Goal: Task Accomplishment & Management: Use online tool/utility

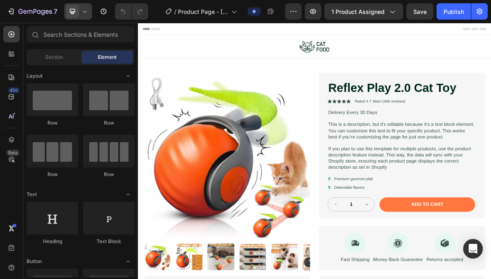
click at [83, 13] on icon at bounding box center [85, 11] width 8 height 8
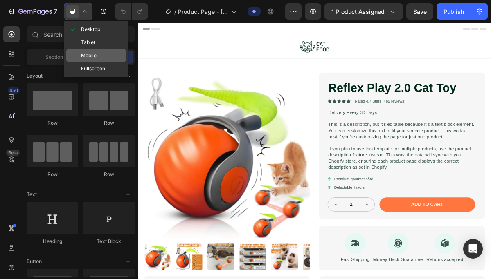
click at [85, 62] on div "Mobile" at bounding box center [96, 68] width 61 height 13
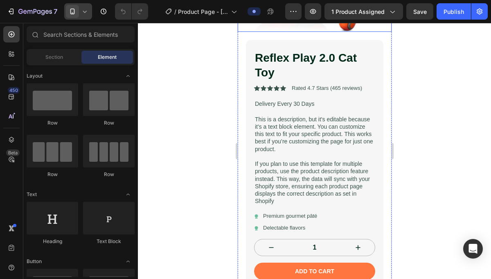
scroll to position [194, 0]
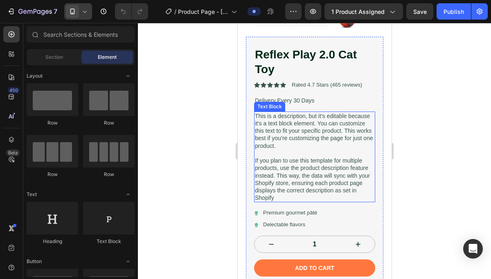
click at [293, 140] on p "This is a description, but it's editable because it's a text block element. You…" at bounding box center [313, 130] width 119 height 37
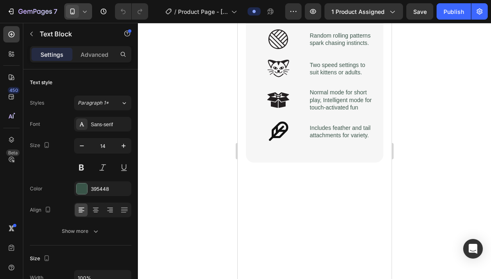
scroll to position [833, 0]
click at [281, 20] on p "Keypoints:" at bounding box center [313, 15] width 119 height 9
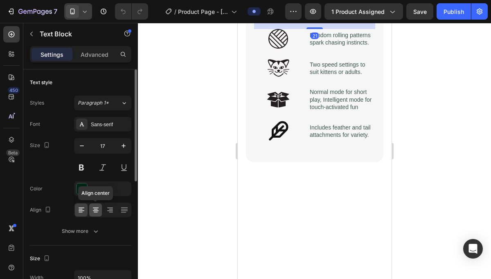
click at [96, 209] on icon at bounding box center [96, 210] width 8 height 8
click at [316, 20] on p "Keypoints:" at bounding box center [313, 15] width 119 height 9
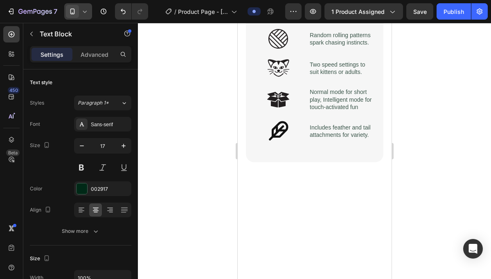
click at [316, 20] on p "Keypoints:" at bounding box center [313, 15] width 119 height 9
click at [86, 15] on icon at bounding box center [85, 11] width 8 height 8
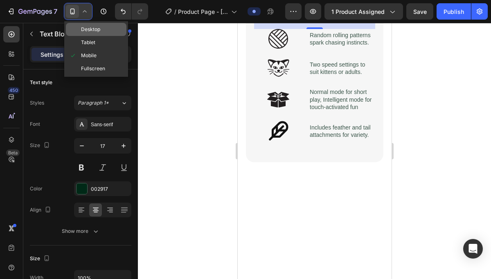
click at [87, 29] on span "Desktop" at bounding box center [90, 29] width 19 height 8
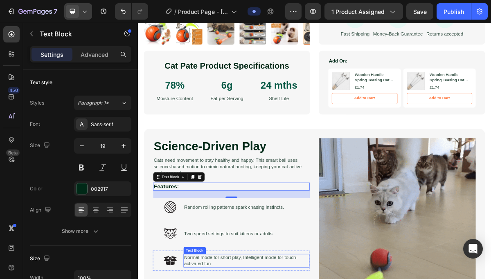
scroll to position [312, 0]
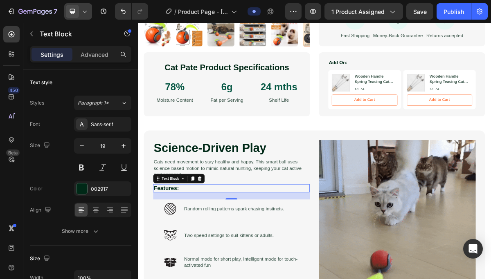
click at [92, 13] on div "7 Version history" at bounding box center [77, 11] width 155 height 16
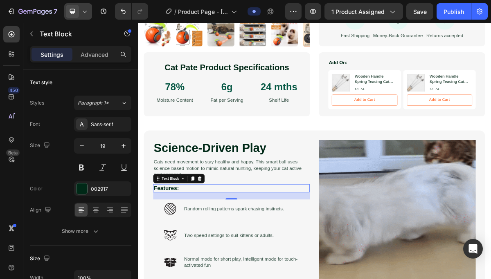
click at [88, 13] on icon at bounding box center [85, 11] width 8 height 8
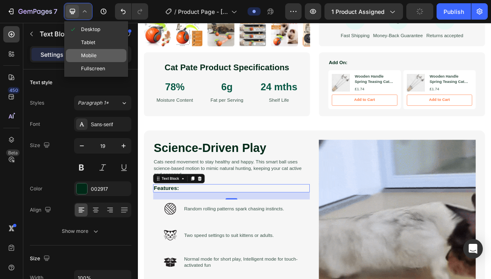
click at [86, 58] on span "Mobile" at bounding box center [89, 56] width 16 height 8
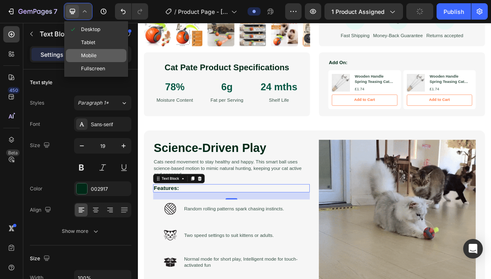
type input "17"
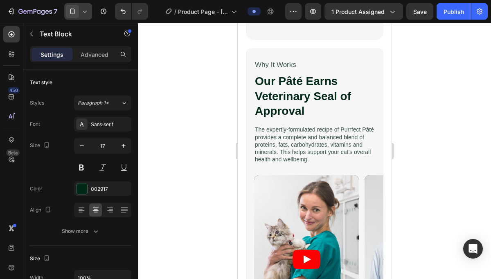
scroll to position [1076, 0]
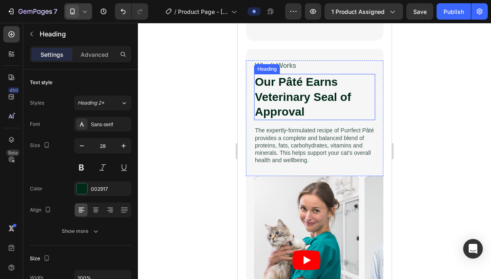
click at [296, 108] on h2 "Our Pâté Earns Veterinary Seal of Approval" at bounding box center [313, 97] width 121 height 46
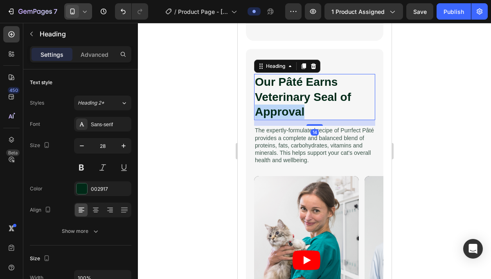
click at [296, 108] on h2 "Our Pâté Earns Veterinary Seal of Approval" at bounding box center [313, 97] width 121 height 46
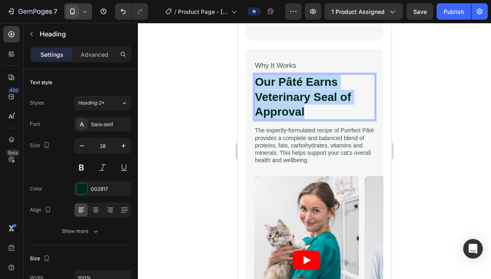
click at [296, 108] on p "Our Pâté Earns Veterinary Seal of Approval" at bounding box center [313, 97] width 119 height 45
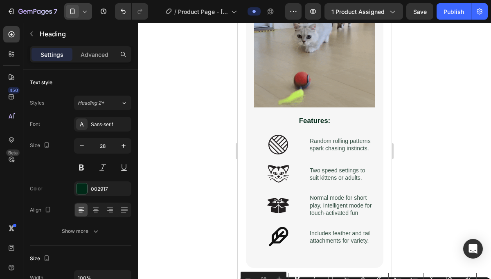
type input "16"
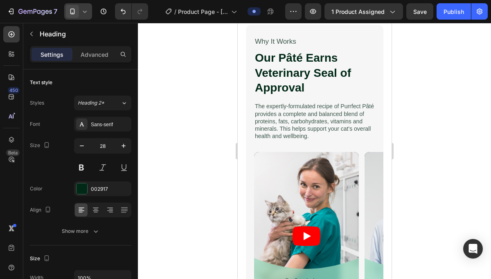
scroll to position [921, 0]
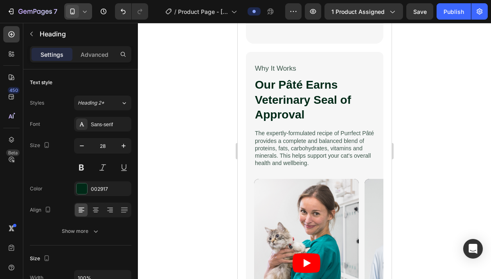
click at [296, 108] on h2 "Our Pâté Earns Veterinary Seal of Approval" at bounding box center [313, 100] width 121 height 46
click at [70, 9] on icon at bounding box center [72, 11] width 8 height 8
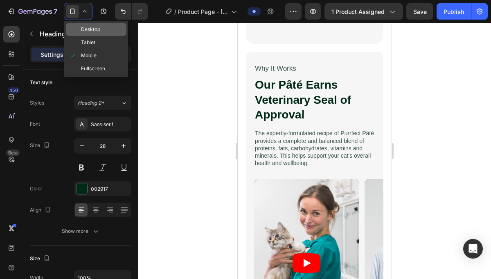
click at [79, 36] on div "Desktop" at bounding box center [96, 42] width 61 height 13
type input "40"
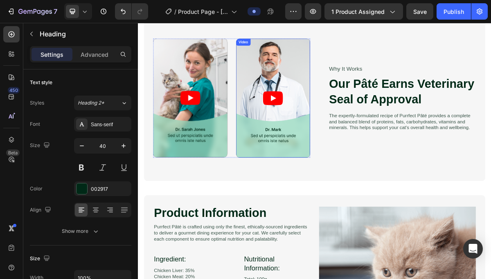
scroll to position [886, 0]
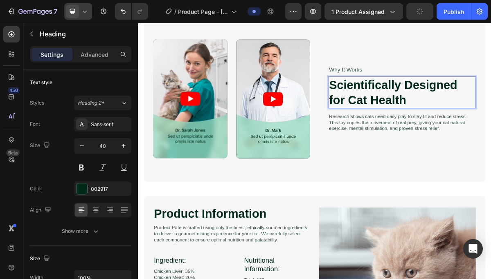
click at [80, 13] on div at bounding box center [78, 11] width 28 height 16
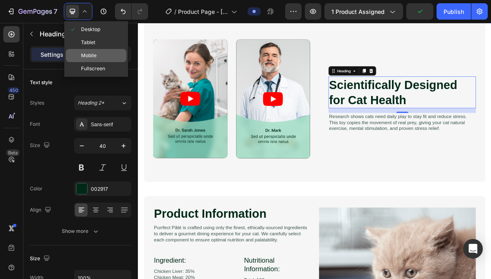
click at [95, 53] on span "Mobile" at bounding box center [89, 56] width 16 height 8
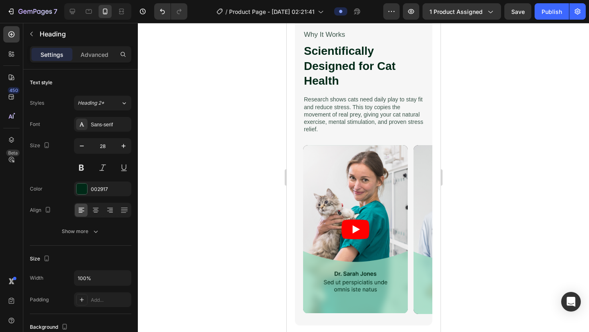
scroll to position [1116, 0]
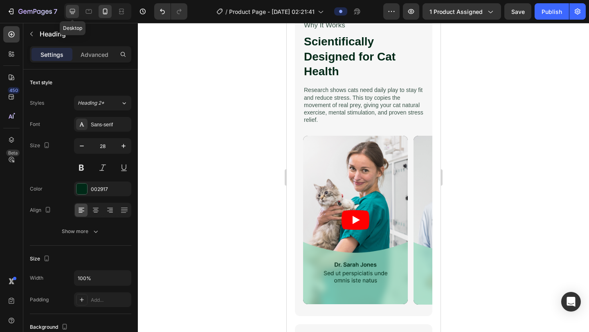
click at [77, 10] on div at bounding box center [72, 11] width 13 height 13
type input "40"
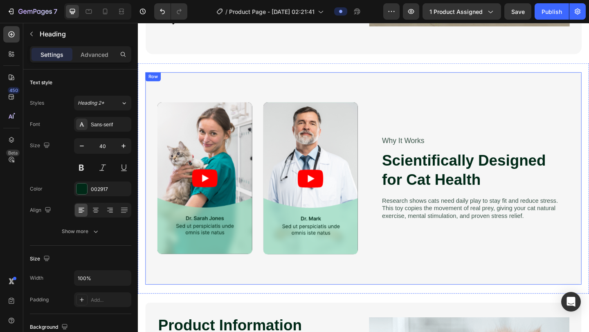
scroll to position [970, 0]
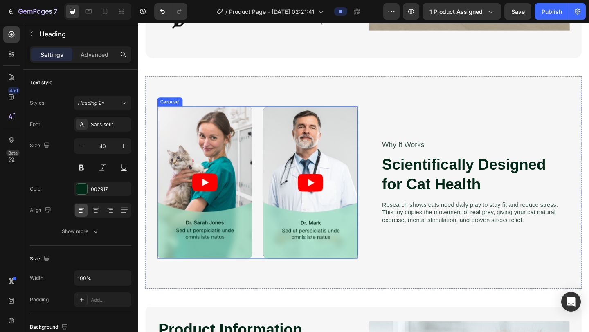
click at [266, 154] on div "Video Video Video Video" at bounding box center [268, 197] width 218 height 166
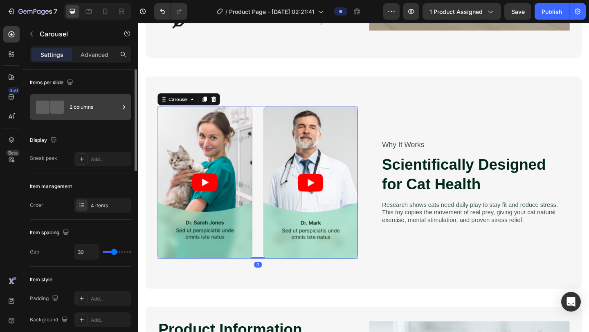
click at [73, 95] on div "2 columns" at bounding box center [80, 107] width 101 height 26
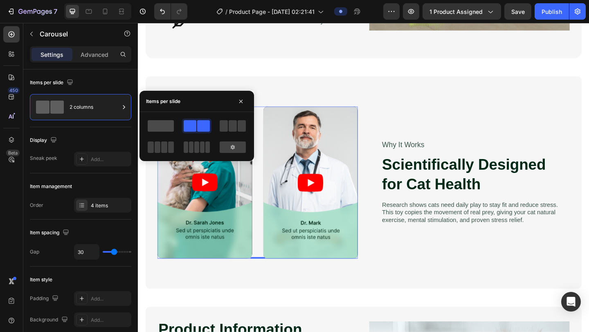
click at [157, 130] on span at bounding box center [161, 125] width 26 height 11
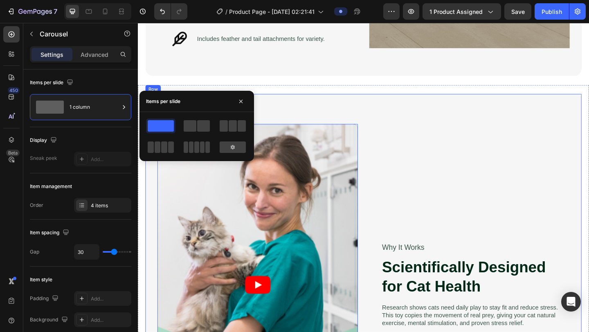
scroll to position [951, 0]
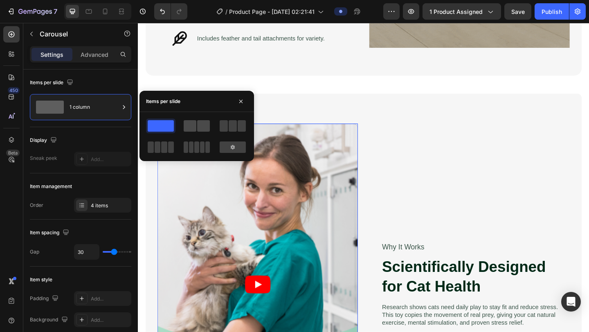
click at [206, 123] on span at bounding box center [203, 125] width 13 height 11
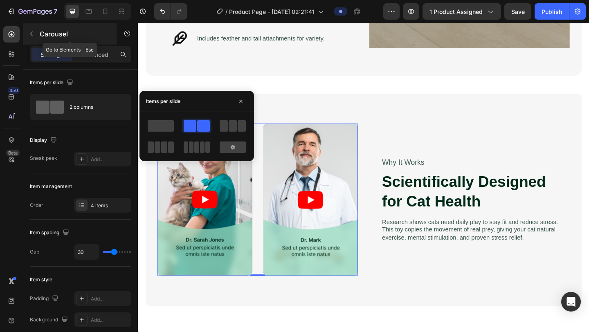
click at [34, 35] on icon "button" at bounding box center [31, 34] width 7 height 7
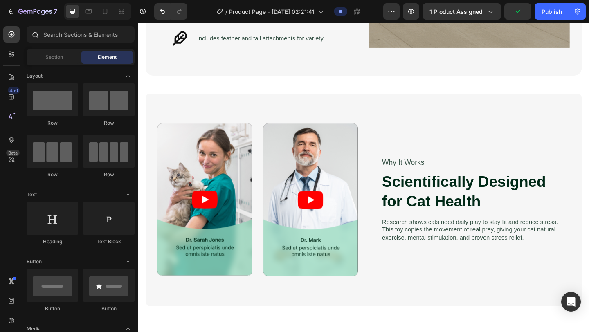
click at [36, 39] on div at bounding box center [35, 34] width 16 height 16
click at [51, 39] on input "text" at bounding box center [81, 34] width 108 height 16
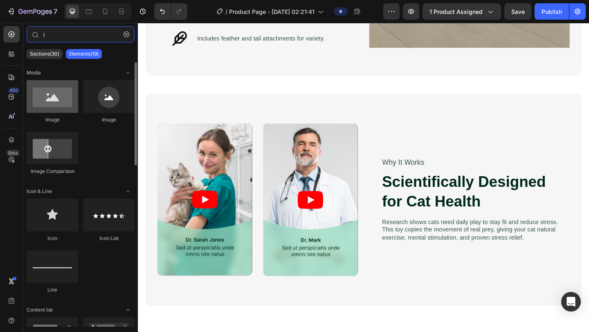
type input "i"
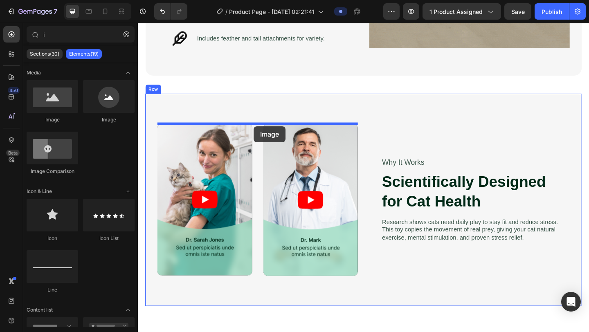
drag, startPoint x: 185, startPoint y: 133, endPoint x: 264, endPoint y: 135, distance: 78.9
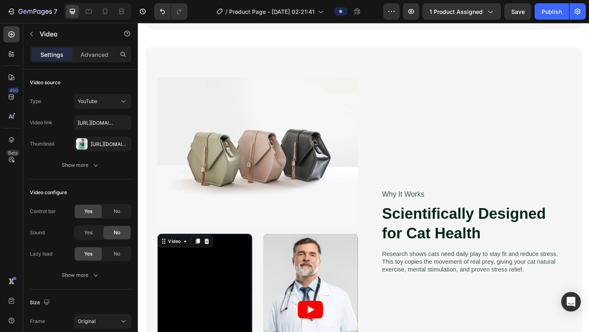
scroll to position [1014, 0]
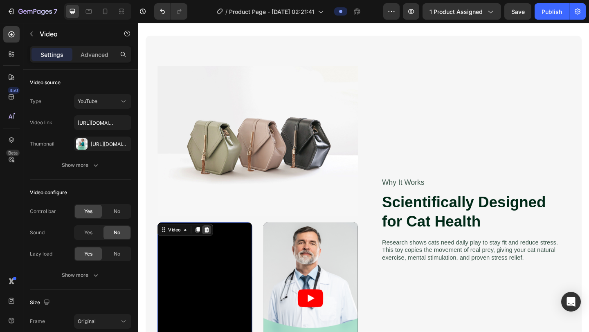
click at [214, 250] on icon at bounding box center [212, 248] width 5 height 6
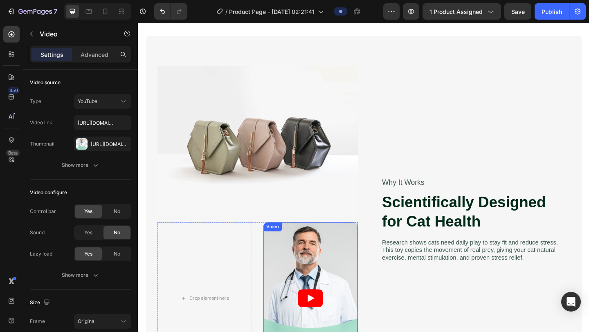
click at [346, 254] on article at bounding box center [325, 323] width 103 height 166
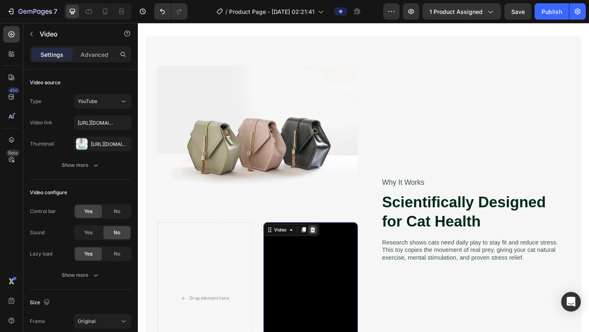
click at [326, 246] on icon at bounding box center [327, 248] width 5 height 6
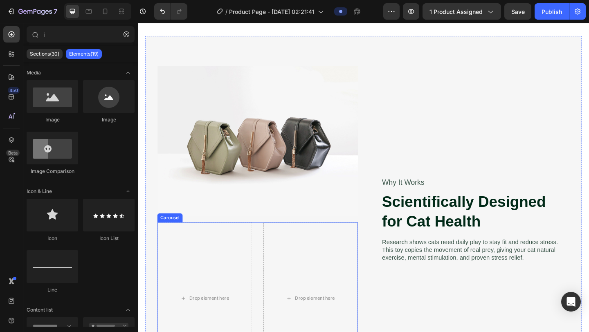
click at [269, 265] on div "Drop element here Drop element here Video Video" at bounding box center [268, 322] width 218 height 165
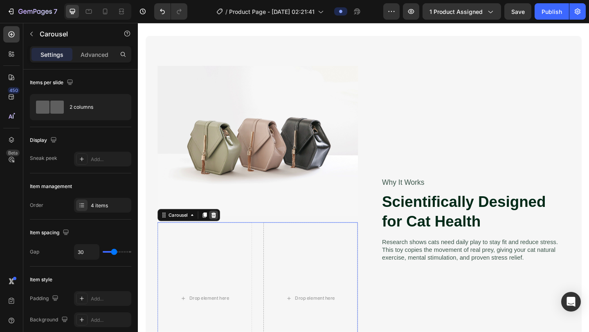
click at [221, 231] on icon at bounding box center [220, 232] width 7 height 7
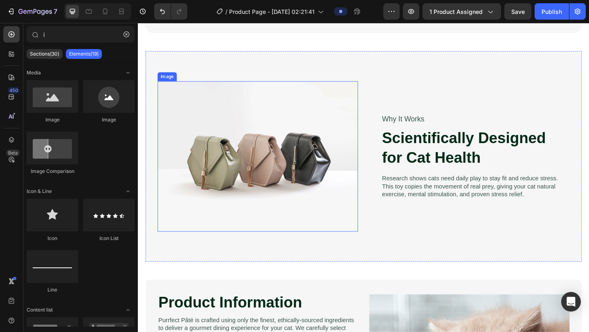
scroll to position [976, 0]
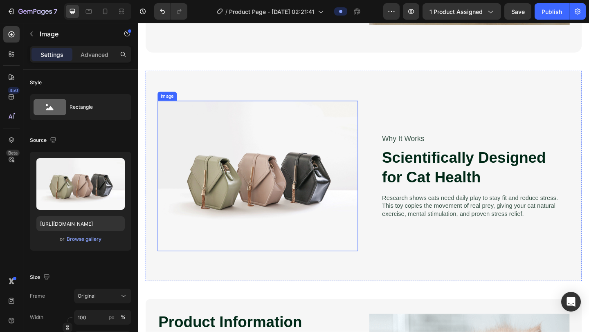
click at [321, 232] on img at bounding box center [268, 190] width 218 height 164
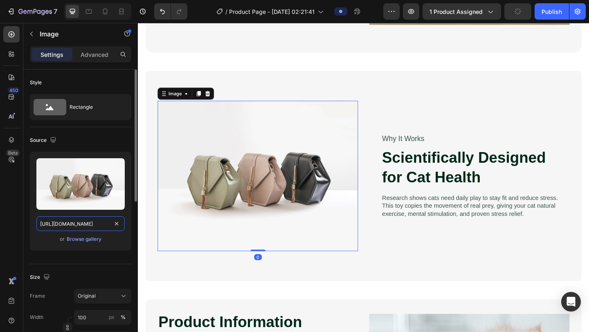
click at [78, 220] on input "[URL][DOMAIN_NAME]" at bounding box center [80, 223] width 88 height 15
paste input "0937/6137/2503/files/ezgif-8ffb3111692b8d.gif?v=1756337951"
type input "[URL][DOMAIN_NAME]"
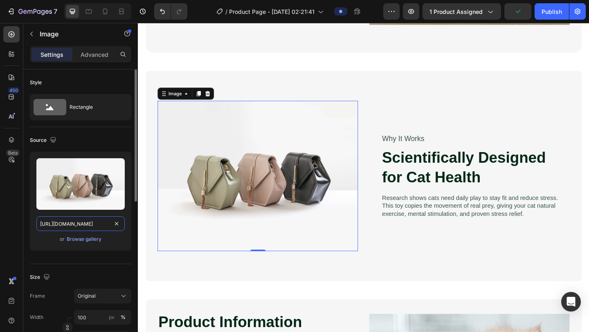
scroll to position [0, 153]
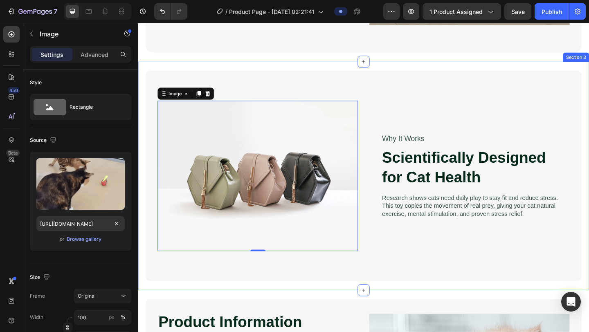
click at [144, 279] on div "Image 0 Why It Works Text Block Scientifically Designed for Cat Health Heading …" at bounding box center [383, 189] width 491 height 249
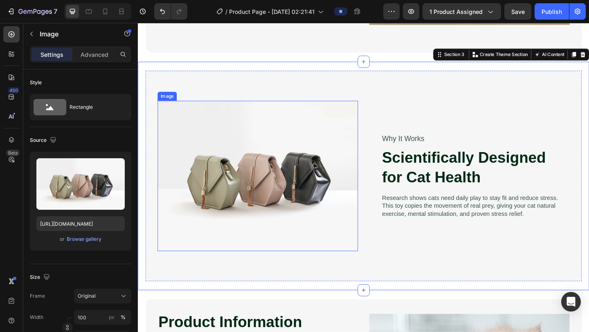
click at [203, 241] on img at bounding box center [268, 190] width 218 height 164
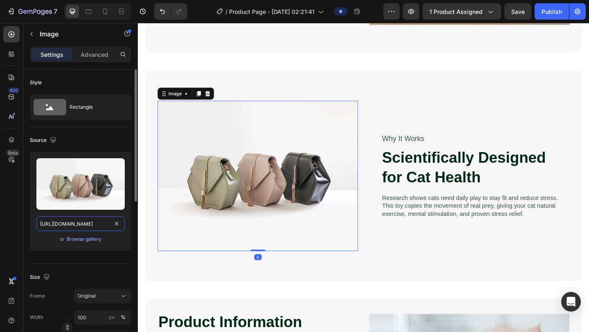
click at [80, 228] on input "[URL][DOMAIN_NAME]" at bounding box center [80, 223] width 88 height 15
paste input "0937/6137/2503/files/ezgif-8ffb3111692b8d.gif?v=1756337951"
type input "[URL][DOMAIN_NAME]"
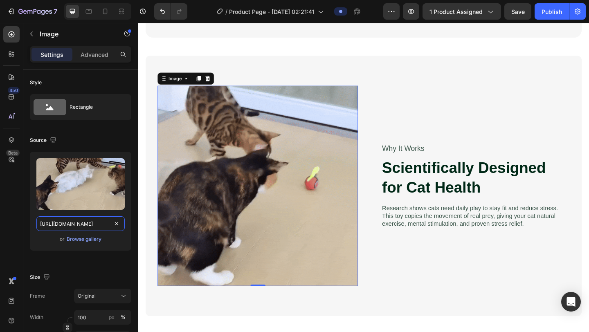
scroll to position [994, 0]
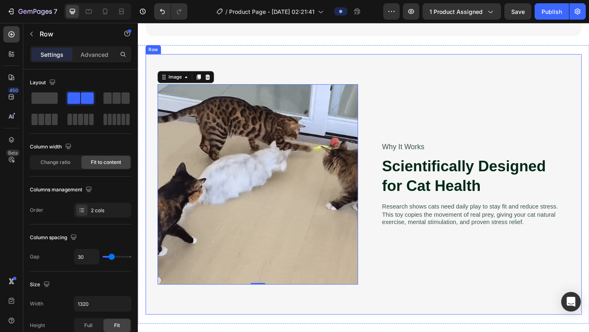
click at [490, 279] on div "Why It Works Text Block Scientifically Designed for Cat Health Heading Research…" at bounding box center [498, 199] width 218 height 218
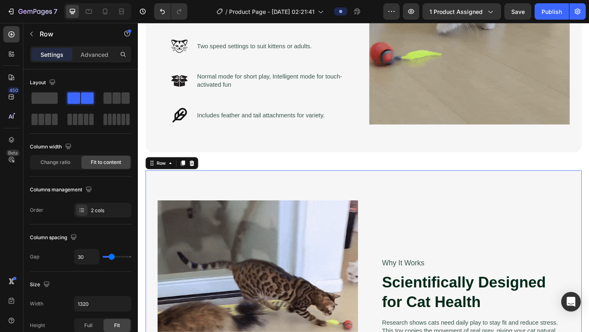
scroll to position [884, 0]
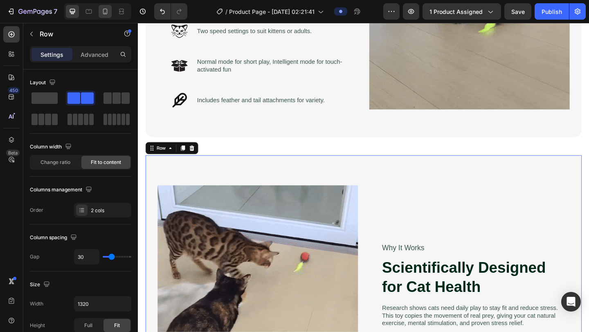
click at [102, 11] on icon at bounding box center [105, 11] width 8 height 8
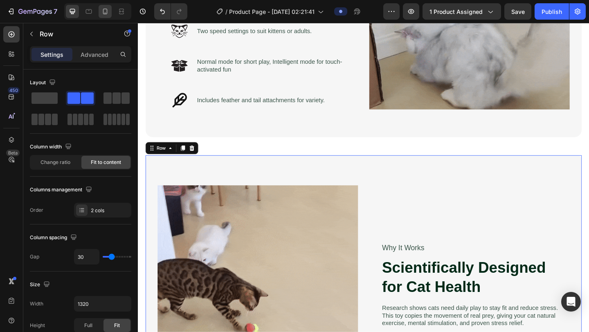
type input "0"
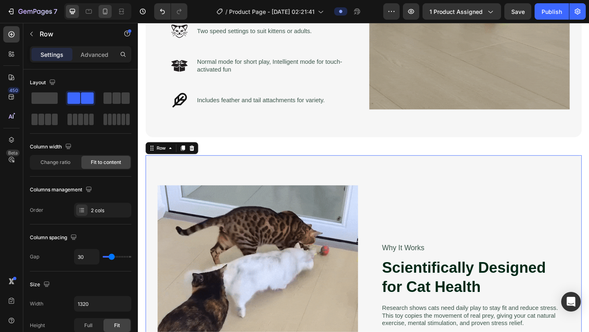
type input "0"
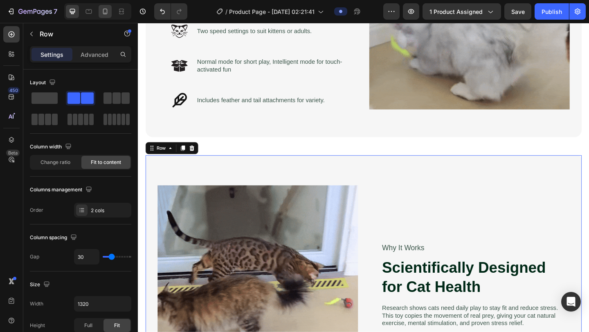
type input "100%"
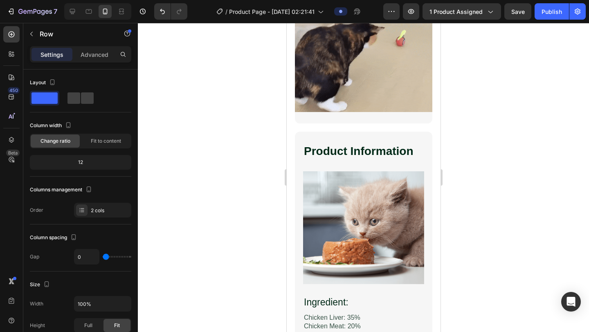
scroll to position [1318, 0]
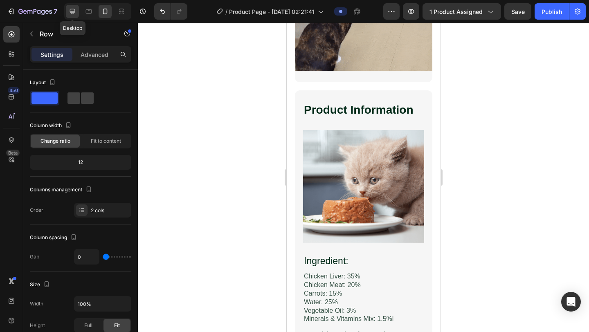
click at [70, 11] on icon at bounding box center [72, 11] width 8 height 8
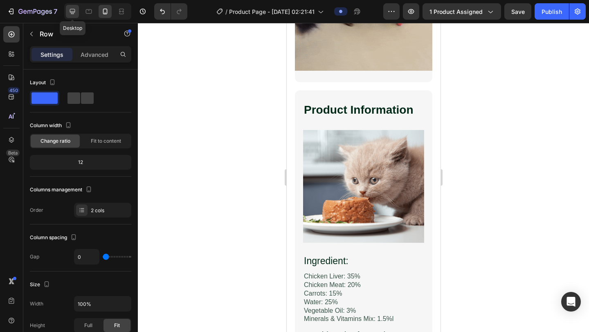
type input "30"
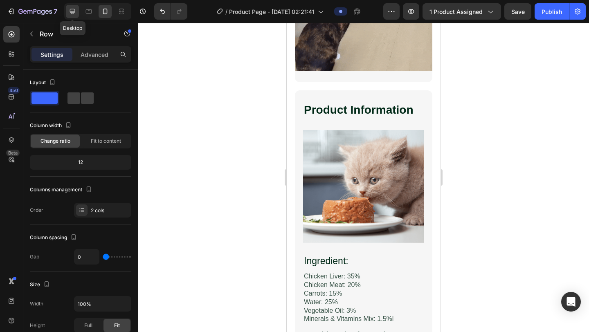
type input "30"
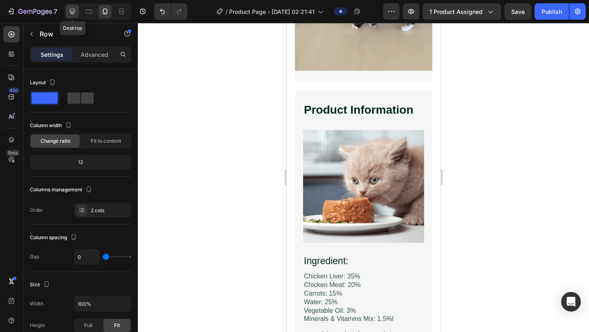
type input "1320"
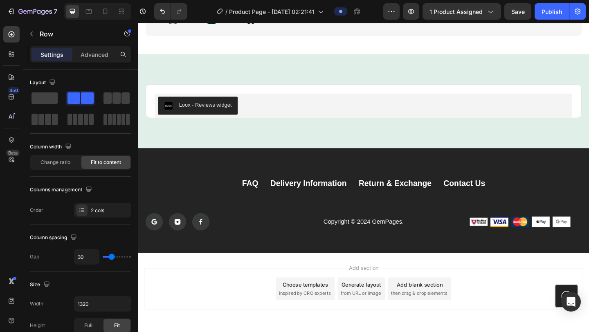
scroll to position [1262, 0]
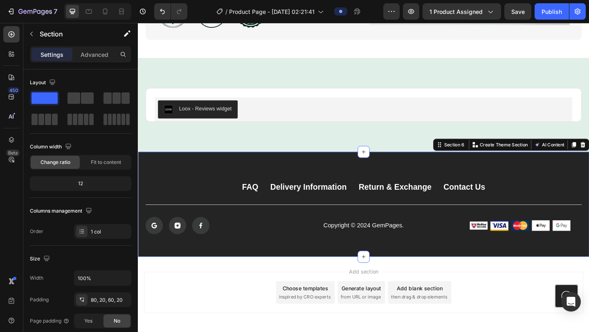
click at [411, 179] on div "FAQ Button Delivery Information Button Return & Exchange Button Contact Us Butt…" at bounding box center [383, 220] width 491 height 114
click at [482, 264] on div "FAQ Button Delivery Information Button Return & Exchange Button Contact Us Butt…" at bounding box center [383, 220] width 491 height 114
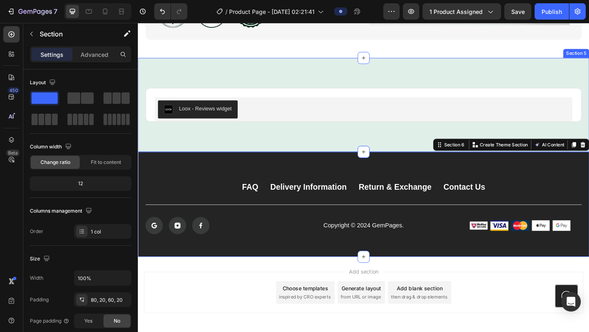
click at [341, 148] on div "Loox - Reviews widget Loox Product Row Section 5" at bounding box center [383, 112] width 491 height 102
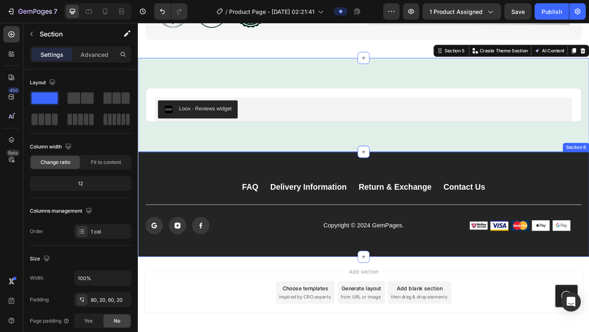
click at [338, 187] on div "FAQ Button Delivery Information Button Return & Exchange Button Contact Us Butt…" at bounding box center [383, 220] width 491 height 114
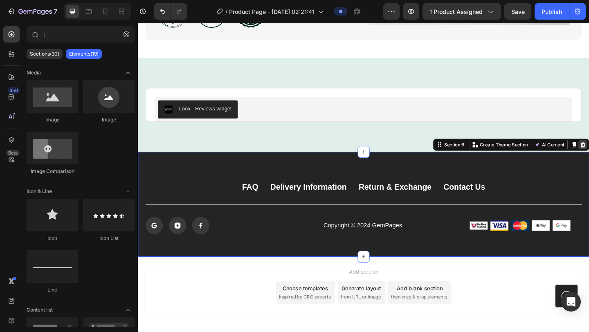
scroll to position [1184, 0]
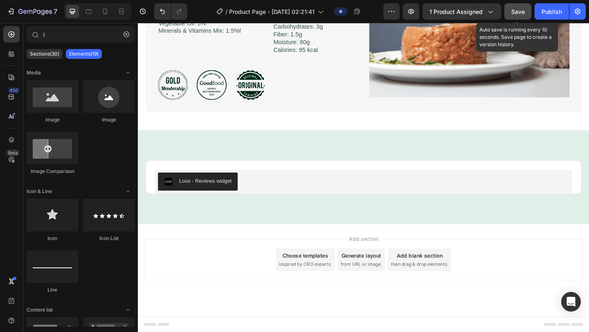
click at [490, 14] on span "Save" at bounding box center [517, 11] width 13 height 7
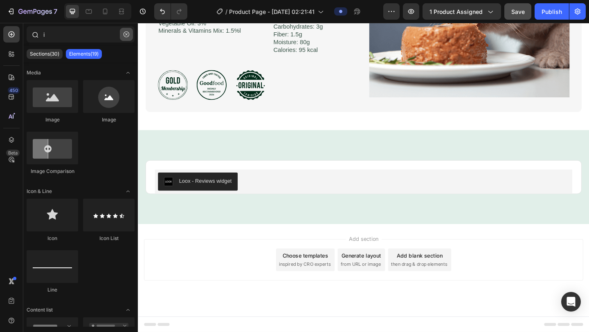
click at [126, 34] on icon "button" at bounding box center [126, 34] width 6 height 6
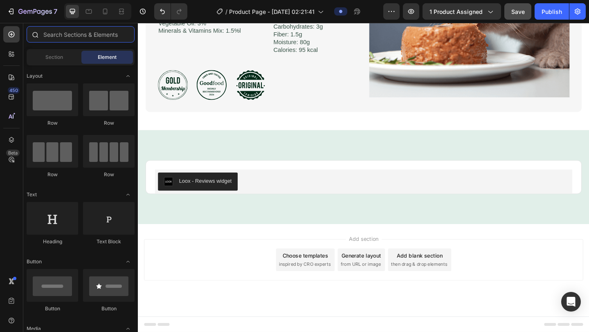
click at [97, 34] on input "text" at bounding box center [81, 34] width 108 height 16
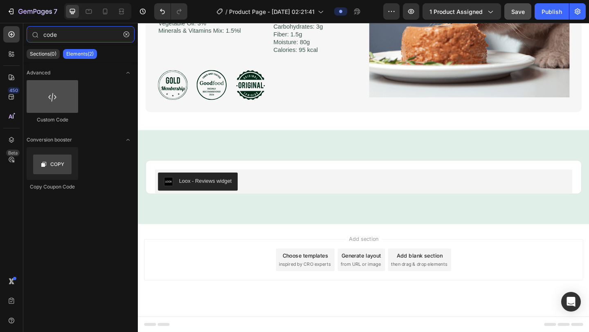
type input "code"
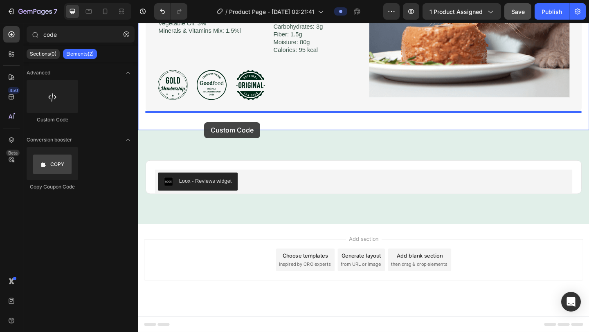
drag, startPoint x: 195, startPoint y: 130, endPoint x: 209, endPoint y: 130, distance: 13.9
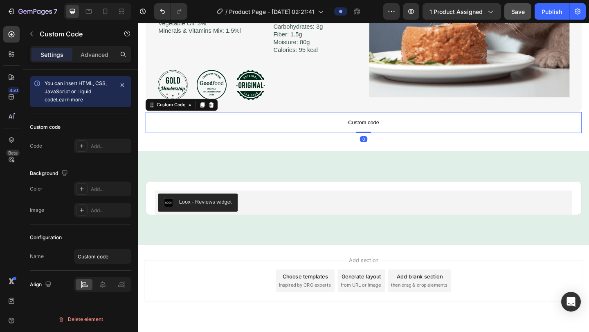
scroll to position [1206, 0]
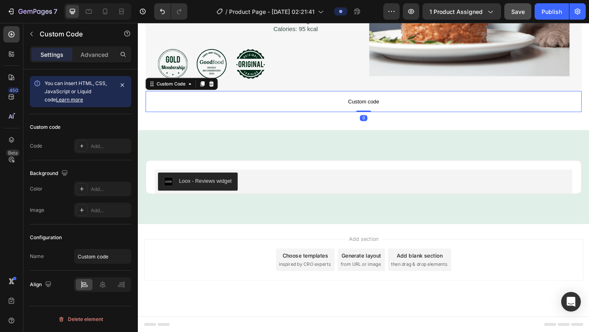
click at [317, 109] on span "Custom code" at bounding box center [383, 108] width 474 height 10
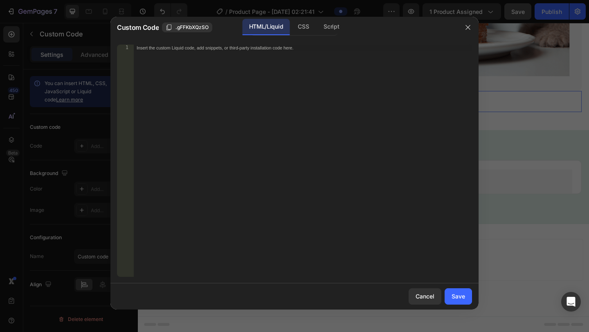
click at [295, 102] on div "Insert the custom Liquid code, add snippets, or third-party installation code h…" at bounding box center [302, 167] width 339 height 245
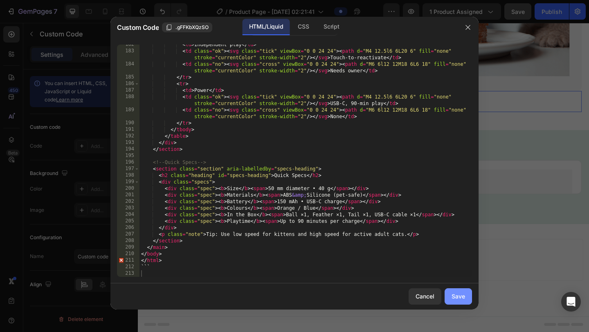
click at [453, 279] on div "Save" at bounding box center [457, 296] width 13 height 9
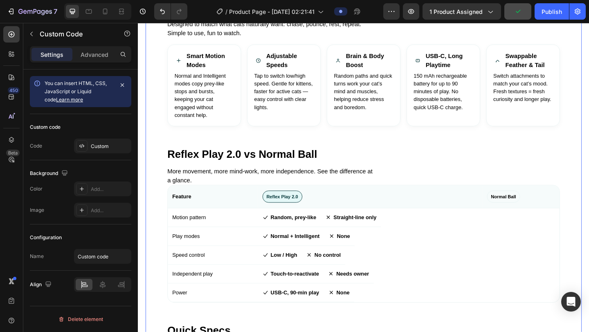
scroll to position [1502, 0]
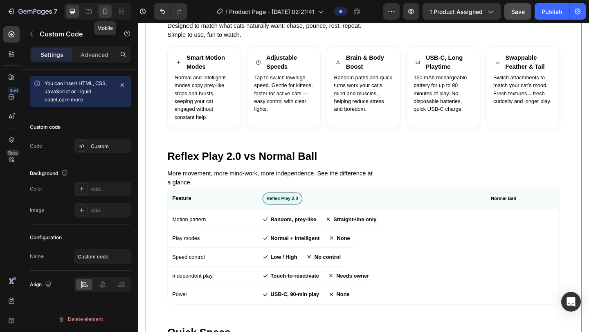
click at [101, 11] on div at bounding box center [105, 11] width 13 height 13
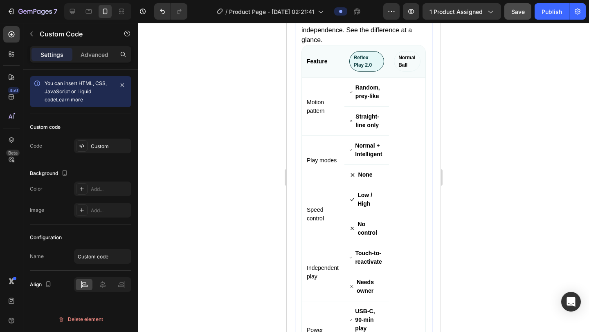
scroll to position [1960, 0]
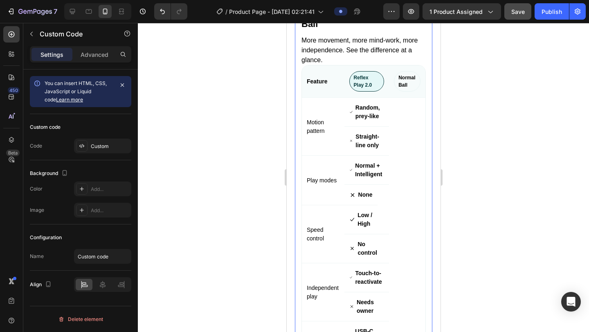
click at [405, 83] on span "Normal Ball" at bounding box center [406, 81] width 27 height 20
click at [402, 82] on span "Normal Ball" at bounding box center [406, 81] width 27 height 20
click at [336, 78] on th "Feature" at bounding box center [322, 81] width 43 height 32
click at [401, 86] on span "Normal Ball" at bounding box center [406, 81] width 27 height 20
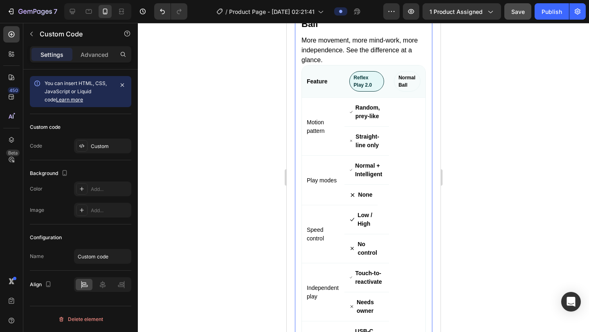
click at [317, 82] on th "Feature" at bounding box center [322, 81] width 43 height 32
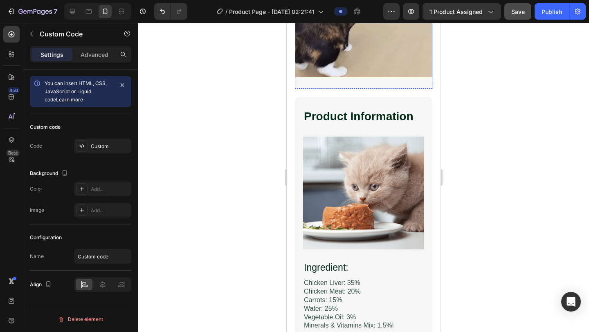
scroll to position [1316, 0]
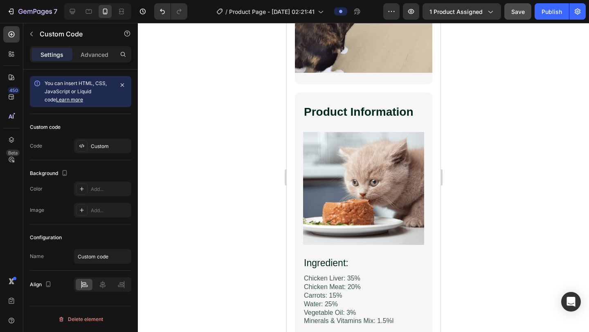
click at [79, 16] on div at bounding box center [97, 11] width 67 height 16
click at [76, 14] on icon at bounding box center [72, 11] width 8 height 8
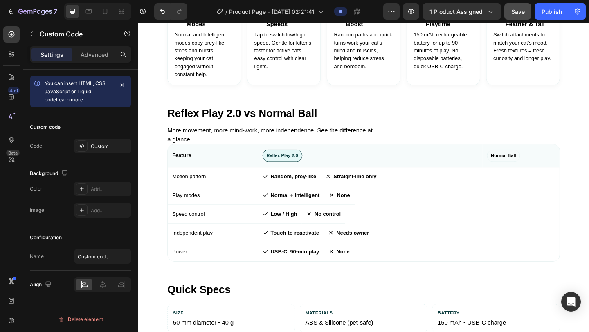
scroll to position [1936, 0]
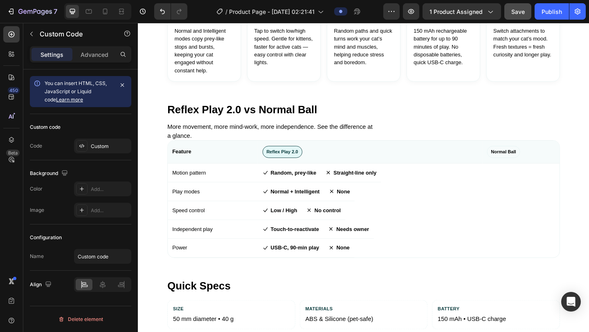
click at [490, 160] on span "Normal Ball" at bounding box center [535, 163] width 36 height 13
click at [385, 188] on td "Straight-line only" at bounding box center [368, 186] width 65 height 20
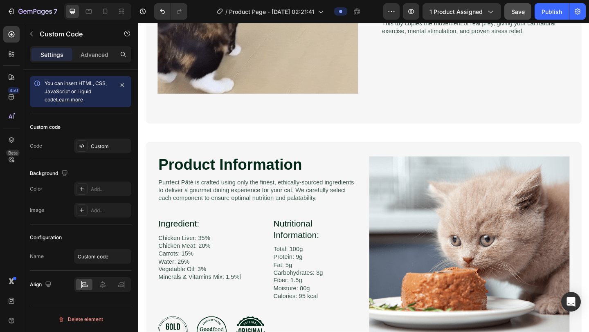
scroll to position [1383, 0]
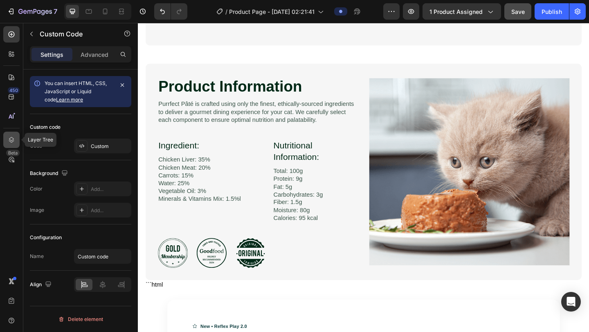
click at [12, 141] on icon at bounding box center [11, 140] width 8 height 8
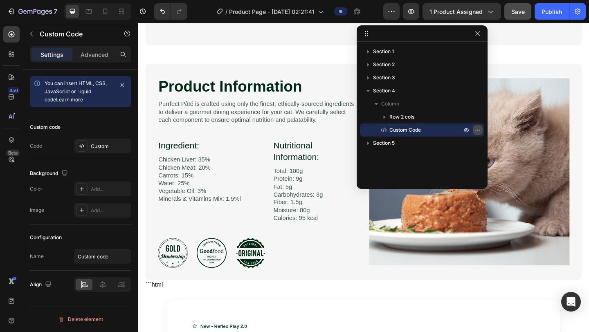
click at [480, 131] on icon "button" at bounding box center [477, 130] width 7 height 7
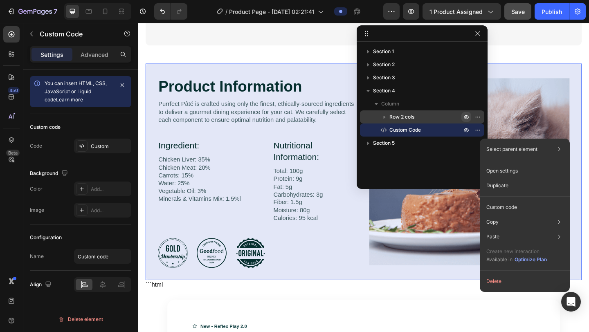
click at [470, 118] on button "button" at bounding box center [466, 117] width 10 height 10
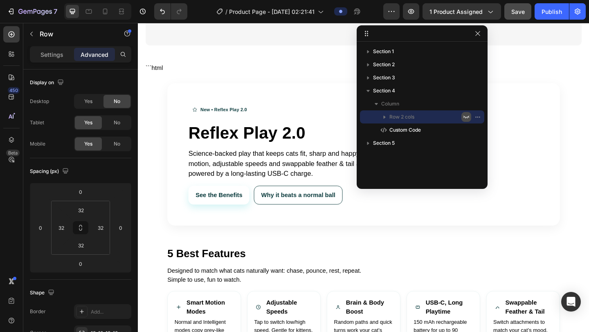
click at [466, 120] on button "button" at bounding box center [466, 117] width 10 height 10
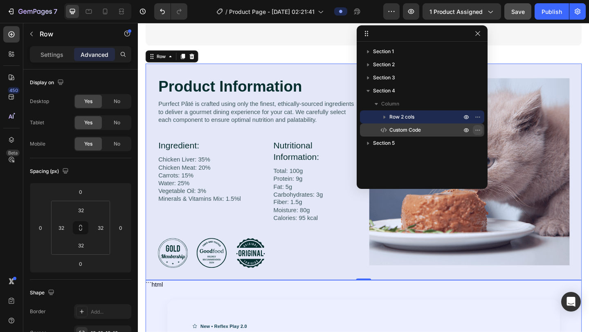
click at [478, 126] on button "button" at bounding box center [478, 130] width 10 height 10
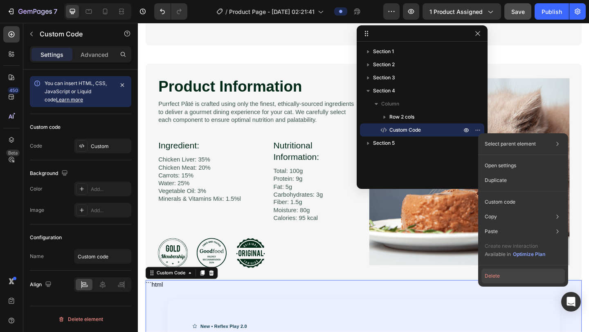
click at [487, 271] on button "Delete" at bounding box center [522, 276] width 83 height 15
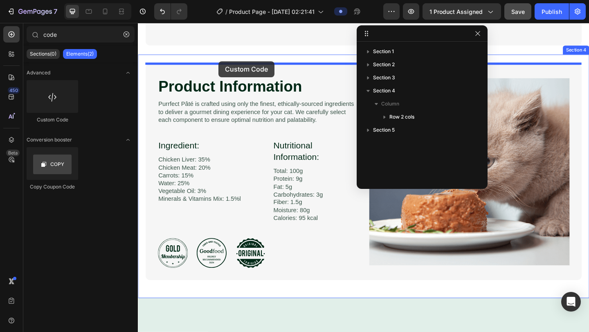
drag, startPoint x: 198, startPoint y: 119, endPoint x: 225, endPoint y: 65, distance: 60.5
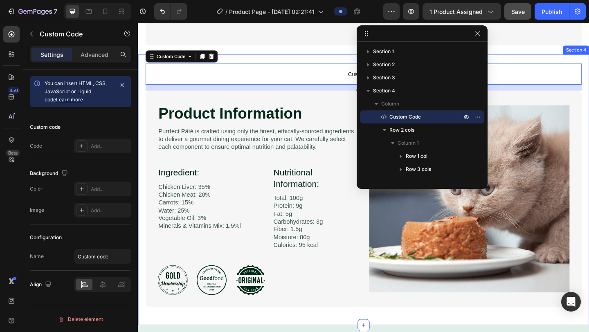
click at [233, 72] on p "Custom code" at bounding box center [383, 78] width 474 height 23
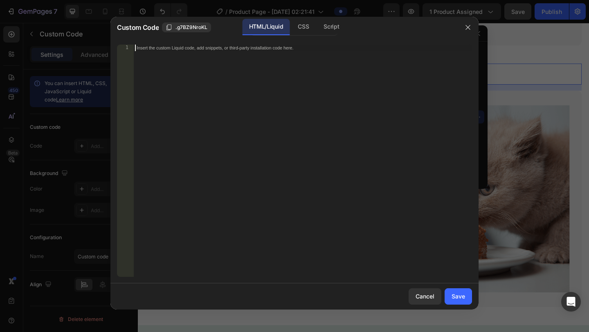
click at [228, 81] on div "Insert the custom Liquid code, add snippets, or third-party installation code h…" at bounding box center [302, 167] width 339 height 245
click at [225, 57] on div "Insert the custom Liquid code, add snippets, or third-party installation code h…" at bounding box center [302, 167] width 339 height 245
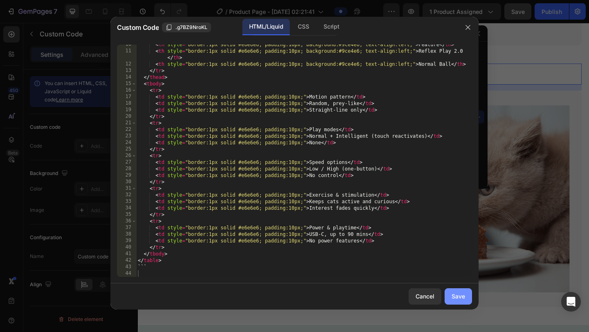
click at [466, 279] on button "Save" at bounding box center [457, 296] width 27 height 16
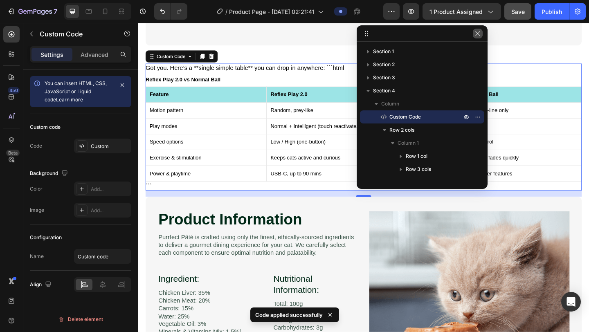
click at [478, 32] on icon "button" at bounding box center [477, 33] width 7 height 7
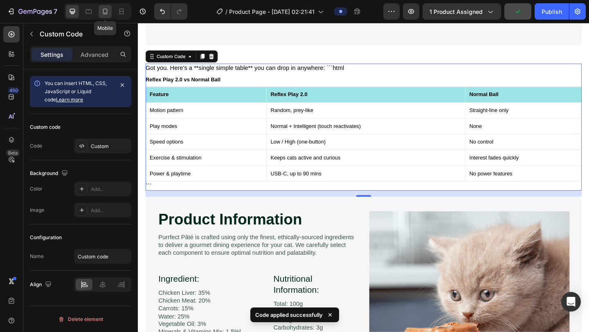
click at [107, 13] on icon at bounding box center [105, 11] width 8 height 8
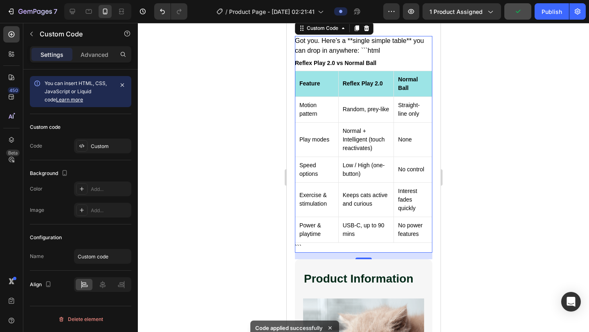
scroll to position [1360, 0]
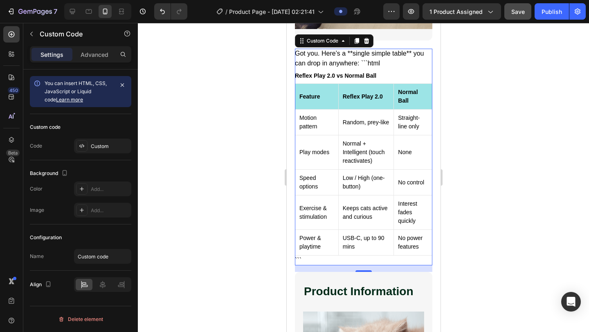
click at [374, 134] on td "Random, prey-like" at bounding box center [366, 123] width 56 height 26
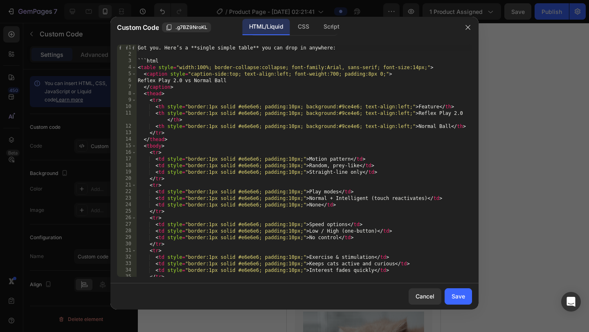
click at [278, 102] on div "Got you. Here’s a **single simple table** you can drop in anywhere: ```html < t…" at bounding box center [304, 167] width 336 height 245
type textarea "```"
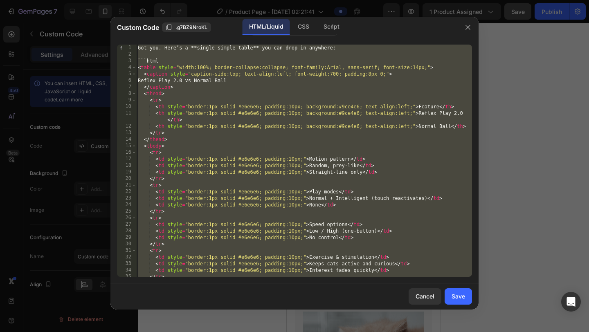
paste textarea
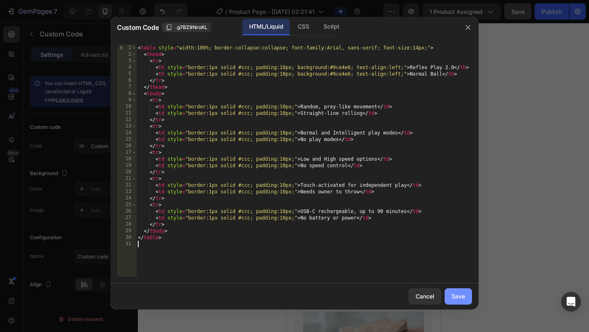
click at [457, 279] on div "Save" at bounding box center [457, 296] width 13 height 9
type textarea "</table>"
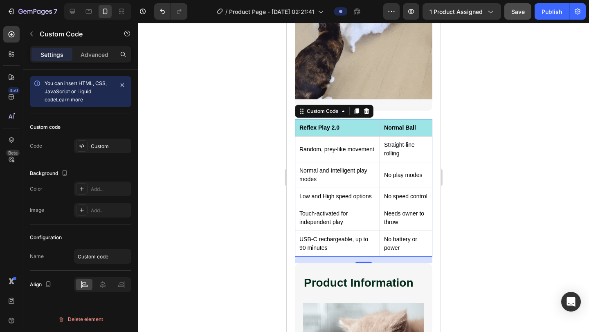
scroll to position [1269, 0]
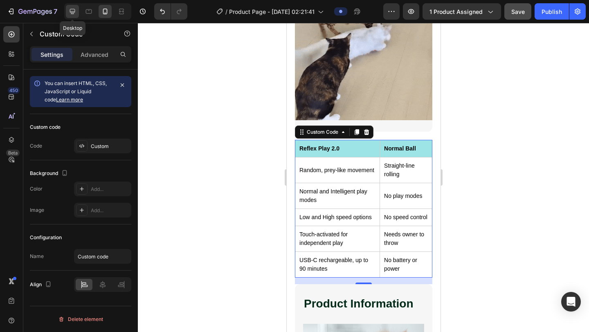
click at [66, 10] on div at bounding box center [72, 11] width 13 height 13
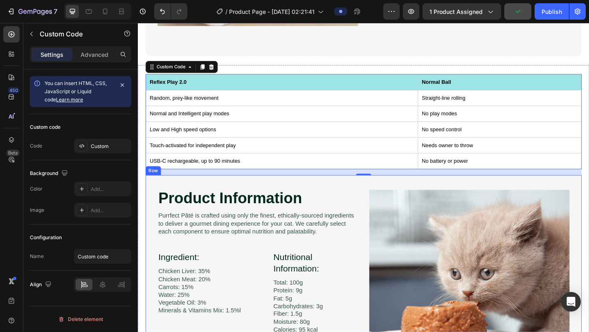
scroll to position [1370, 0]
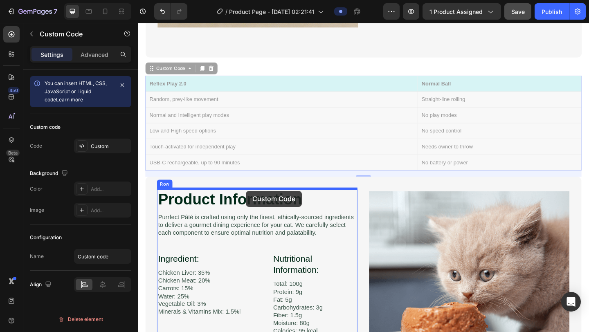
drag, startPoint x: 184, startPoint y: 75, endPoint x: 255, endPoint y: 206, distance: 148.4
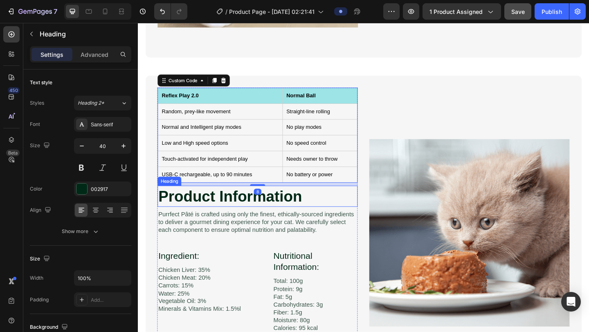
click at [257, 217] on h2 "Product Information" at bounding box center [267, 211] width 217 height 23
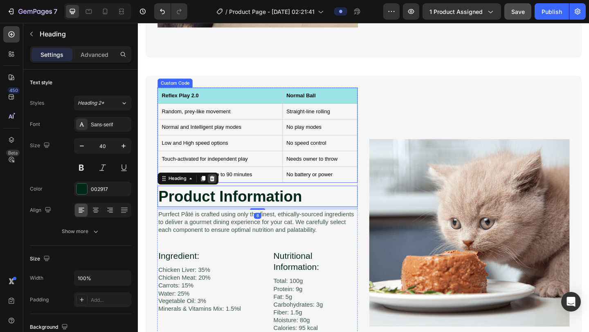
click at [218, 192] on icon at bounding box center [218, 192] width 7 height 7
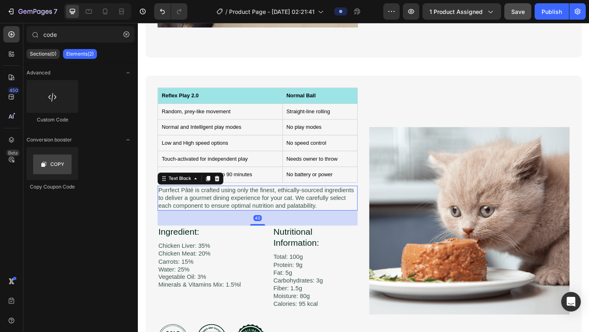
click at [222, 222] on p "Purrfect Pâté is crafted using only the finest, ethically-sourced ingredients t…" at bounding box center [268, 213] width 216 height 25
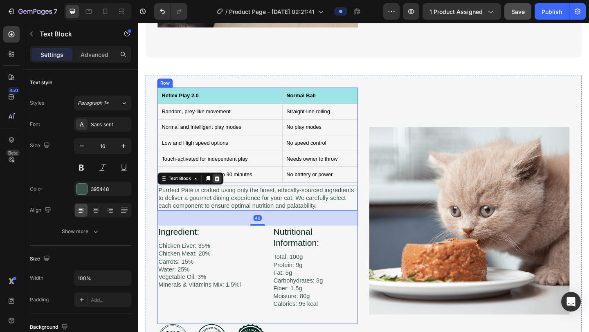
click at [223, 195] on div at bounding box center [224, 192] width 10 height 10
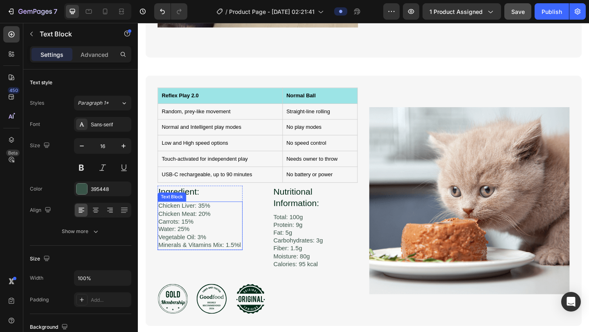
click at [237, 226] on p "Chicken Liver: 35% Chicken Meat: 20% Carrots: 15% Water: 25% Vegetable Oil: 3% …" at bounding box center [205, 243] width 91 height 51
click at [223, 210] on icon at bounding box center [223, 209] width 5 height 6
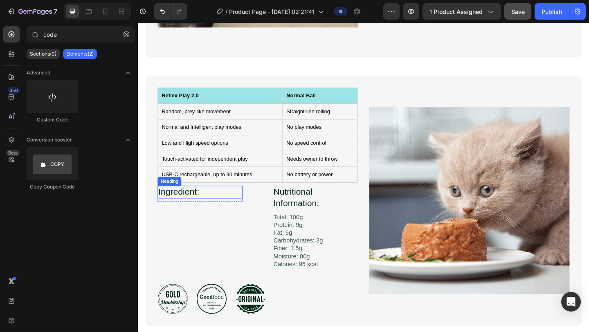
click at [209, 209] on h3 "Ingredient:" at bounding box center [205, 207] width 92 height 14
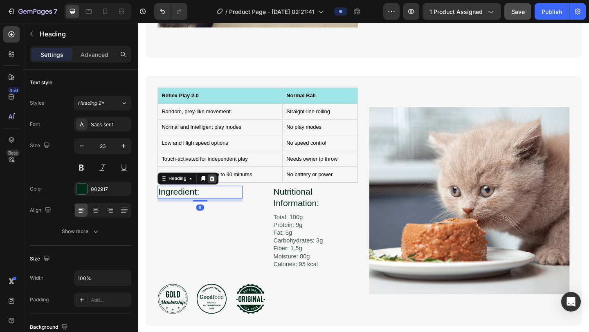
click at [217, 193] on icon at bounding box center [218, 192] width 5 height 6
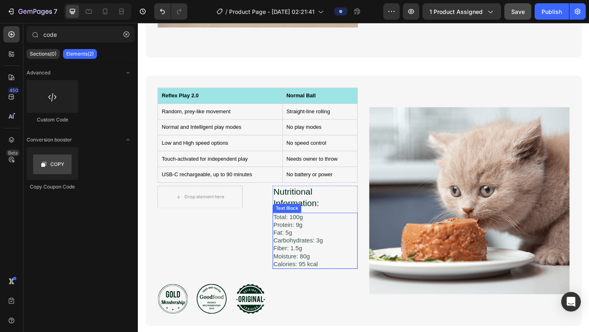
click at [298, 266] on p "Total: 100g Protein: 9g Fat: 5g Carbohydrates: 3g Fiber: 1.5g Moisture: 80g Cal…" at bounding box center [330, 260] width 91 height 60
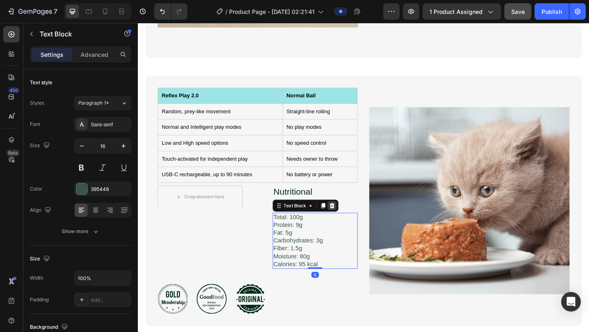
click at [348, 217] on div at bounding box center [349, 222] width 10 height 10
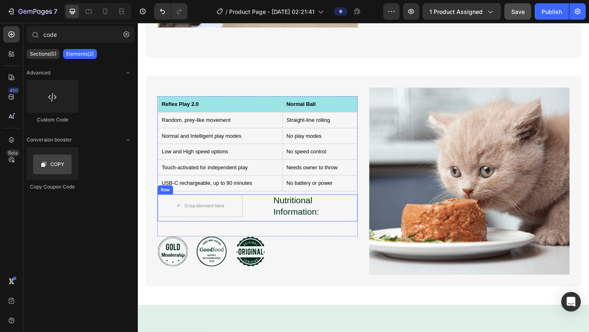
click at [267, 222] on div "Drop element here Row Nutritional Information: Heading Row Row" at bounding box center [267, 223] width 217 height 29
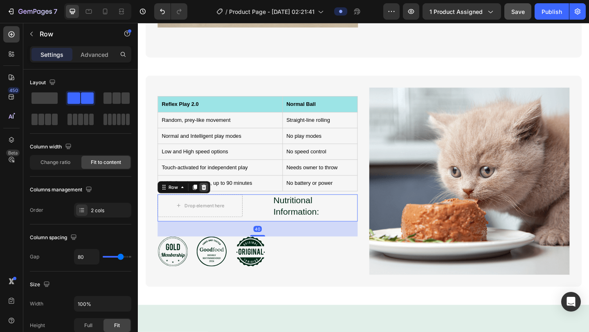
click at [209, 203] on icon at bounding box center [209, 202] width 5 height 6
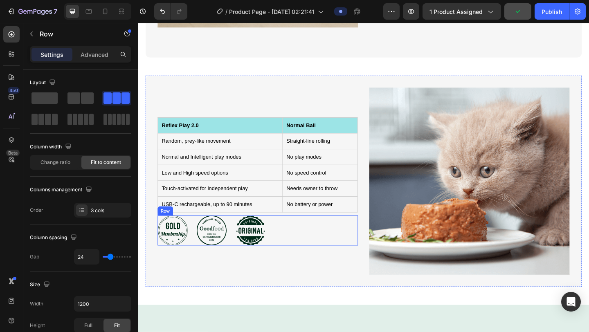
click at [281, 242] on div "Icon Icon Icon Row" at bounding box center [268, 248] width 218 height 33
click at [89, 56] on p "Advanced" at bounding box center [95, 54] width 28 height 9
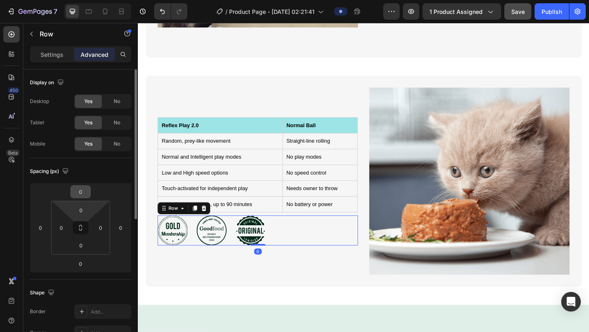
click at [81, 196] on input "0" at bounding box center [80, 192] width 16 height 12
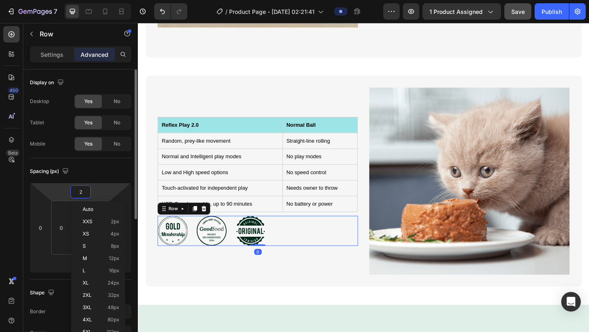
type input "20"
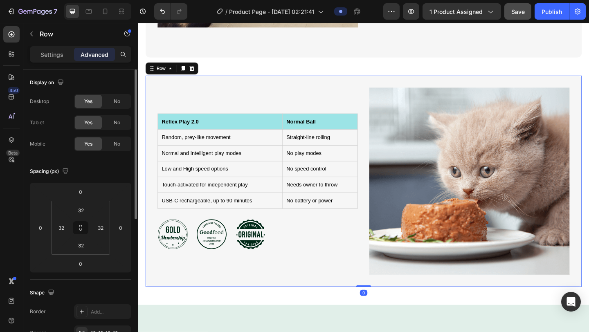
click at [218, 275] on div "Reflex Play 2.0 Normal Ball Random, prey-like movement Straight-line rolling No…" at bounding box center [268, 195] width 218 height 204
click at [102, 13] on icon at bounding box center [105, 11] width 8 height 8
type input "28"
type input "20"
type input "28"
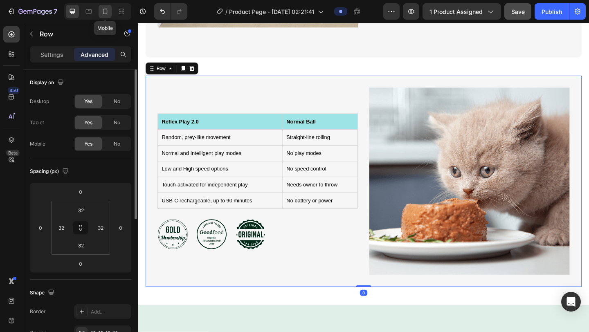
type input "20"
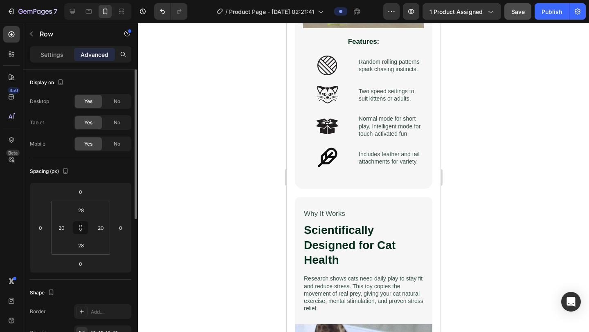
scroll to position [921, 0]
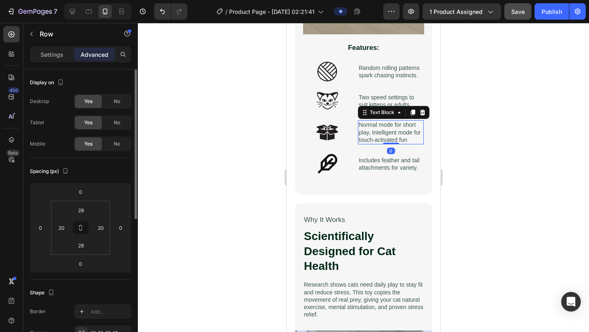
click at [409, 137] on p "Normal mode for short play, Intelligent mode for touch-activated fun" at bounding box center [390, 132] width 64 height 22
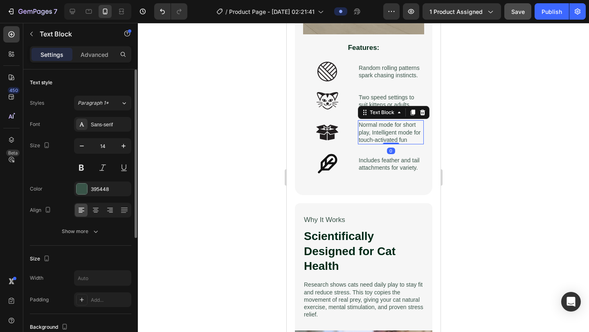
click at [409, 137] on p "Normal mode for short play, Intelligent mode for touch-activated fun" at bounding box center [390, 132] width 64 height 22
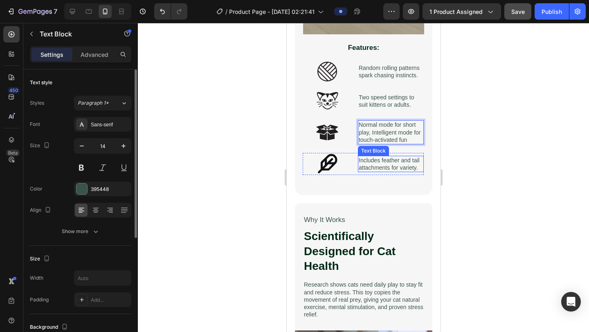
click at [385, 165] on p "Includes feather and tail attachments for variety." at bounding box center [390, 164] width 64 height 15
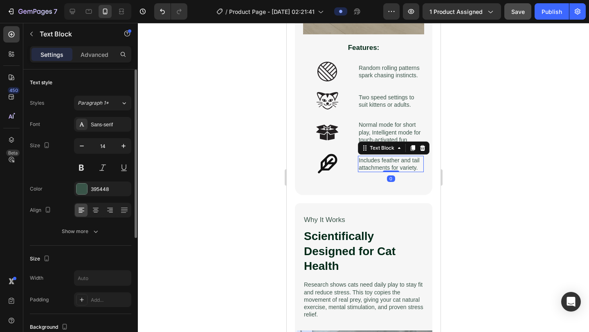
click at [385, 165] on p "Includes feather and tail attachments for variety." at bounding box center [390, 164] width 64 height 15
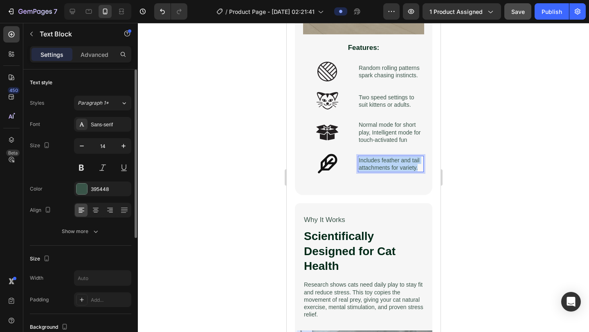
click at [385, 165] on p "Includes feather and tail attachments for variety." at bounding box center [390, 164] width 64 height 15
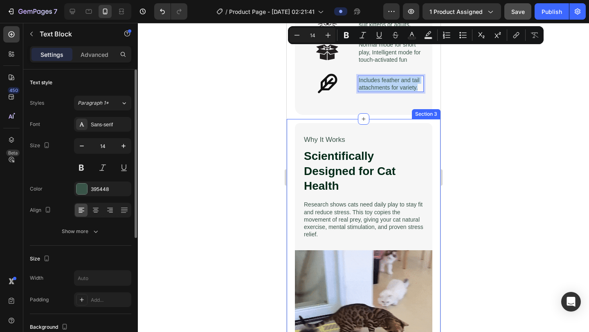
type input "16"
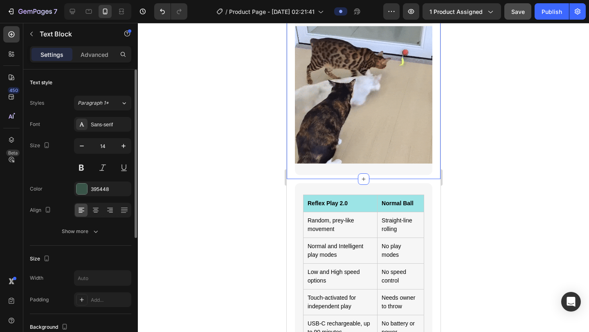
scroll to position [1225, 0]
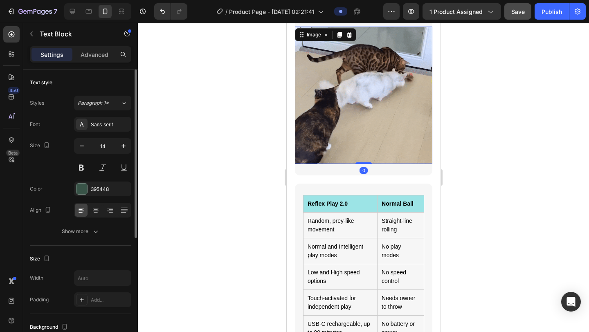
click at [348, 118] on img at bounding box center [362, 95] width 137 height 137
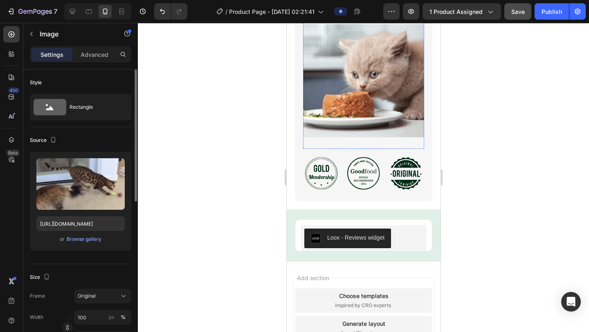
scroll to position [1523, 0]
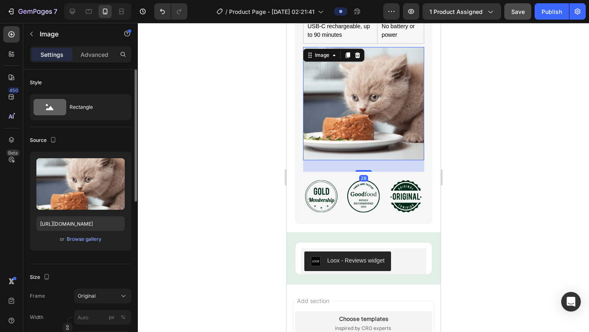
click at [325, 117] on img at bounding box center [363, 103] width 121 height 113
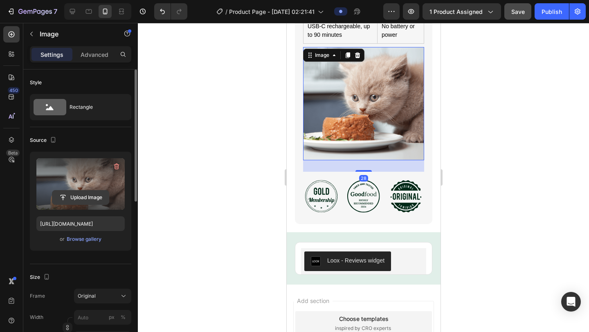
click at [71, 197] on input "file" at bounding box center [80, 198] width 56 height 14
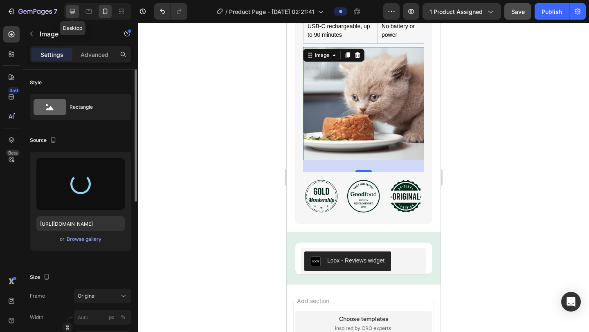
click at [72, 12] on icon at bounding box center [72, 11] width 5 height 5
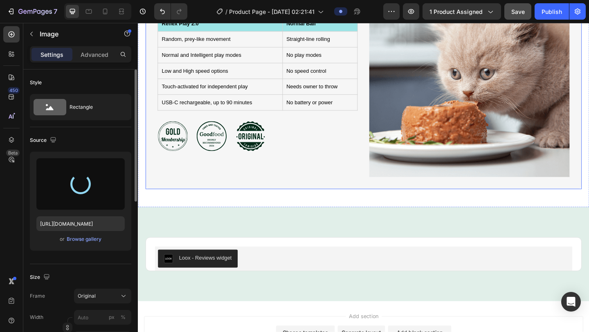
type input "[URL][DOMAIN_NAME]"
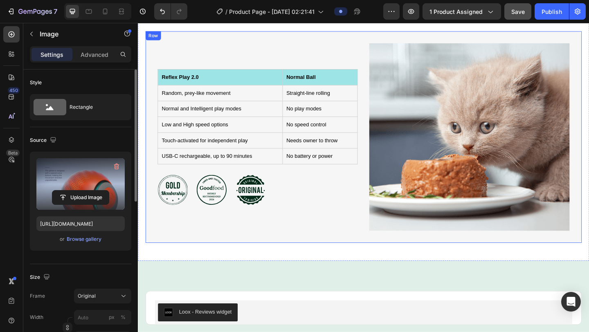
scroll to position [1410, 0]
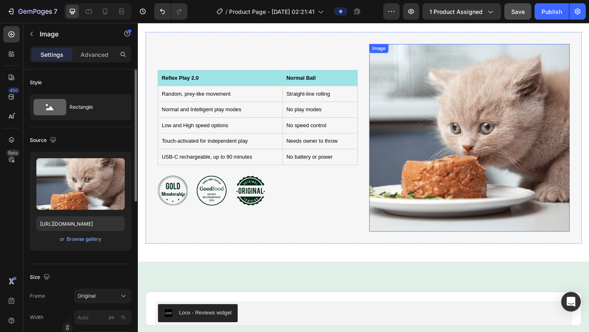
click at [453, 189] on img at bounding box center [498, 148] width 218 height 204
click at [87, 238] on div "Browse gallery" at bounding box center [84, 238] width 35 height 7
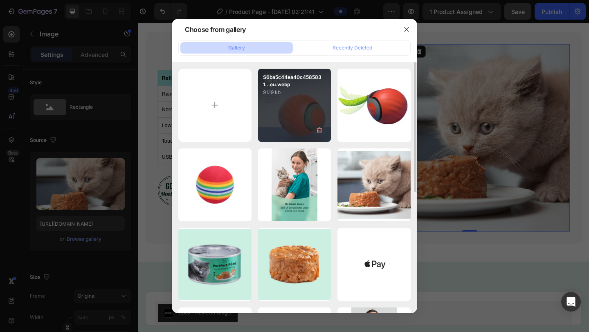
click at [278, 119] on div "S6ba5c44ea40c4585831...eu.webp 91.19 kb" at bounding box center [294, 105] width 73 height 73
type input "[URL][DOMAIN_NAME]"
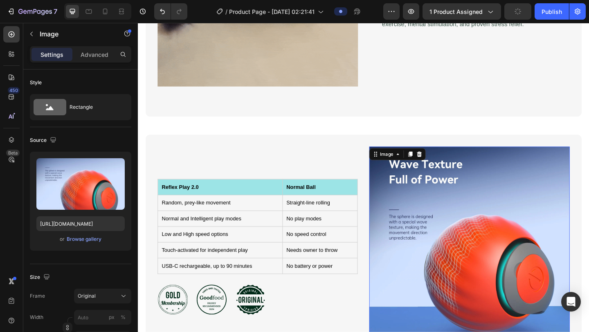
scroll to position [1310, 0]
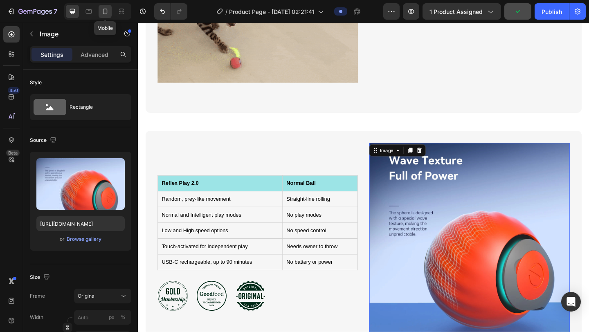
click at [106, 12] on icon at bounding box center [105, 11] width 8 height 8
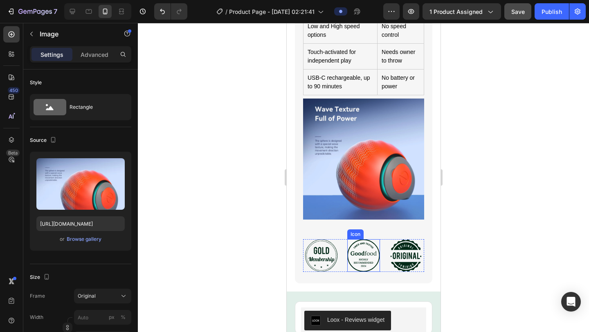
scroll to position [1480, 0]
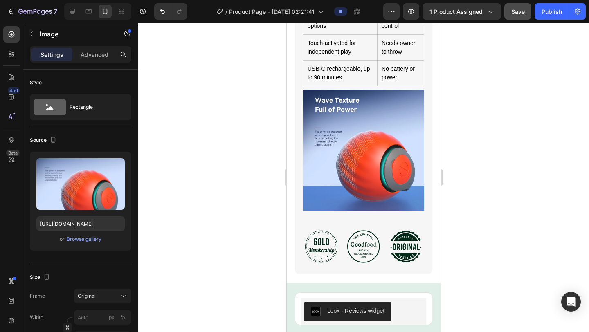
click at [78, 18] on div at bounding box center [97, 11] width 67 height 16
click at [72, 14] on icon at bounding box center [72, 11] width 8 height 8
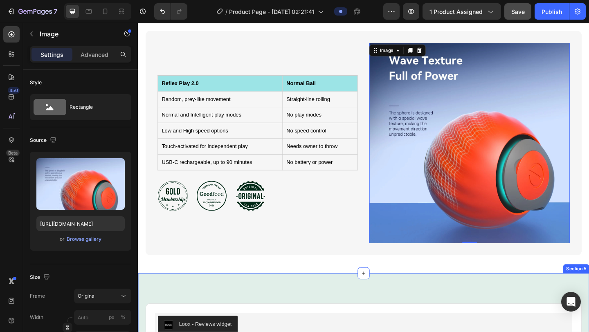
scroll to position [1288, 0]
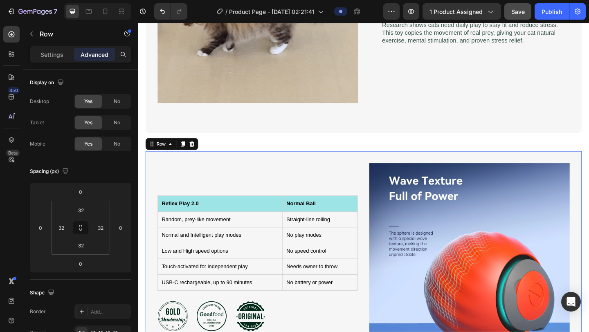
click at [379, 176] on div "Reflex Play 2.0 Normal Ball Random, prey-like movement Straight-line rolling No…" at bounding box center [383, 284] width 474 height 244
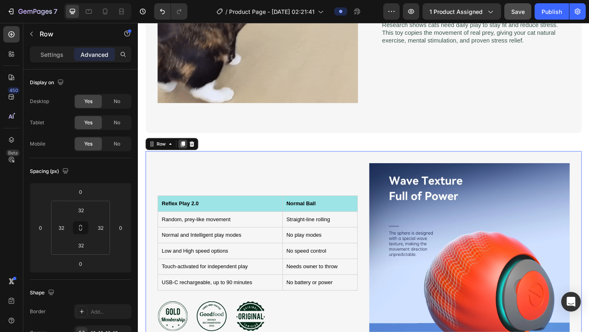
click at [185, 157] on icon at bounding box center [186, 154] width 7 height 7
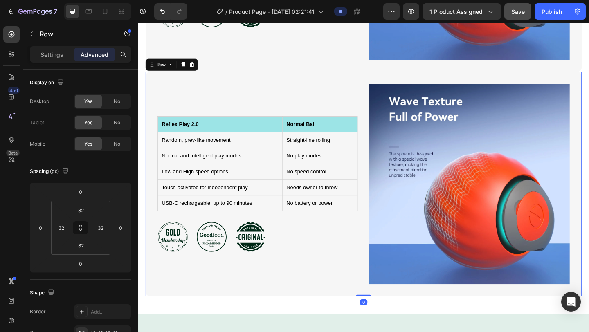
scroll to position [1643, 0]
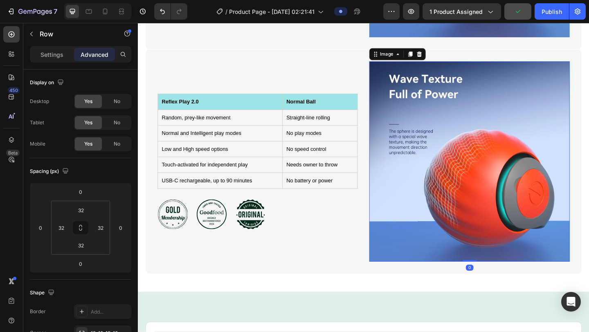
click at [471, 193] on img at bounding box center [498, 174] width 218 height 218
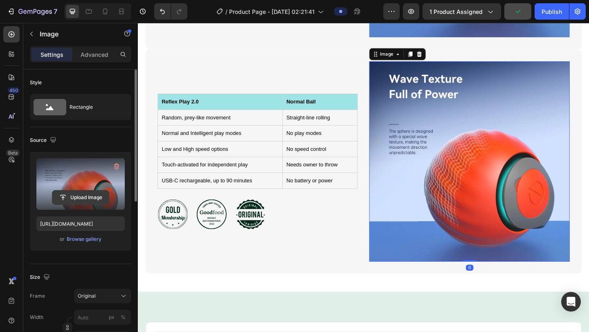
click at [86, 194] on input "file" at bounding box center [80, 198] width 56 height 14
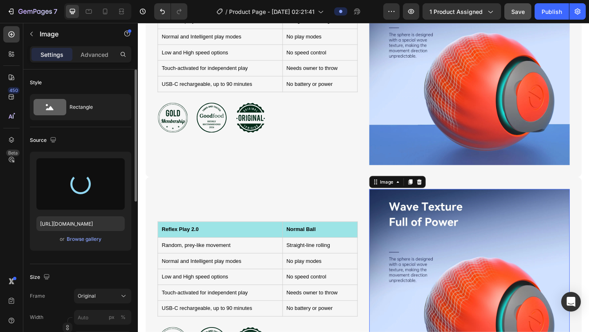
type input "[URL][DOMAIN_NAME]"
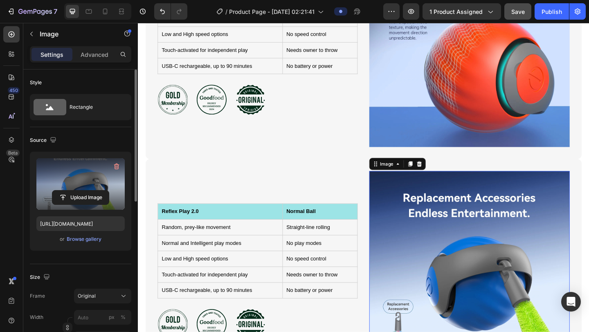
scroll to position [1523, 0]
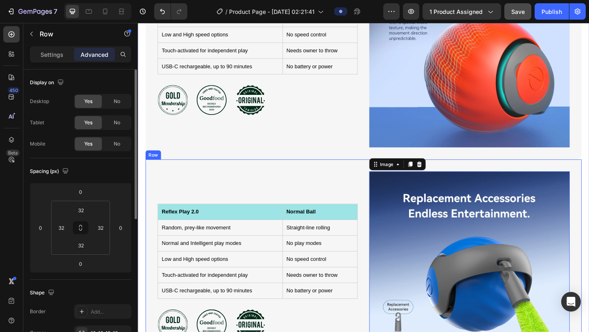
click at [315, 206] on div "Reflex Play 2.0 Normal Ball Random, prey-like movement Straight-line rolling No…" at bounding box center [268, 293] width 218 height 218
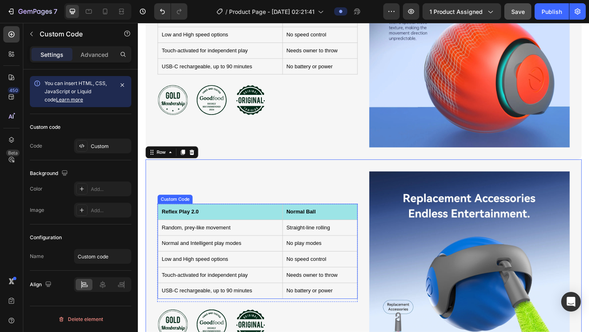
click at [205, 237] on td "Random, prey-like movement" at bounding box center [227, 245] width 136 height 17
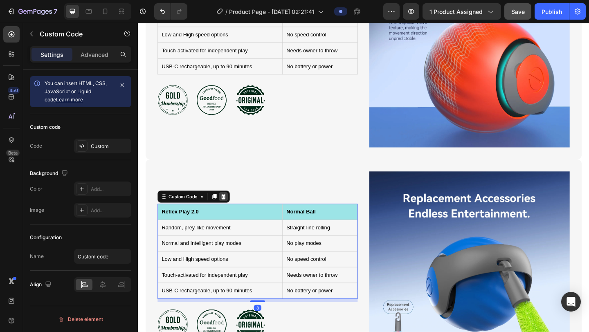
click at [232, 211] on icon at bounding box center [230, 212] width 7 height 7
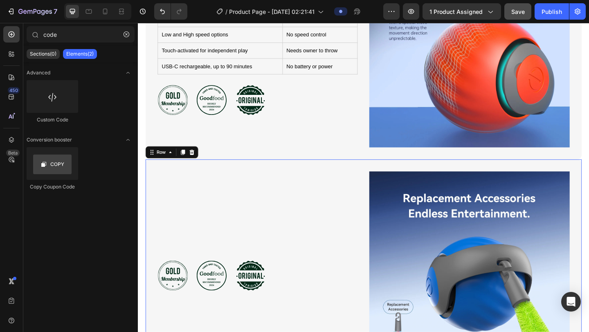
click at [276, 271] on div "Image Row Icon Icon Icon Row" at bounding box center [268, 293] width 218 height 218
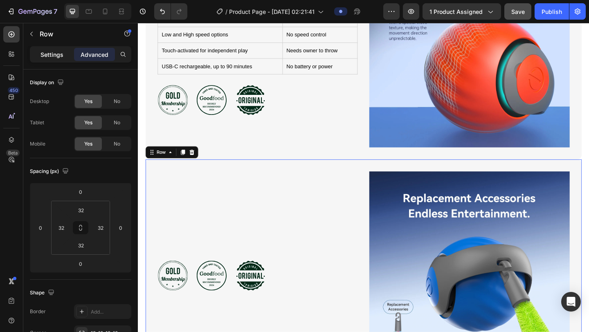
click at [57, 56] on p "Settings" at bounding box center [51, 54] width 23 height 9
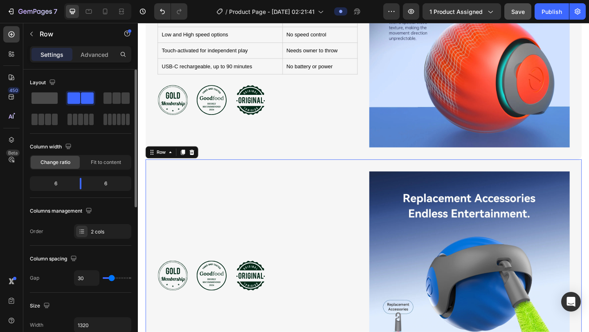
click at [44, 102] on span at bounding box center [44, 97] width 26 height 11
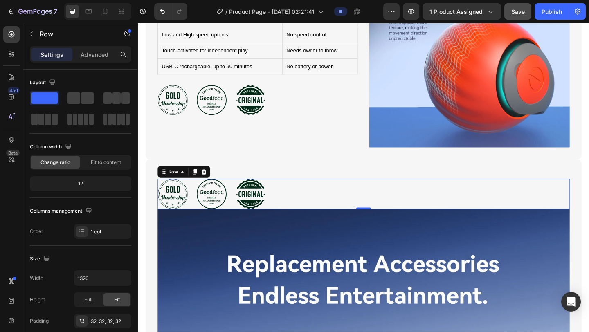
click at [300, 207] on div "Icon Icon Icon Row 0" at bounding box center [383, 209] width 448 height 33
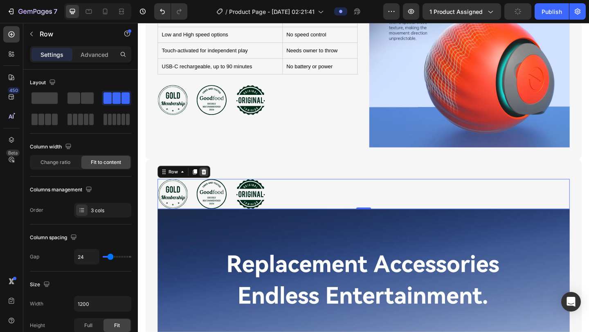
click at [213, 186] on div at bounding box center [209, 185] width 10 height 10
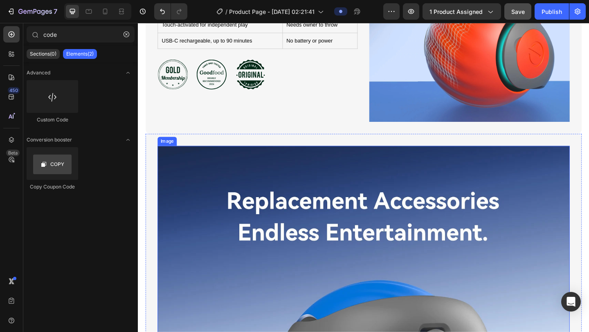
scroll to position [1563, 0]
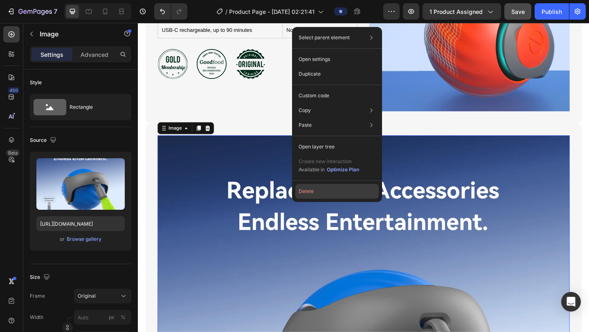
click at [304, 194] on button "Delete" at bounding box center [336, 191] width 83 height 15
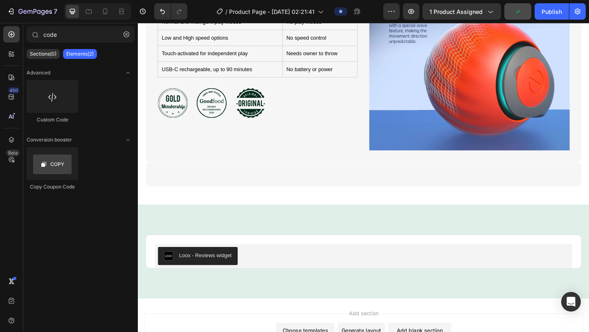
scroll to position [1515, 0]
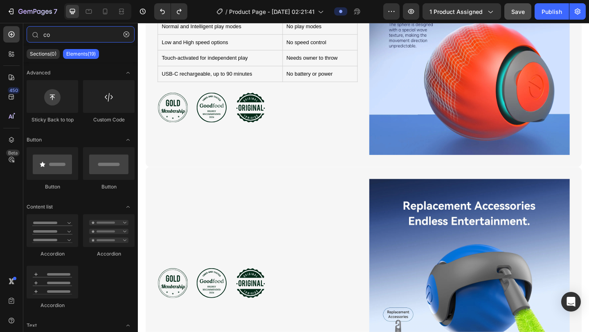
type input "c"
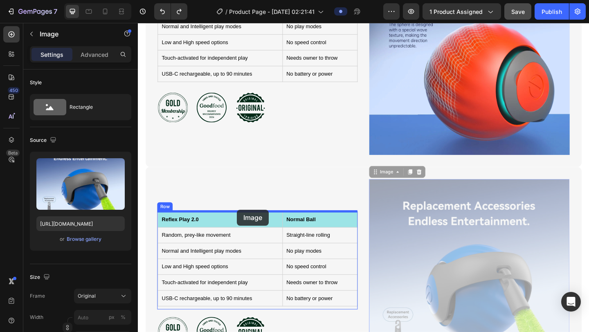
drag, startPoint x: 444, startPoint y: 226, endPoint x: 245, endPoint y: 226, distance: 198.7
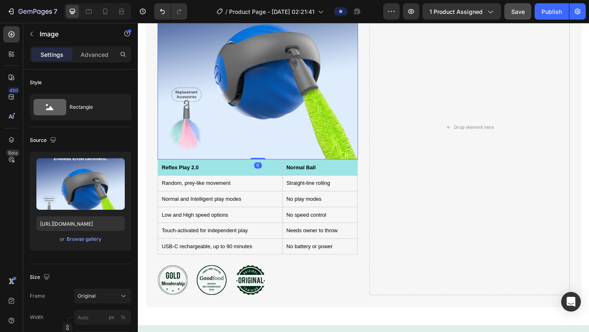
scroll to position [1755, 0]
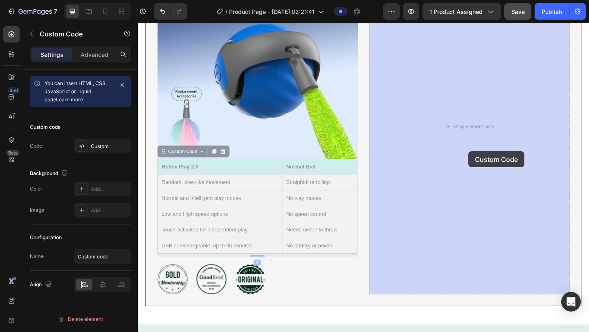
drag, startPoint x: 282, startPoint y: 180, endPoint x: 497, endPoint y: 160, distance: 216.4
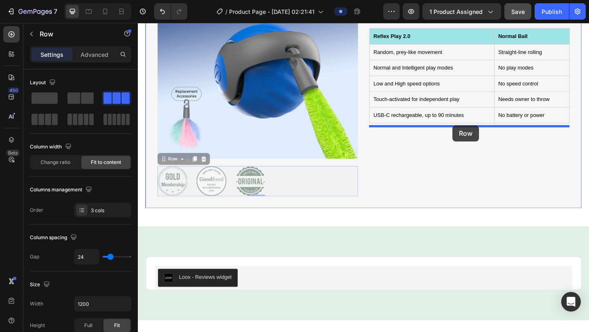
drag, startPoint x: 278, startPoint y: 190, endPoint x: 480, endPoint y: 135, distance: 209.9
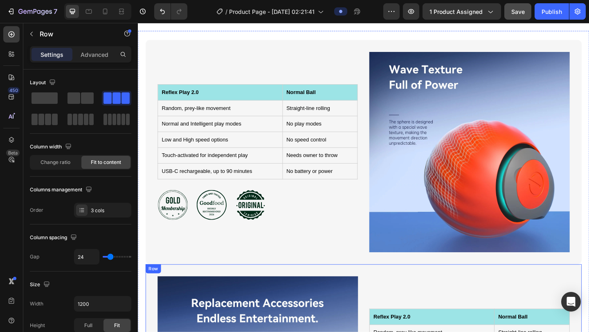
scroll to position [1407, 0]
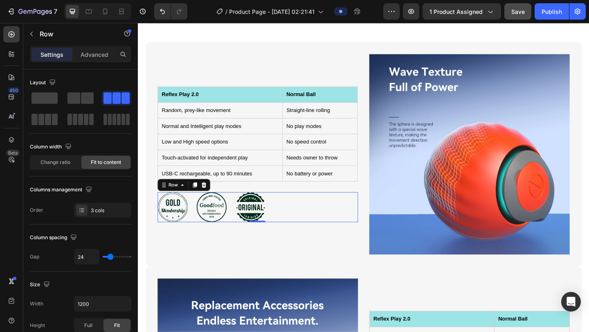
click at [281, 222] on div "Icon Icon Icon Row 0" at bounding box center [268, 223] width 218 height 33
click at [212, 205] on div "Row" at bounding box center [187, 199] width 57 height 13
click at [210, 198] on icon at bounding box center [209, 199] width 7 height 7
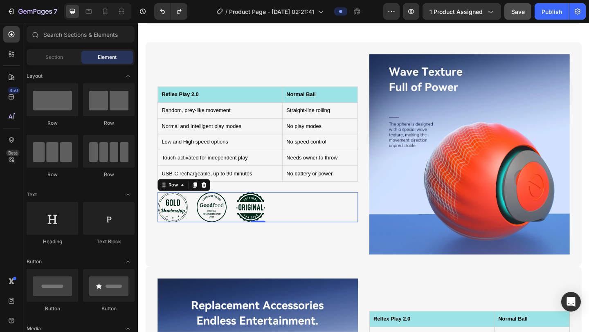
click at [305, 214] on div "Icon Icon Icon Row 0" at bounding box center [268, 223] width 218 height 33
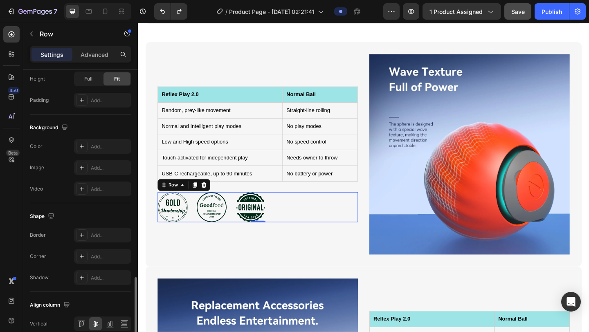
scroll to position [306, 0]
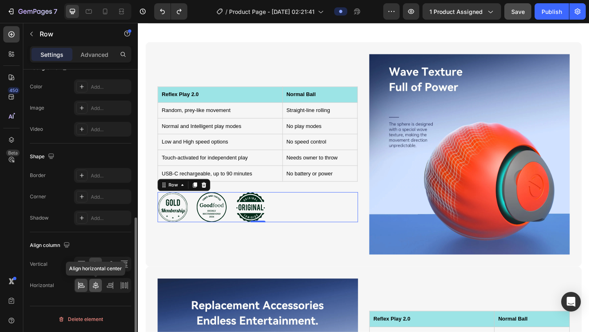
click at [95, 279] on div at bounding box center [95, 285] width 13 height 13
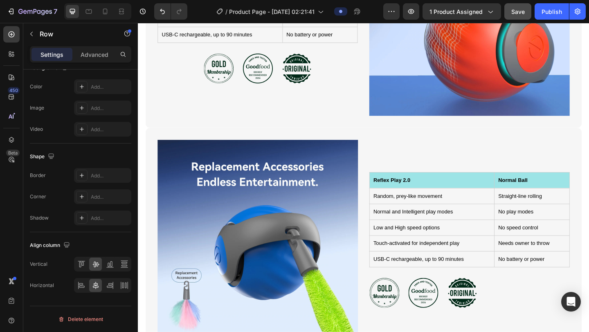
scroll to position [1154, 0]
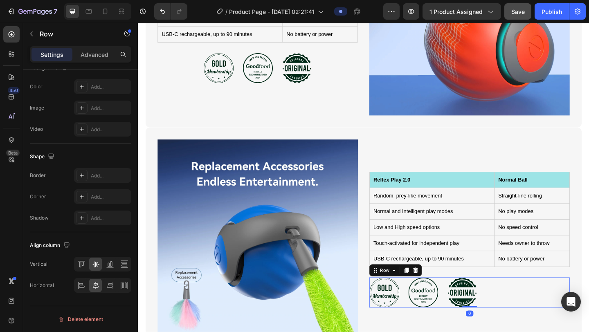
click at [490, 279] on div "Icon Icon Icon Row 0" at bounding box center [498, 316] width 218 height 33
click at [435, 279] on div at bounding box center [440, 292] width 10 height 10
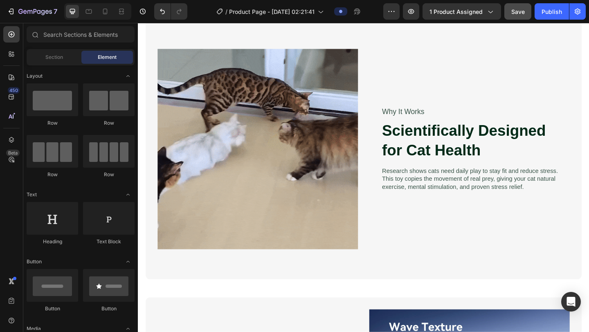
scroll to position [731, 0]
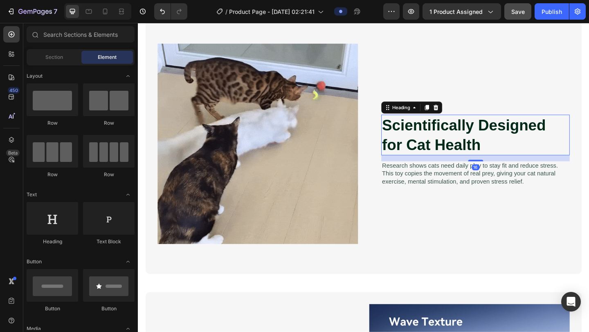
click at [450, 153] on h2 "Scientifically Designed for Cat Health" at bounding box center [504, 145] width 205 height 44
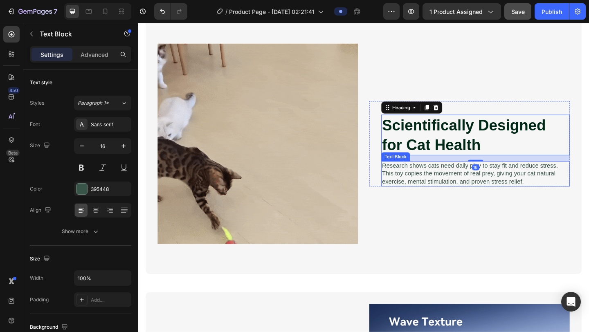
click at [462, 190] on p "Research shows cats need daily play to stay fit and reduce stress. This toy cop…" at bounding box center [504, 186] width 203 height 25
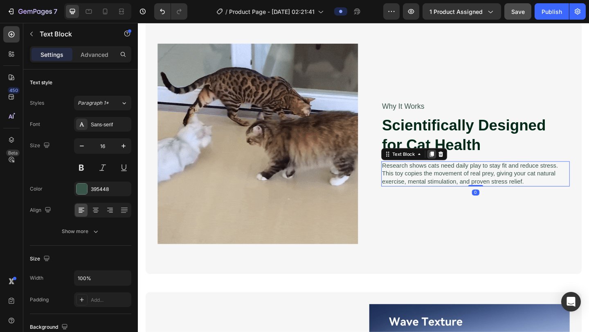
click at [456, 166] on icon at bounding box center [457, 166] width 4 height 6
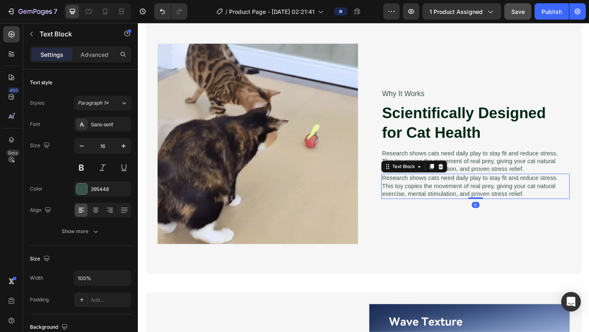
scroll to position [199, 0]
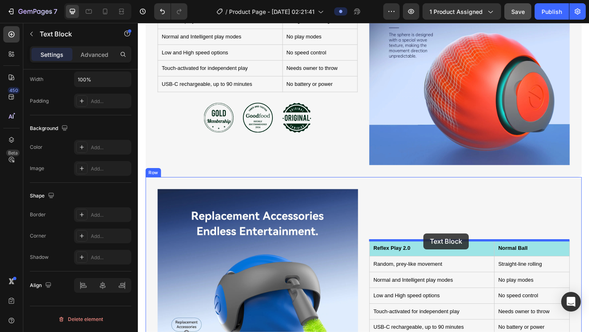
drag, startPoint x: 430, startPoint y: 184, endPoint x: 448, endPoint y: 252, distance: 70.5
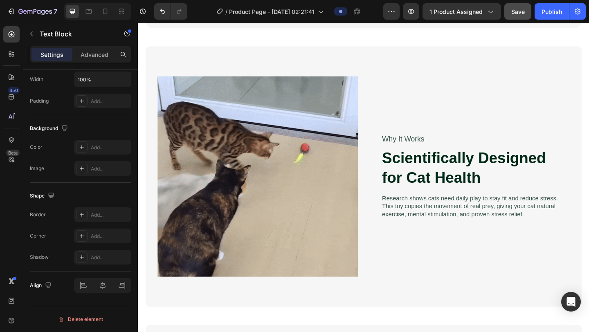
scroll to position [697, 0]
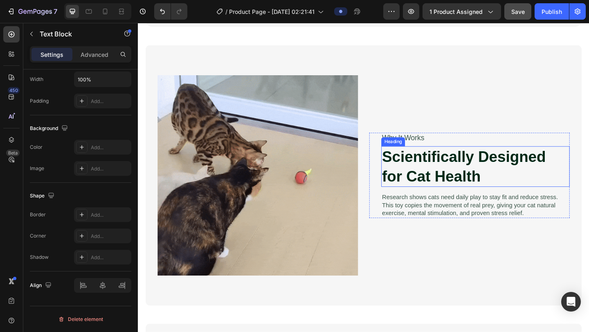
click at [460, 179] on h2 "Scientifically Designed for Cat Health" at bounding box center [504, 179] width 205 height 44
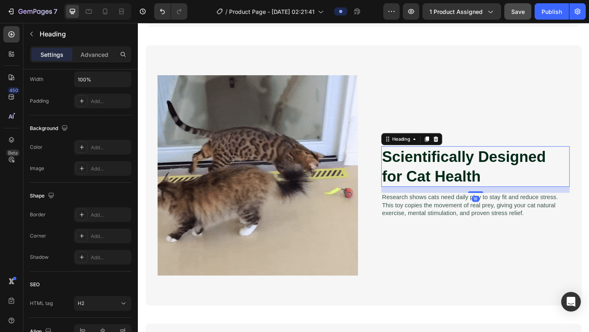
scroll to position [0, 0]
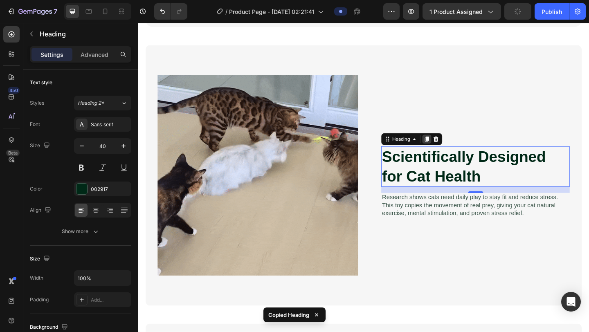
click at [447, 150] on div at bounding box center [452, 149] width 10 height 10
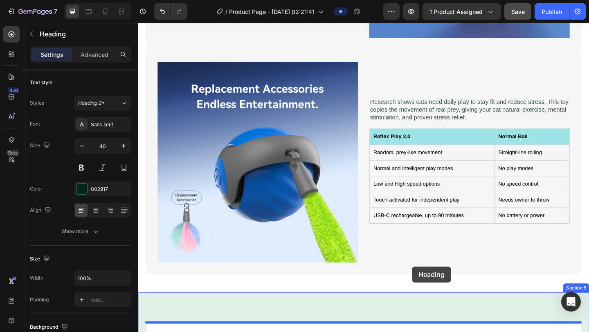
scroll to position [1259, 0]
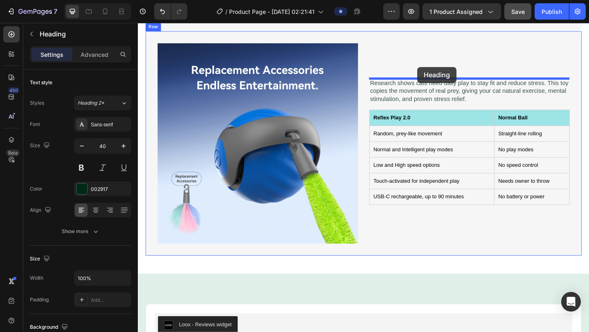
drag, startPoint x: 428, startPoint y: 175, endPoint x: 442, endPoint y: 71, distance: 104.8
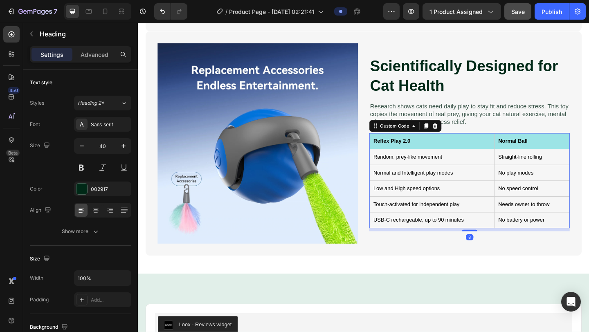
click at [487, 162] on td "Random, prey-like movement" at bounding box center [458, 168] width 136 height 17
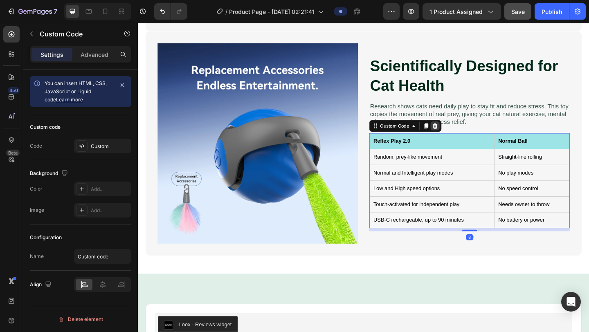
click at [460, 135] on icon at bounding box center [460, 135] width 7 height 7
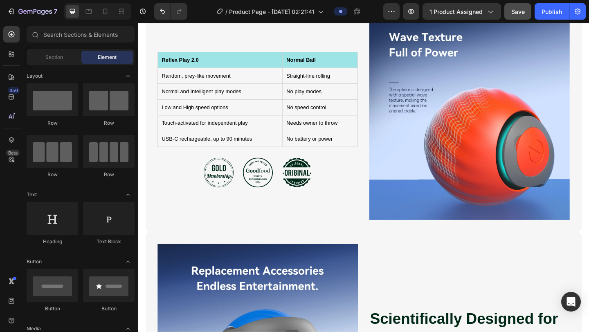
scroll to position [1101, 0]
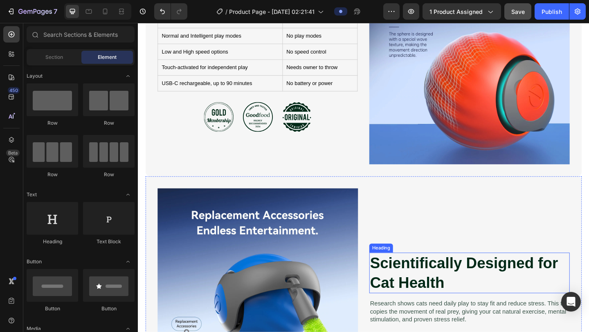
click at [448, 279] on h2 "Scientifically Designed for Cat Health" at bounding box center [498, 295] width 218 height 44
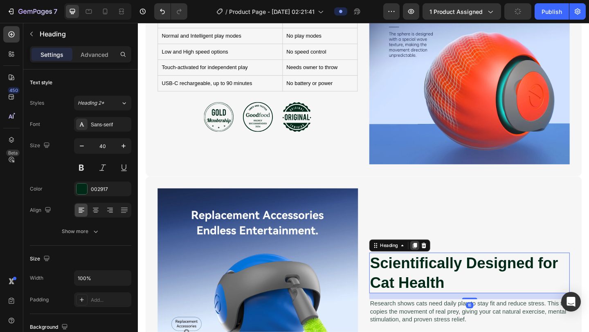
click at [435, 267] on icon at bounding box center [438, 265] width 7 height 7
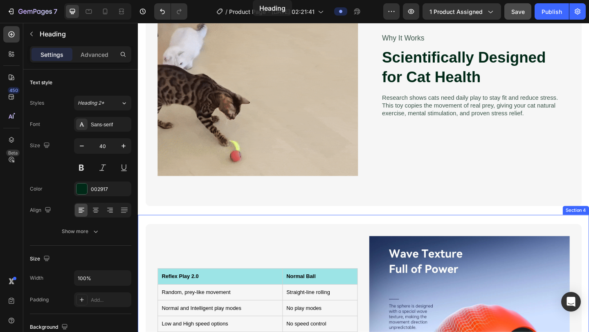
scroll to position [791, 0]
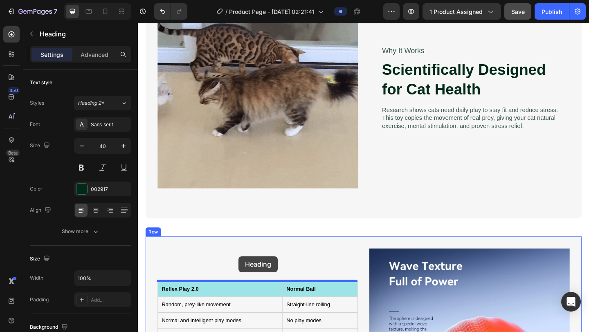
drag, startPoint x: 414, startPoint y: 289, endPoint x: 247, endPoint y: 277, distance: 167.2
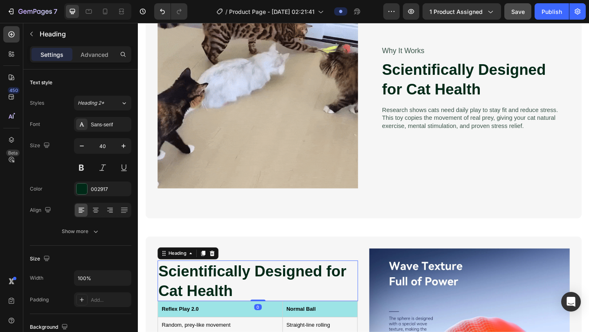
click at [248, 279] on h2 "Scientifically Designed for Cat Health" at bounding box center [268, 303] width 218 height 44
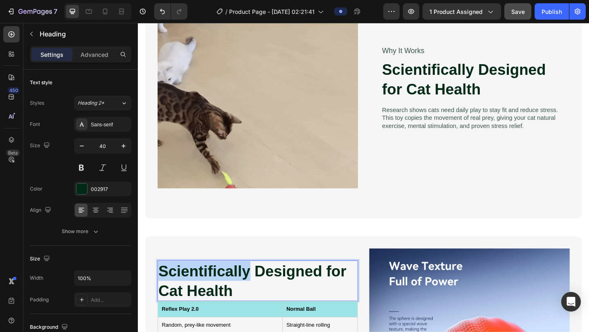
click at [248, 279] on p "Scientifically Designed for Cat Health" at bounding box center [268, 303] width 216 height 43
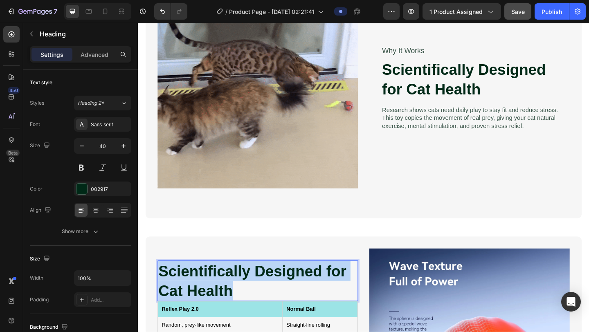
click at [248, 279] on p "Scientifically Designed for Cat Health" at bounding box center [268, 303] width 216 height 43
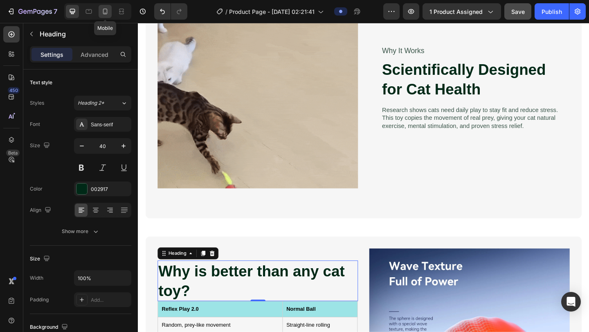
click at [105, 15] on icon at bounding box center [105, 11] width 8 height 8
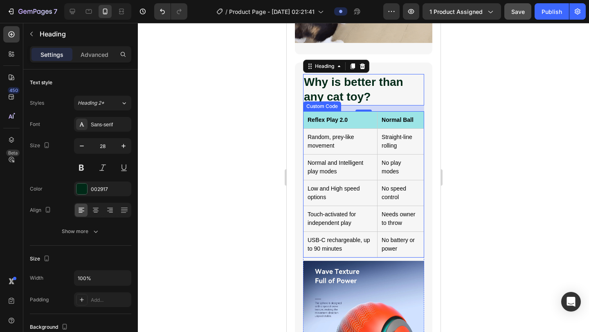
scroll to position [937, 0]
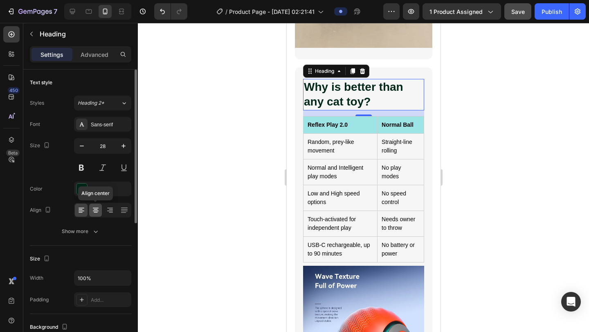
click at [94, 209] on icon at bounding box center [96, 210] width 8 height 8
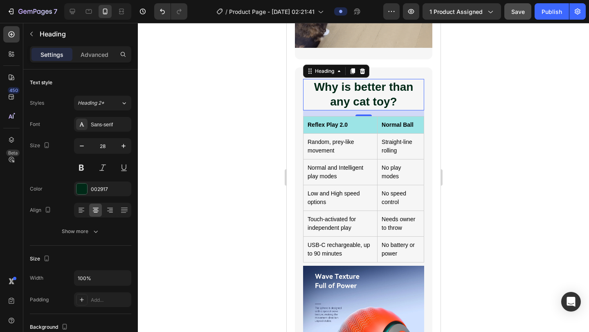
click at [79, 11] on div at bounding box center [97, 11] width 67 height 16
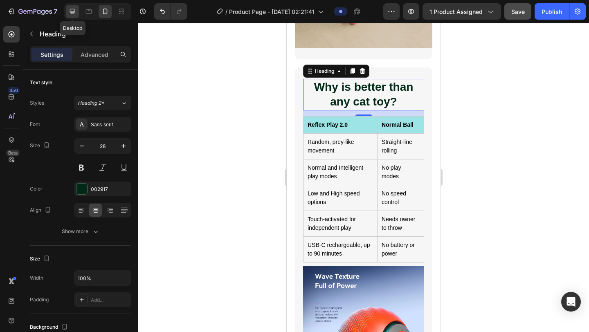
click at [77, 11] on div at bounding box center [72, 11] width 13 height 13
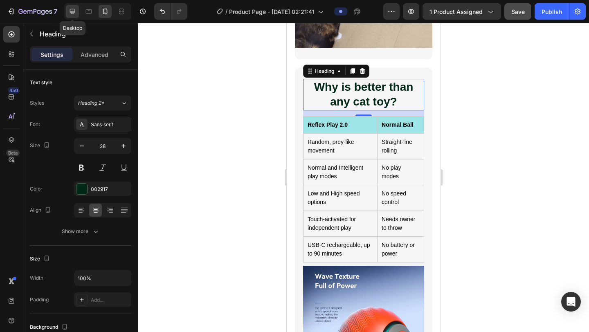
type input "40"
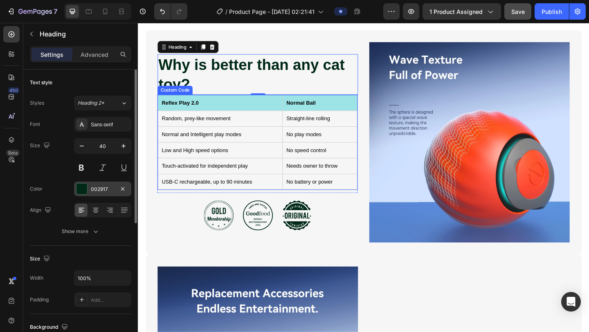
scroll to position [1021, 0]
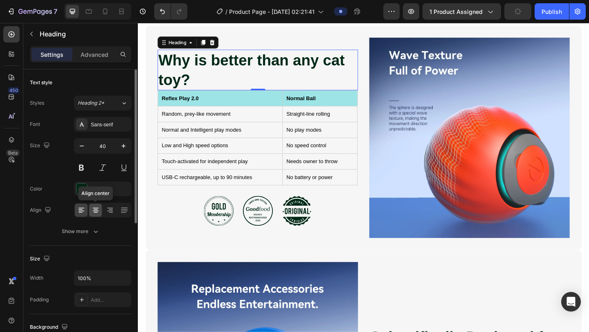
click at [95, 212] on icon at bounding box center [96, 212] width 4 height 1
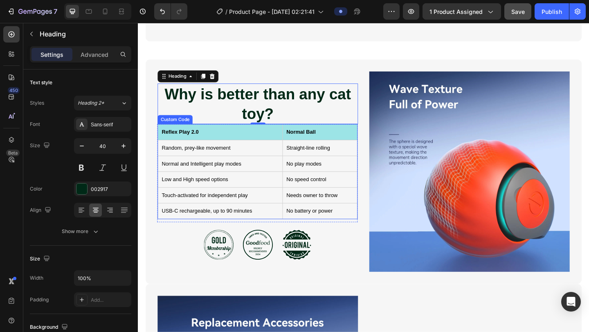
scroll to position [983, 0]
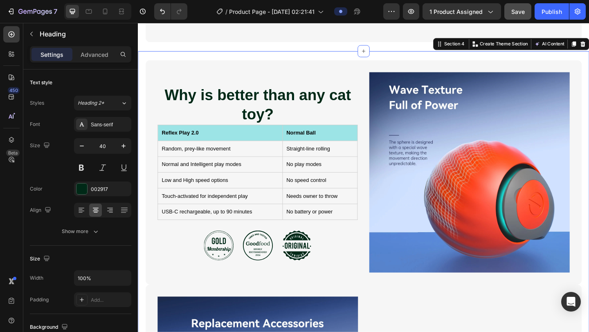
click at [313, 56] on div "Why is better than any cat toy? Heading Reflex Play 2.0 Normal Ball Random, pre…" at bounding box center [383, 313] width 491 height 518
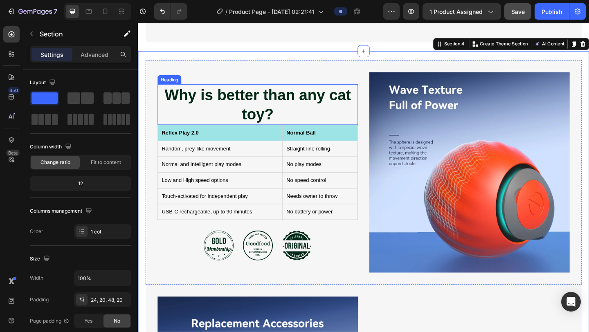
click at [300, 125] on p "Why is better than any cat toy?" at bounding box center [268, 111] width 216 height 43
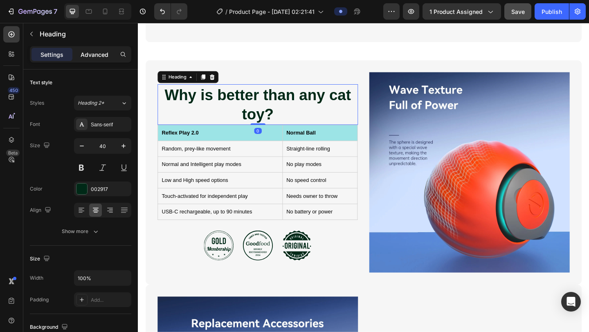
click at [94, 52] on p "Advanced" at bounding box center [95, 54] width 28 height 9
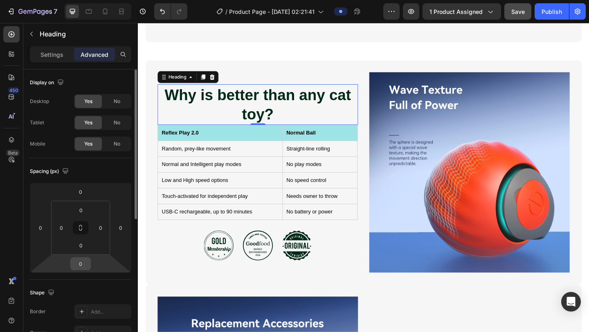
click at [79, 258] on input "0" at bounding box center [80, 264] width 16 height 12
type input "10"
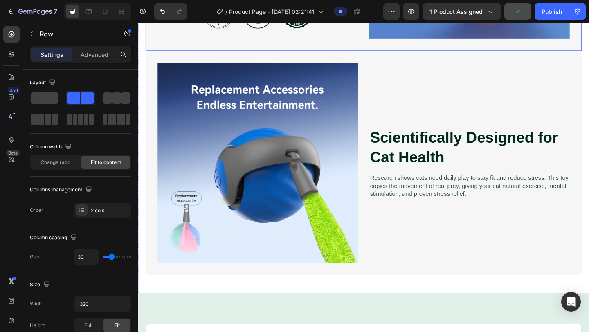
scroll to position [1237, 0]
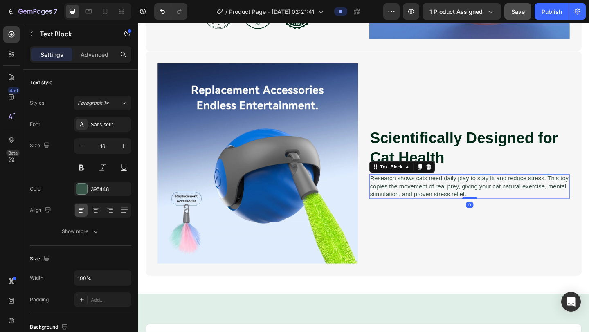
click at [438, 197] on p "Research shows cats need daily play to stay fit and reduce stress. This toy cop…" at bounding box center [498, 200] width 216 height 25
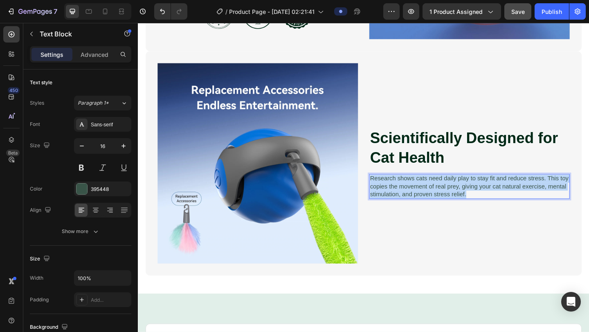
click at [438, 197] on p "Research shows cats need daily play to stay fit and reduce stress. This toy cop…" at bounding box center [498, 200] width 216 height 25
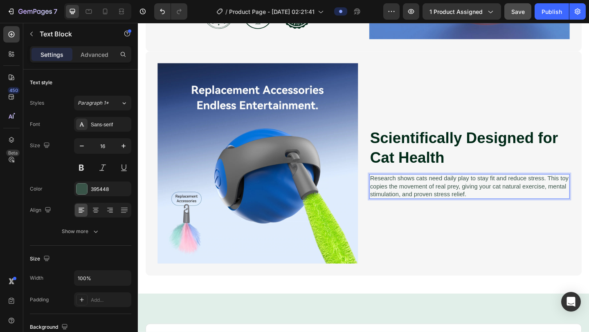
scroll to position [1242, 0]
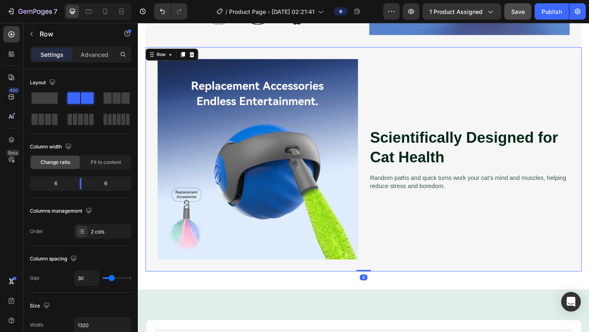
click at [476, 228] on div "Scientifically Designed for Cat Health Heading Random paths and quick turns wor…" at bounding box center [498, 171] width 218 height 218
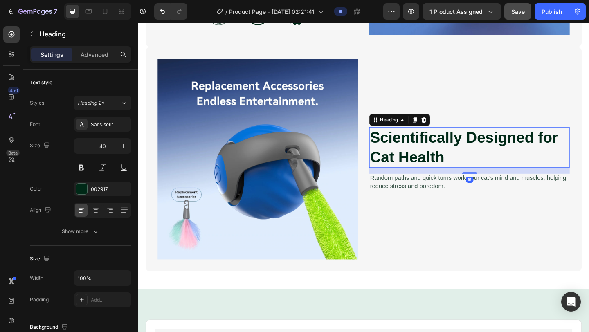
click at [432, 149] on h2 "Scientifically Designed for Cat Health" at bounding box center [498, 158] width 218 height 44
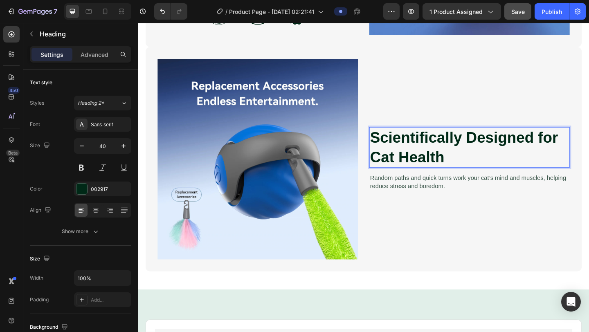
click at [432, 149] on h2 "Scientifically Designed for Cat Health" at bounding box center [498, 158] width 218 height 44
click at [432, 149] on p "Scientifically Designed for Cat Health" at bounding box center [498, 158] width 216 height 43
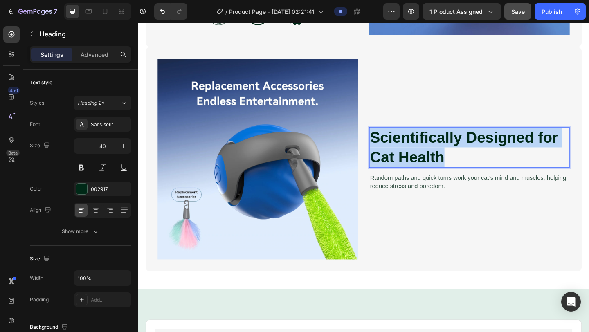
scroll to position [1252, 0]
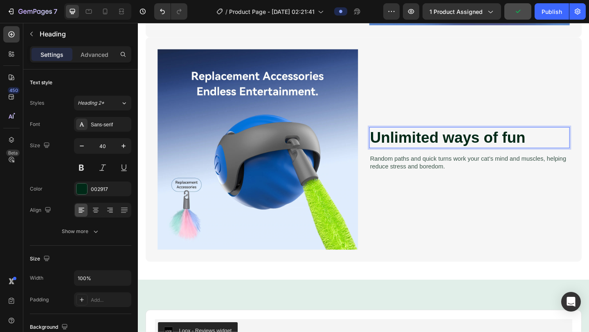
click at [479, 150] on p "Unlimited ways of fun" at bounding box center [498, 147] width 216 height 21
click at [490, 148] on p "Unlimited Ways of fun" at bounding box center [498, 147] width 216 height 21
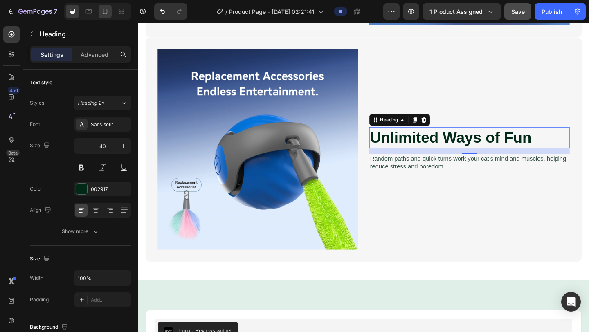
click at [102, 11] on icon at bounding box center [105, 11] width 8 height 8
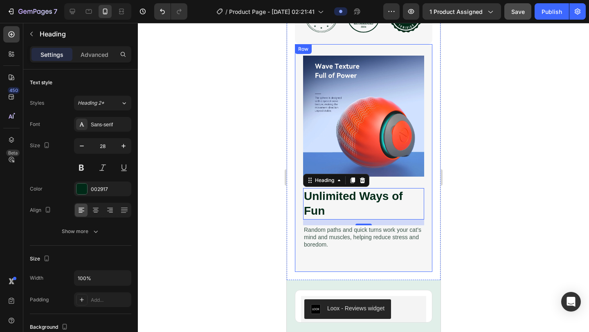
scroll to position [1345, 0]
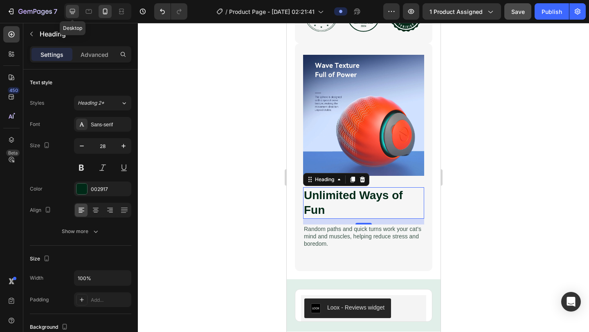
click at [72, 13] on icon at bounding box center [72, 11] width 5 height 5
type input "40"
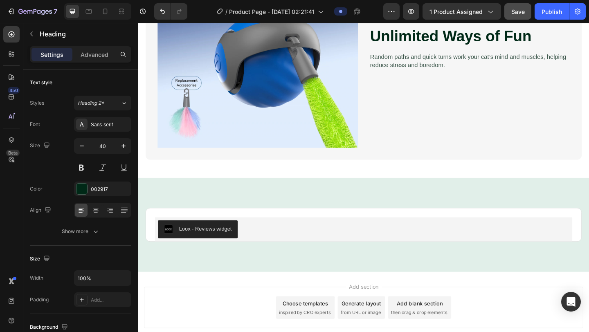
scroll to position [1386, 0]
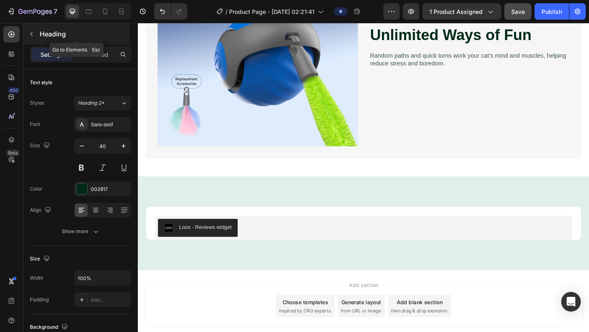
click at [29, 31] on icon "button" at bounding box center [31, 34] width 7 height 7
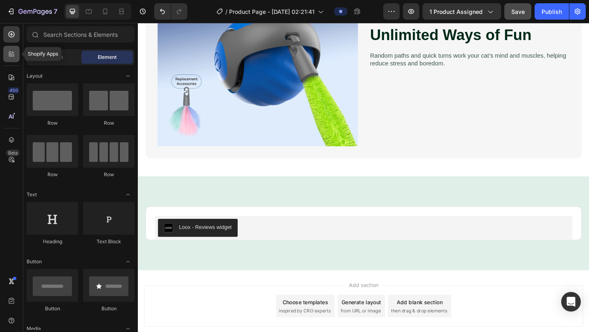
click at [11, 54] on icon at bounding box center [11, 54] width 8 height 8
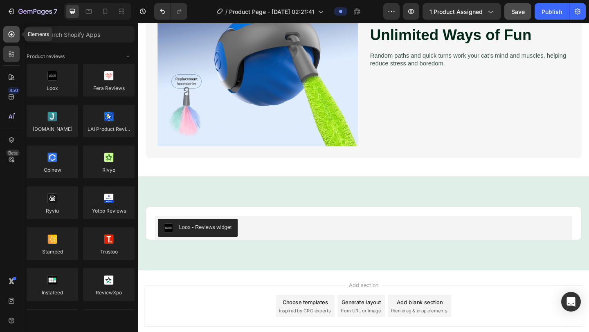
click at [9, 40] on div at bounding box center [11, 34] width 16 height 16
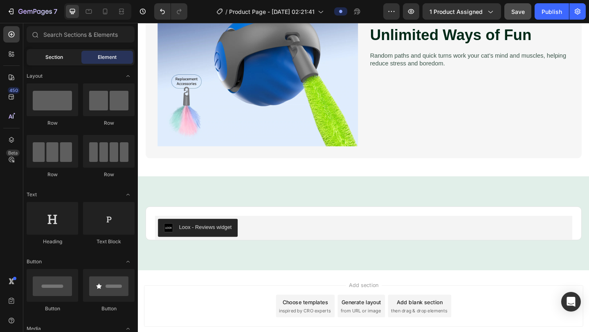
click at [54, 53] on div "Section" at bounding box center [54, 57] width 52 height 13
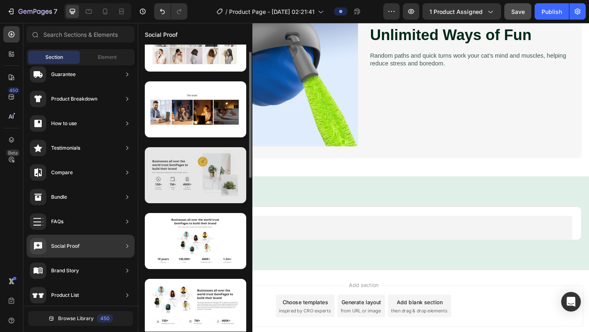
scroll to position [23, 0]
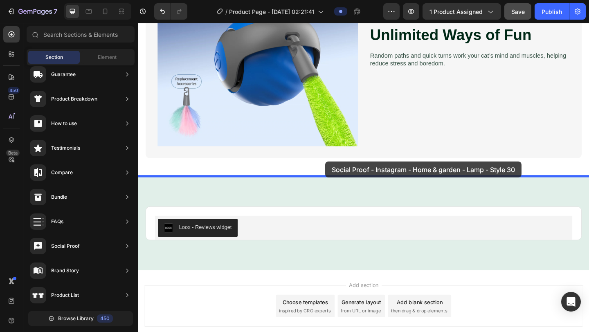
drag, startPoint x: 328, startPoint y: 145, endPoint x: 341, endPoint y: 174, distance: 32.0
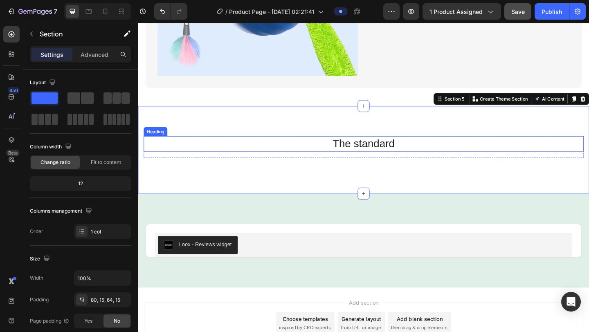
scroll to position [1466, 0]
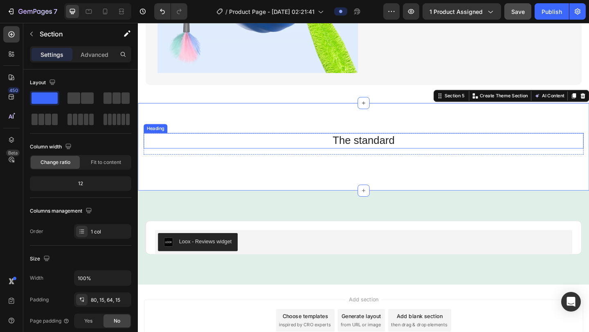
click at [378, 152] on h2 "The standard" at bounding box center [383, 151] width 478 height 16
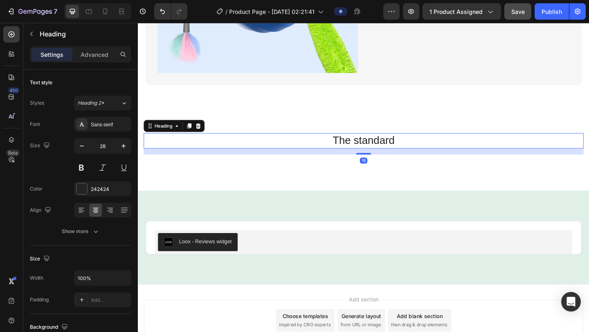
click at [378, 152] on h2 "The standard" at bounding box center [383, 151] width 478 height 16
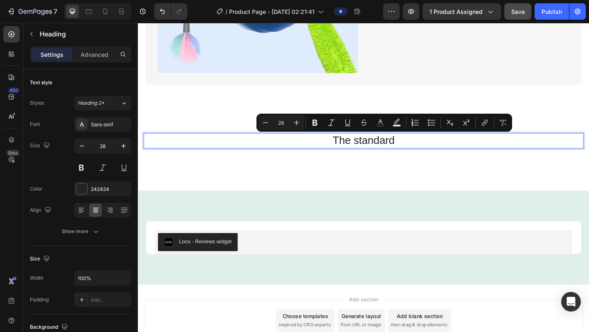
click at [378, 152] on p "The standard" at bounding box center [383, 150] width 477 height 15
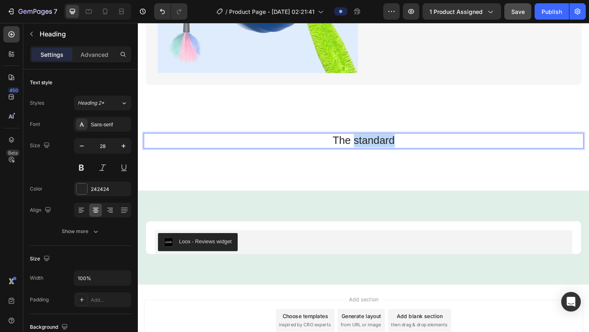
click at [378, 152] on p "The standard" at bounding box center [383, 150] width 477 height 15
click at [378, 151] on p "The standard" at bounding box center [383, 150] width 477 height 15
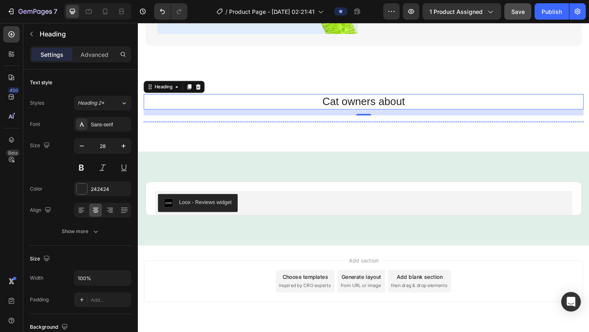
scroll to position [1495, 0]
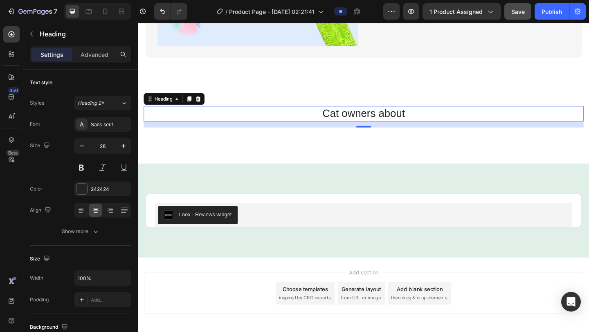
click at [426, 115] on p "Cat owners about" at bounding box center [383, 121] width 477 height 15
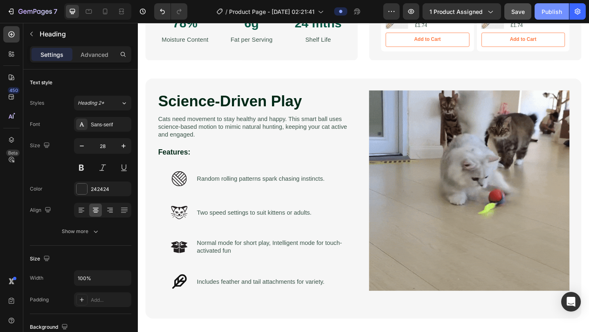
scroll to position [304, 0]
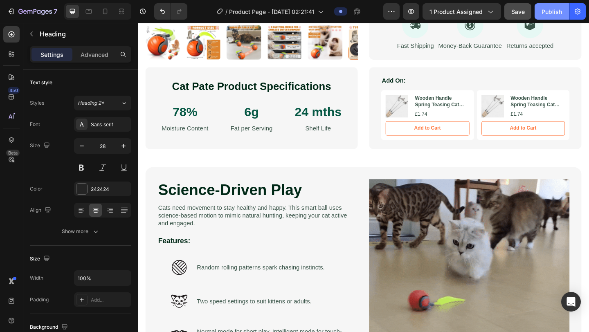
click at [490, 16] on button "Publish" at bounding box center [551, 11] width 34 height 16
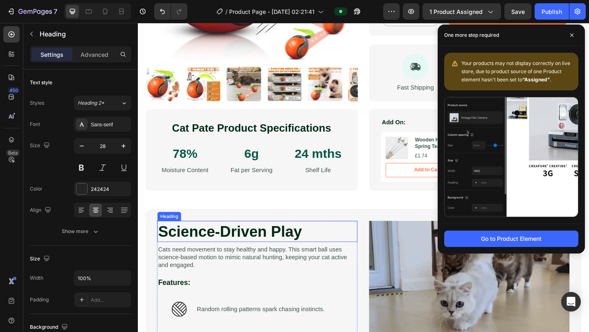
scroll to position [240, 0]
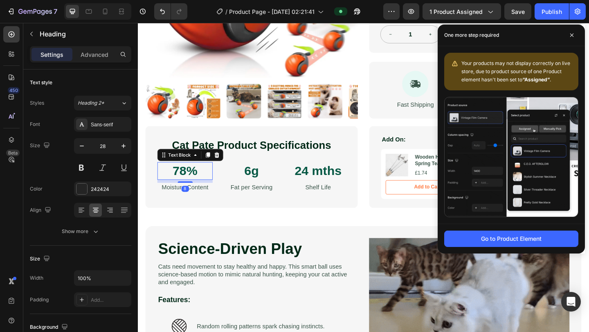
click at [192, 182] on p "78%" at bounding box center [189, 184] width 58 height 18
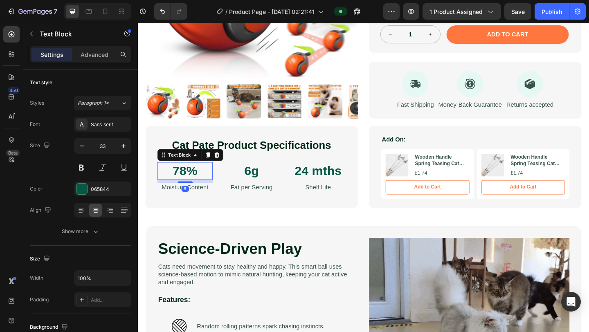
click at [192, 182] on p "78%" at bounding box center [189, 184] width 58 height 18
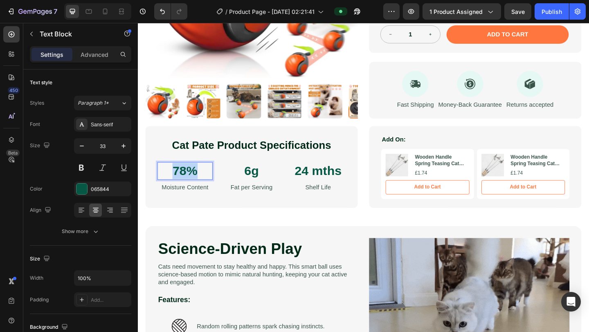
click at [192, 182] on p "78%" at bounding box center [189, 184] width 58 height 18
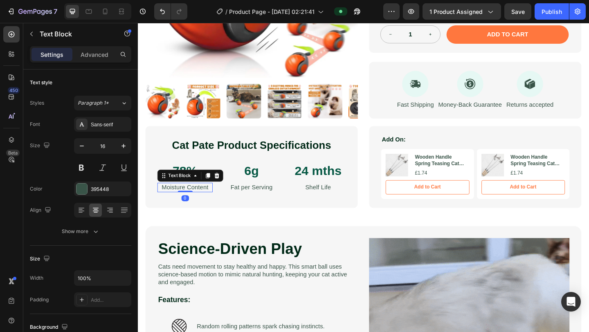
click at [201, 203] on p "Moisture Content" at bounding box center [189, 201] width 58 height 9
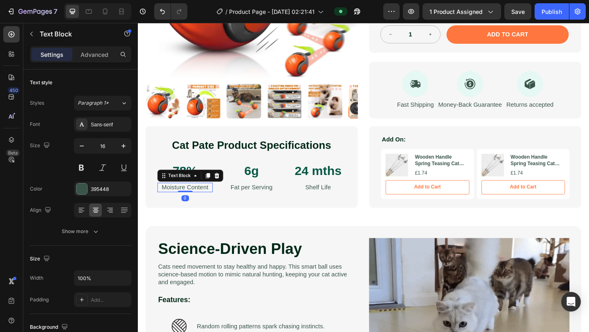
click at [201, 203] on p "Moisture Content" at bounding box center [189, 201] width 58 height 9
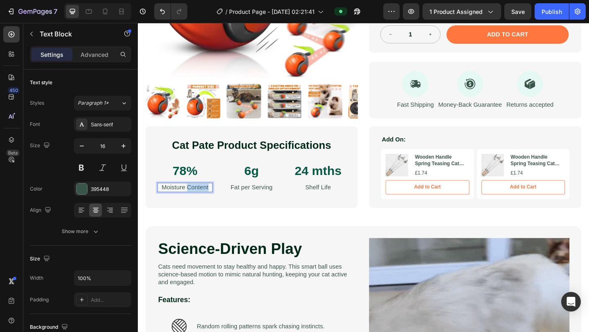
click at [201, 203] on p "Moisture Content" at bounding box center [189, 201] width 58 height 9
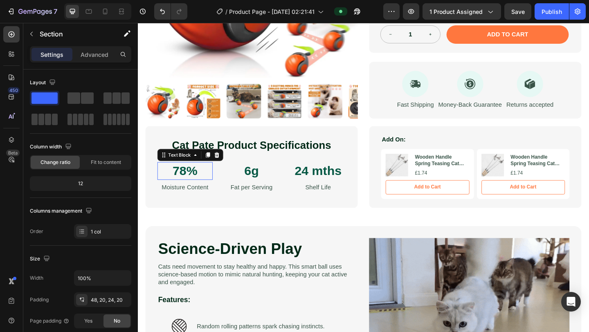
click at [190, 184] on p "78%" at bounding box center [189, 184] width 58 height 18
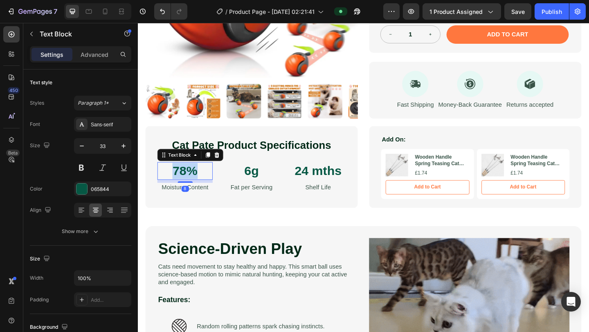
click at [190, 184] on p "78%" at bounding box center [189, 184] width 58 height 18
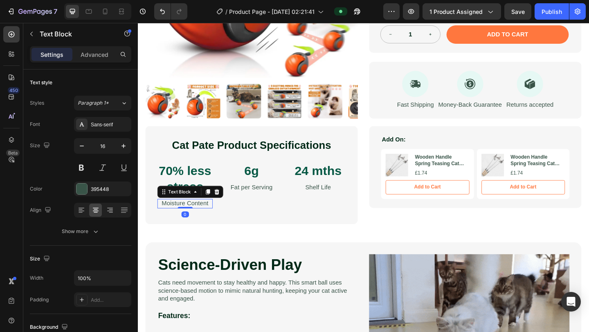
click at [181, 219] on p "Moisture Content" at bounding box center [189, 219] width 58 height 9
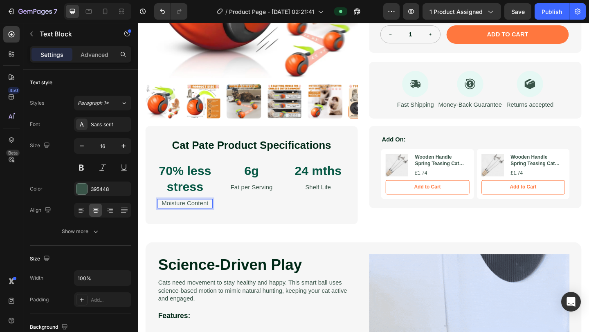
click at [181, 219] on p "Moisture Content" at bounding box center [189, 219] width 58 height 9
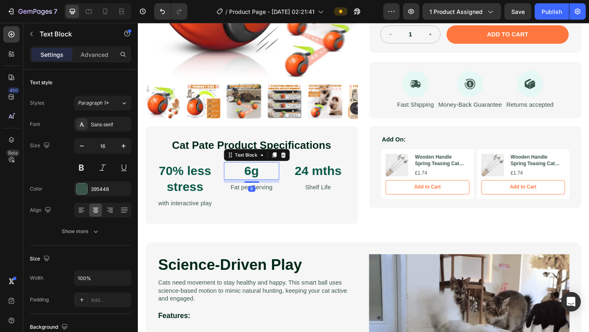
click at [267, 187] on p "6g" at bounding box center [261, 184] width 58 height 18
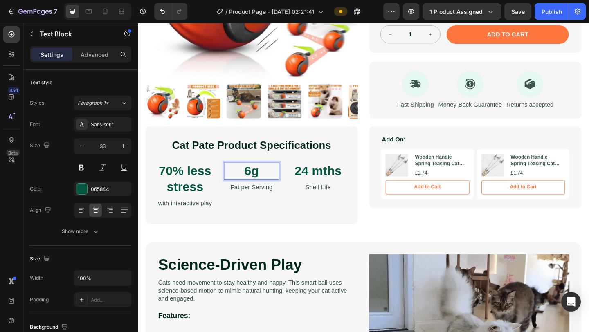
click at [267, 187] on p "6g" at bounding box center [261, 184] width 58 height 18
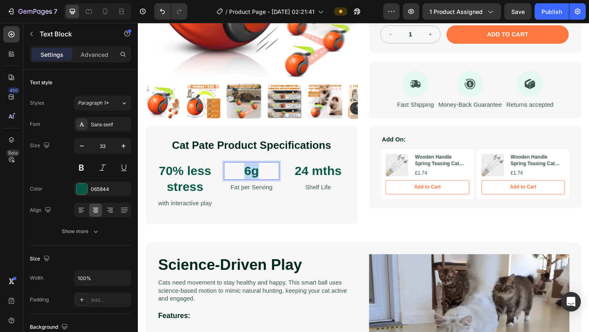
click at [267, 187] on p "6g" at bounding box center [261, 184] width 58 height 18
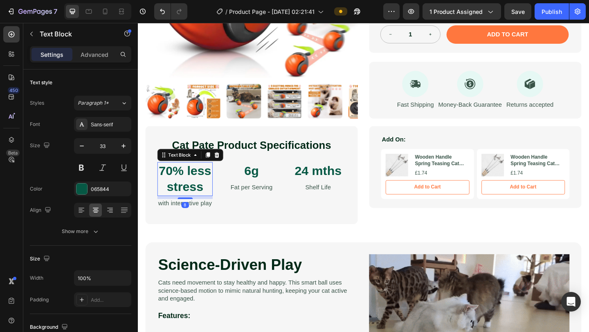
click at [184, 193] on p "70% less stress" at bounding box center [189, 192] width 58 height 35
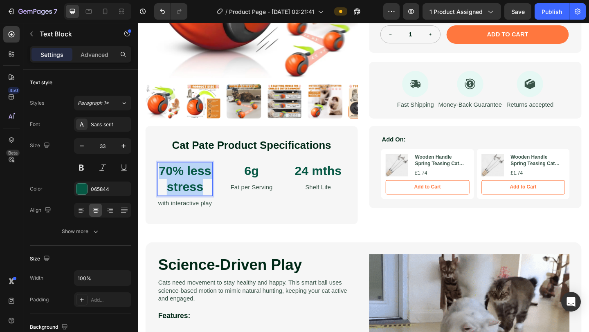
click at [184, 193] on p "70% less stress" at bounding box center [189, 192] width 58 height 35
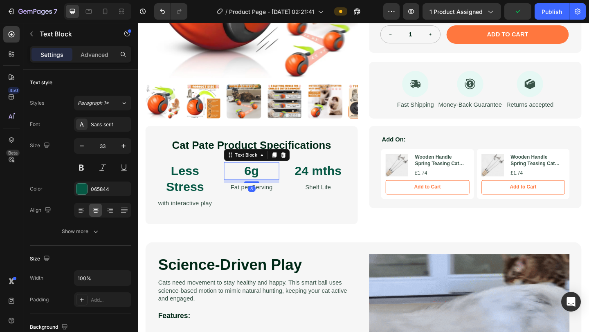
click at [265, 182] on p "6g" at bounding box center [261, 184] width 58 height 18
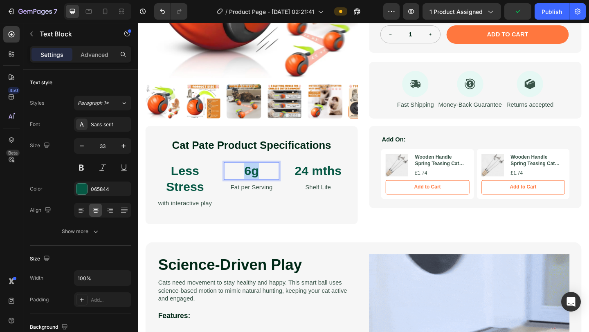
click at [265, 182] on p "6g" at bounding box center [261, 184] width 58 height 18
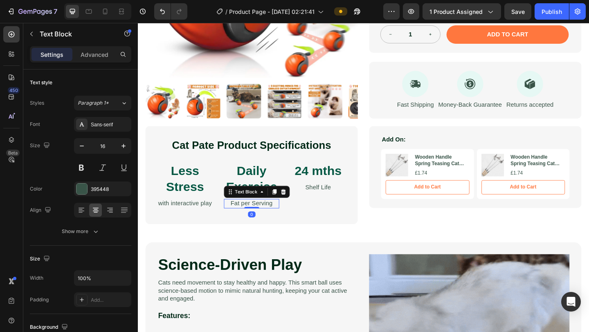
click at [265, 221] on p "Fat per Serving" at bounding box center [261, 219] width 58 height 9
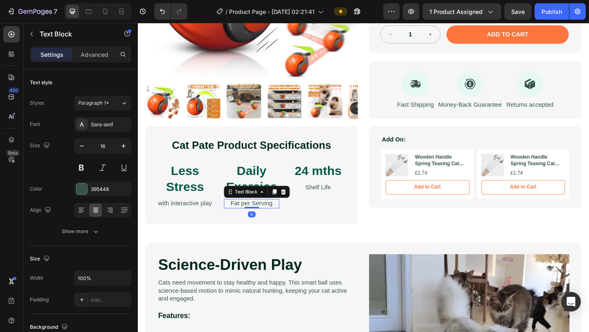
click at [265, 221] on p "Fat per Serving" at bounding box center [261, 219] width 58 height 9
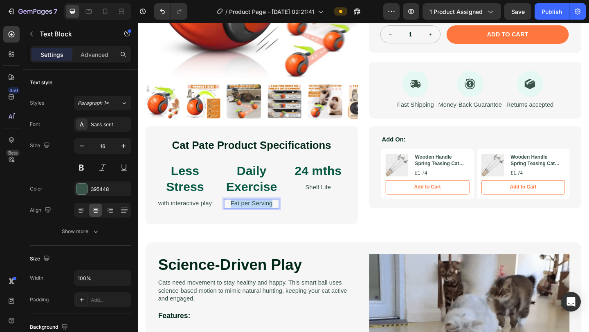
click at [265, 221] on p "Fat per Serving" at bounding box center [261, 219] width 58 height 9
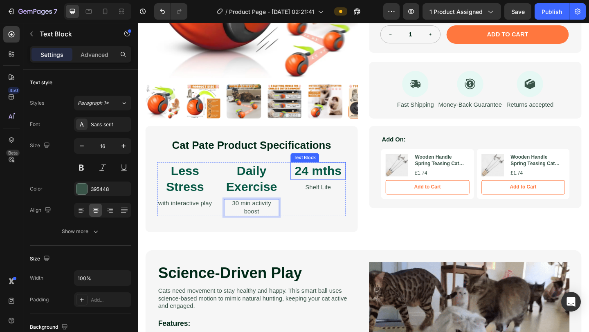
click at [341, 185] on p "24 mths" at bounding box center [334, 184] width 58 height 18
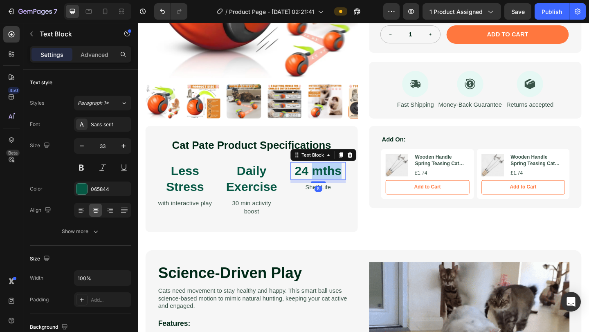
click at [341, 185] on p "24 mths" at bounding box center [334, 184] width 58 height 18
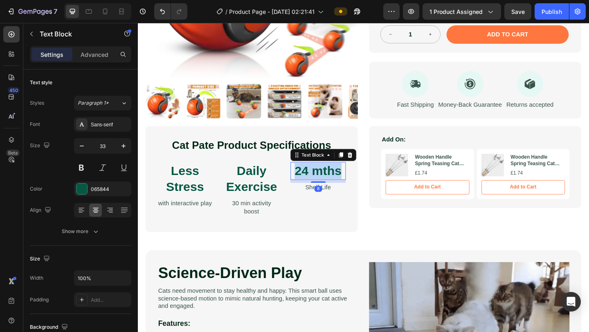
click at [341, 185] on p "24 mths" at bounding box center [334, 184] width 58 height 18
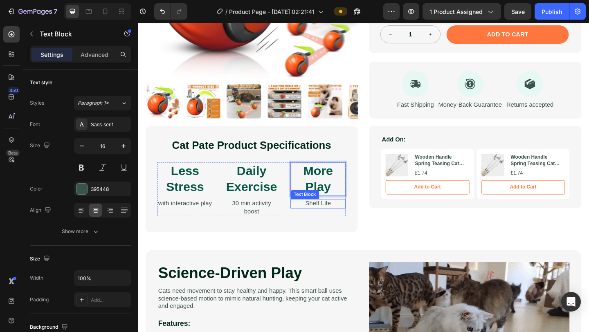
click at [332, 217] on p "Shelf Life" at bounding box center [334, 219] width 58 height 9
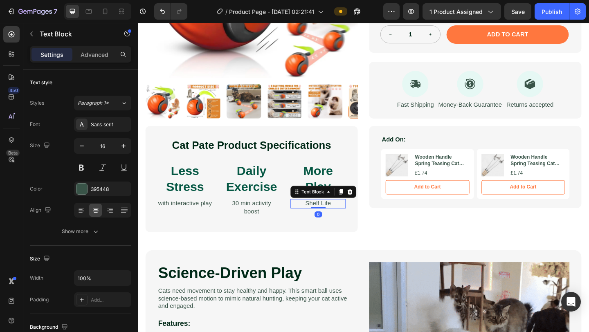
click at [332, 217] on p "Shelf Life" at bounding box center [334, 219] width 58 height 9
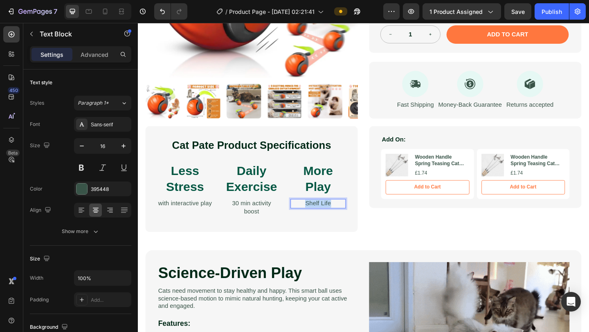
click at [332, 217] on p "Shelf Life" at bounding box center [334, 219] width 58 height 9
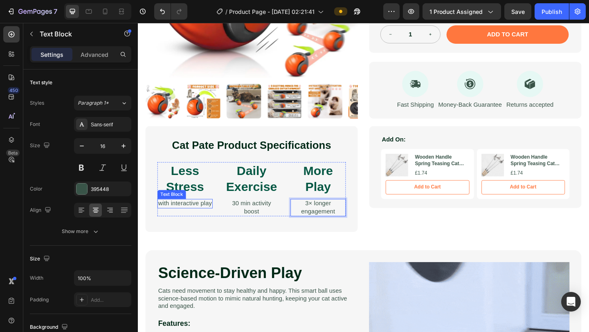
click at [188, 217] on p "with interactive play" at bounding box center [189, 219] width 58 height 9
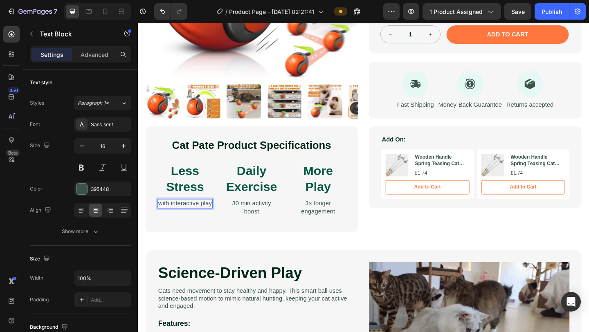
click at [188, 217] on p "with interactive play" at bounding box center [189, 219] width 58 height 9
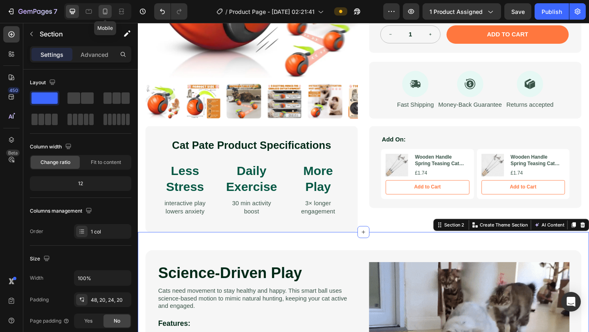
click at [104, 12] on icon at bounding box center [105, 11] width 8 height 8
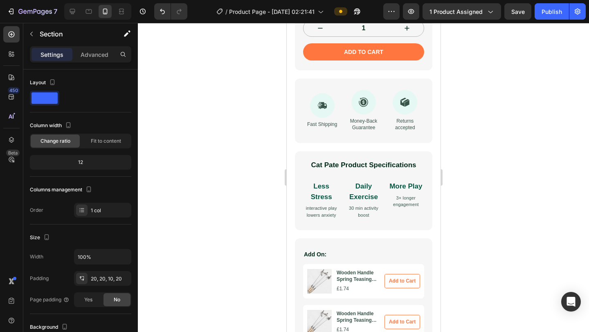
scroll to position [414, 0]
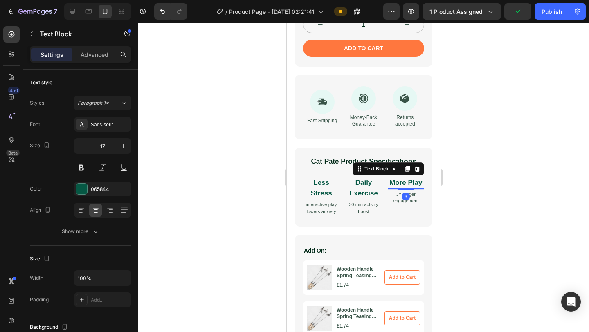
click at [407, 179] on p "More Play" at bounding box center [405, 182] width 35 height 11
click at [410, 181] on p "More Play" at bounding box center [405, 182] width 35 height 11
click at [406, 179] on p "More Play" at bounding box center [405, 182] width 35 height 11
click at [407, 181] on p "More Play" at bounding box center [405, 182] width 35 height 11
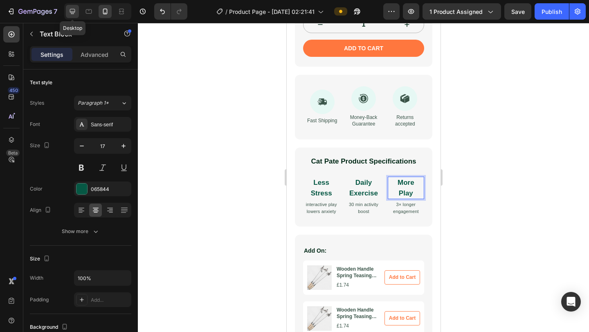
click at [72, 14] on icon at bounding box center [72, 11] width 8 height 8
type input "33"
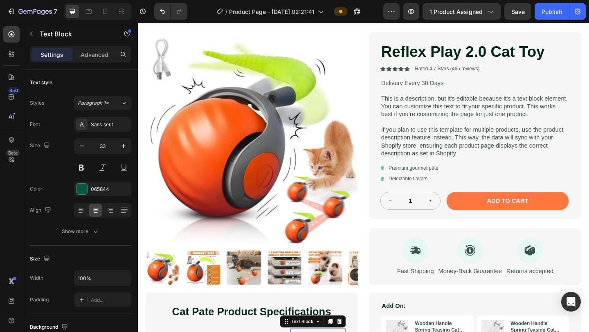
scroll to position [58, 0]
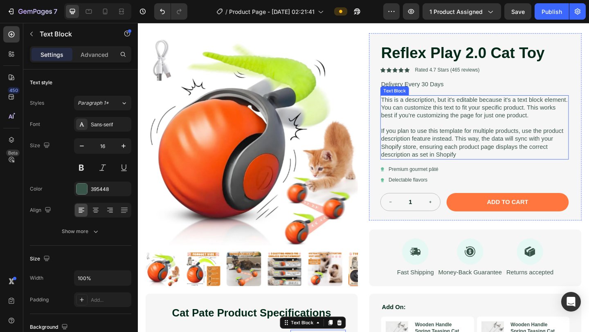
click at [448, 138] on p "If you plan to use this template for multiple products, use the product descrip…" at bounding box center [503, 153] width 203 height 34
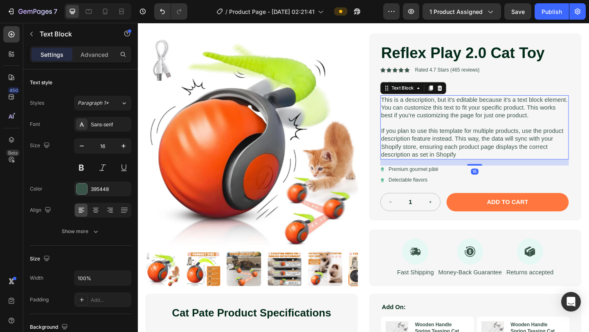
click at [448, 138] on p "If you plan to use this template for multiple products, use the product descrip…" at bounding box center [503, 153] width 203 height 34
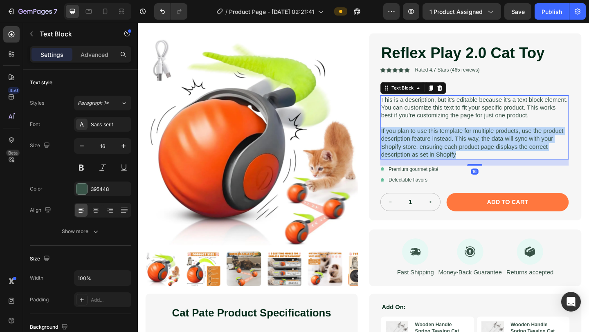
click at [448, 138] on p "If you plan to use this template for multiple products, use the product descrip…" at bounding box center [503, 153] width 203 height 34
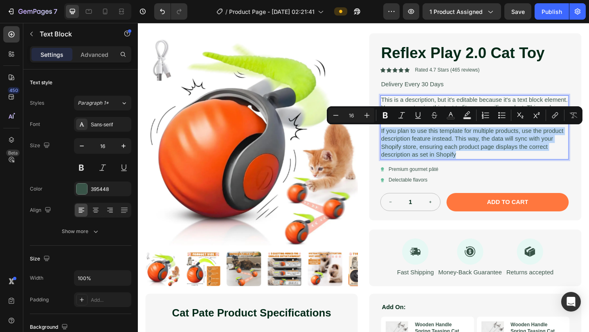
click at [469, 148] on p "If you plan to use this template for multiple products, use the product descrip…" at bounding box center [503, 153] width 203 height 34
click at [470, 161] on p "If you plan to use this template for multiple products, use the product descrip…" at bounding box center [503, 153] width 203 height 34
click at [487, 167] on p "If you plan to use this template for multiple products, use the product descrip…" at bounding box center [503, 153] width 203 height 34
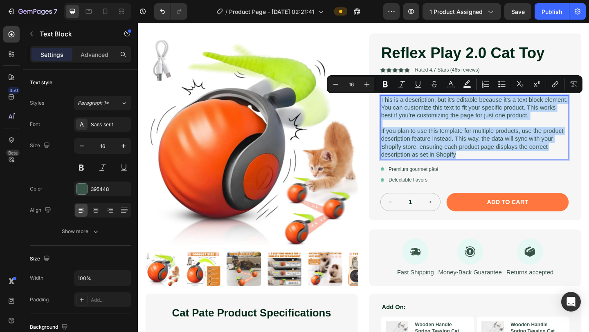
drag, startPoint x: 487, startPoint y: 166, endPoint x: 403, endPoint y: 105, distance: 103.8
click at [403, 105] on div "This is a description, but it's editable because it's a text block element. You…" at bounding box center [503, 136] width 205 height 70
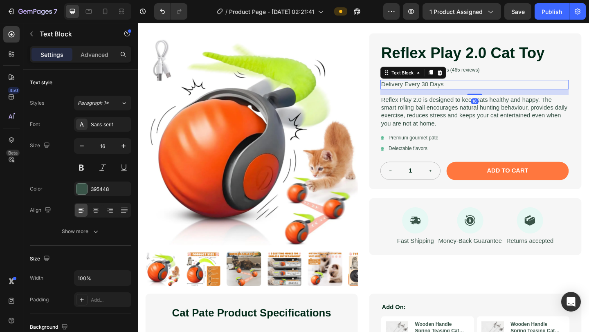
click at [433, 88] on p "Delivery Every 30 Days" at bounding box center [503, 89] width 203 height 9
click at [468, 79] on icon at bounding box center [466, 77] width 7 height 7
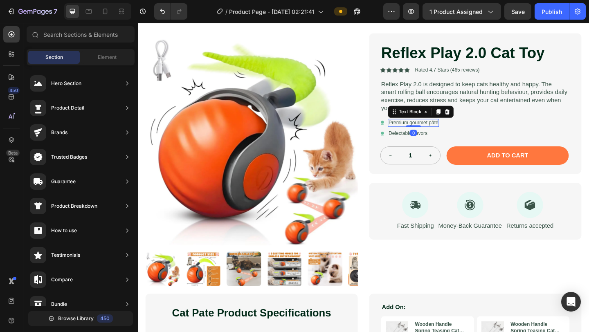
click at [448, 135] on div "Premium gourmet pâté" at bounding box center [438, 131] width 56 height 9
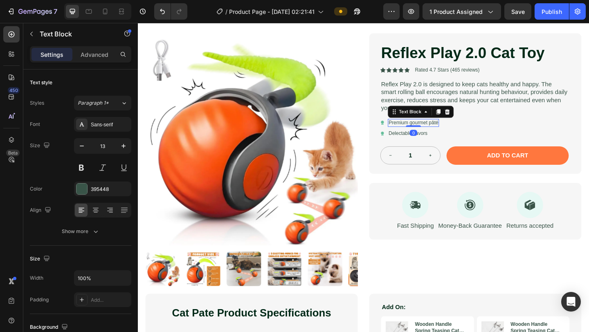
click at [448, 133] on p "Premium gourmet pâté" at bounding box center [437, 131] width 54 height 7
click at [442, 142] on p "Delectable flavors" at bounding box center [431, 143] width 42 height 7
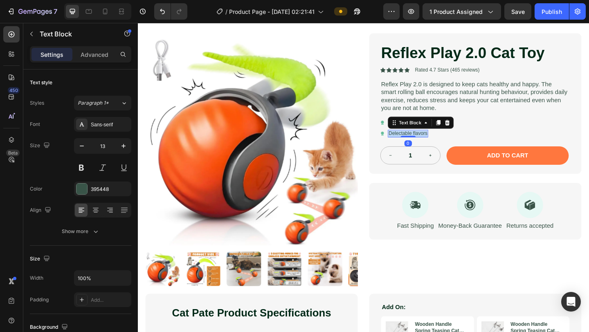
click at [442, 142] on p "Delectable flavors" at bounding box center [431, 143] width 42 height 7
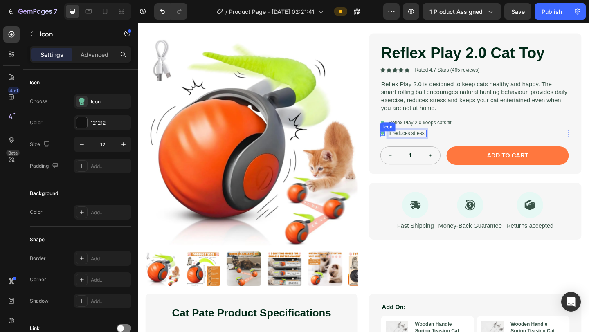
click at [404, 143] on icon at bounding box center [403, 142] width 3 height 3
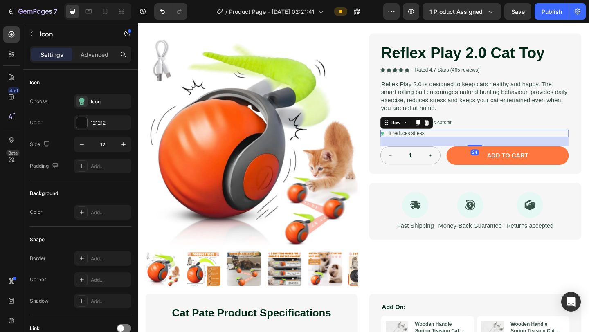
click at [466, 143] on div "Icon It reduces stress. Text Block Row 24" at bounding box center [503, 143] width 205 height 9
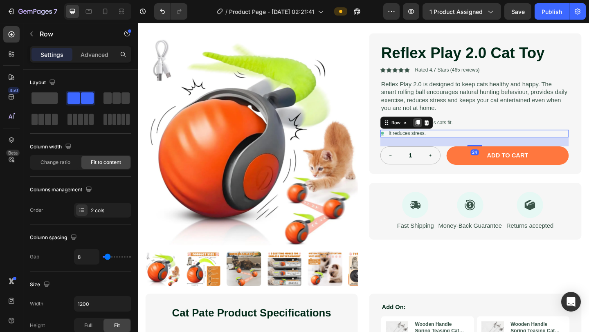
click at [440, 131] on icon at bounding box center [442, 131] width 7 height 7
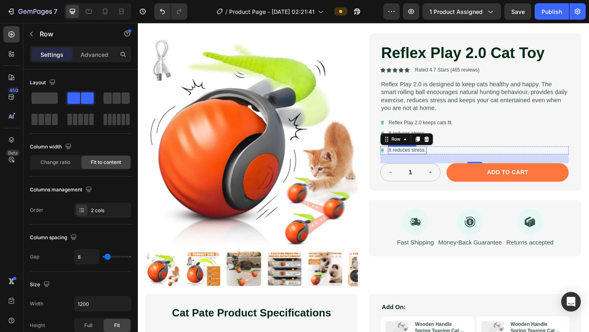
click at [430, 161] on p "It reduces stress." at bounding box center [430, 161] width 40 height 7
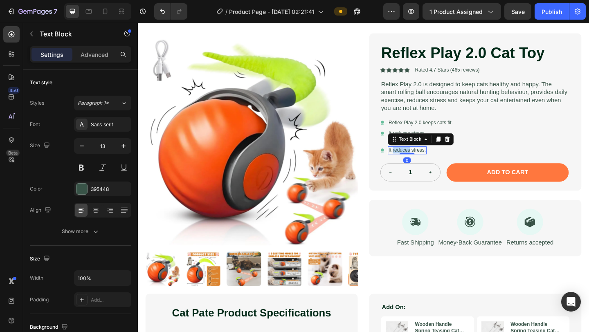
click at [430, 161] on p "It reduces stress." at bounding box center [430, 161] width 40 height 7
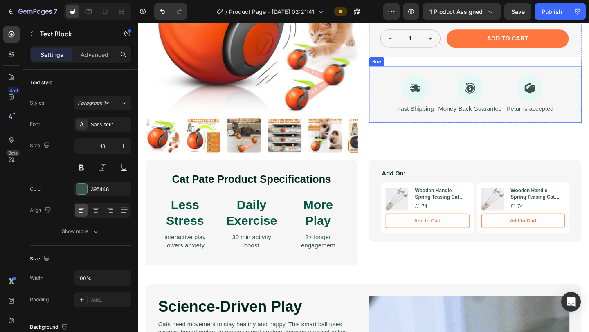
scroll to position [203, 0]
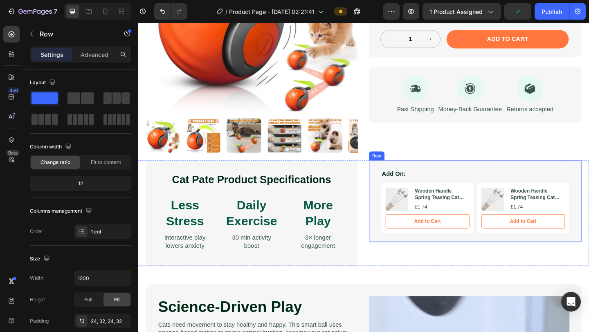
click at [526, 179] on div "Add On: Text Block Product Images Wooden Handle Spring Teasing Cat Stick Produc…" at bounding box center [504, 217] width 231 height 89
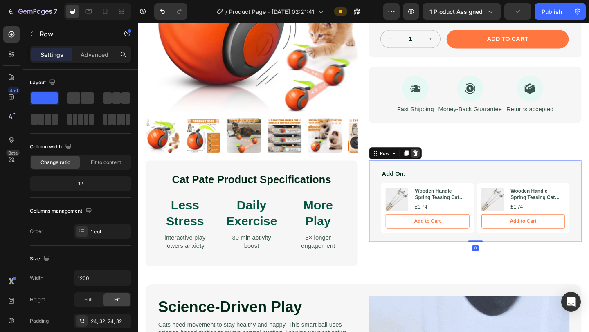
click at [440, 165] on icon at bounding box center [439, 164] width 5 height 6
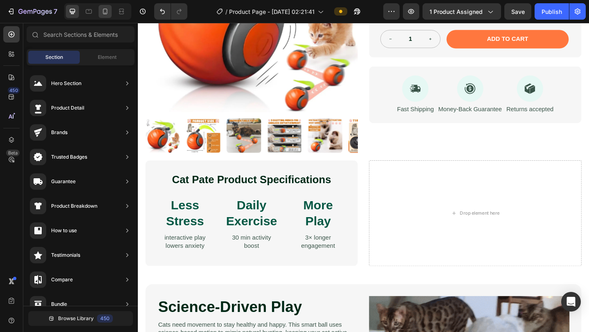
click at [107, 16] on div at bounding box center [105, 11] width 13 height 13
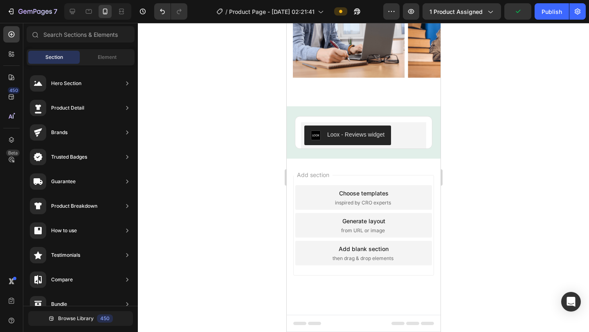
scroll to position [1880, 0]
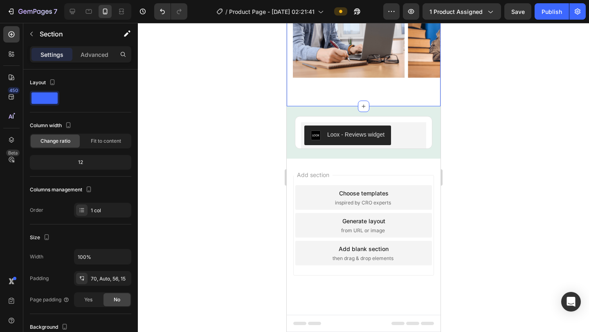
click at [368, 106] on div "Cat owners about Reflex Play 2.0 Heading Row Image Image Image Image Carousel S…" at bounding box center [363, 2] width 154 height 207
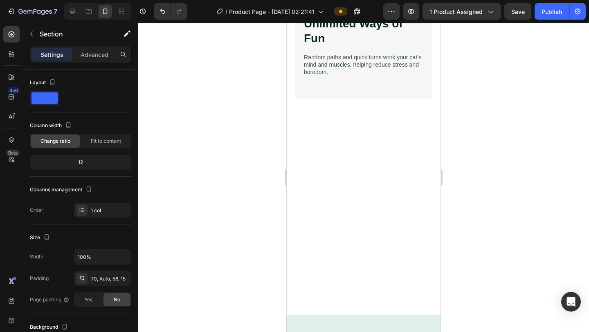
scroll to position [1505, 0]
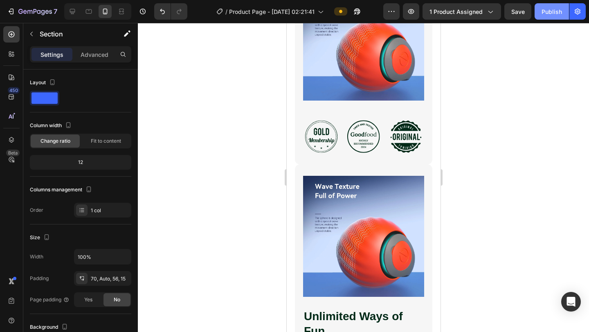
click at [550, 9] on div "Publish" at bounding box center [551, 11] width 20 height 9
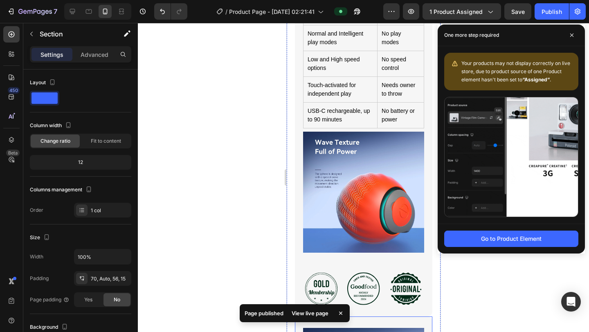
scroll to position [1353, 0]
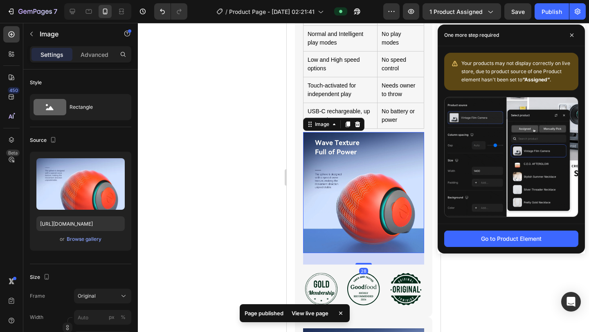
click at [373, 168] on img at bounding box center [363, 192] width 121 height 121
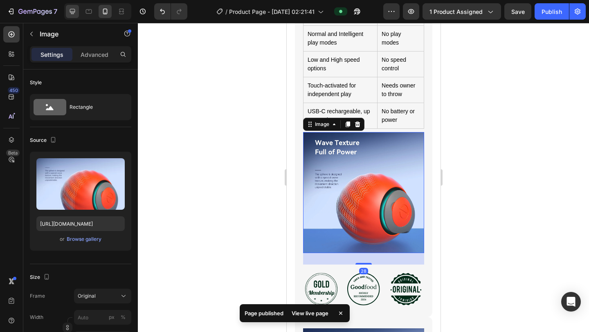
click at [75, 7] on div at bounding box center [72, 11] width 13 height 13
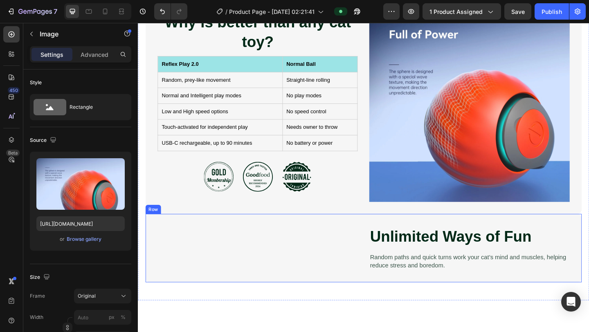
scroll to position [1335, 0]
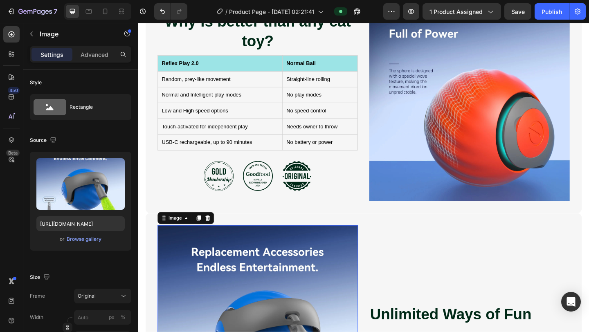
click at [509, 137] on img at bounding box center [498, 108] width 218 height 218
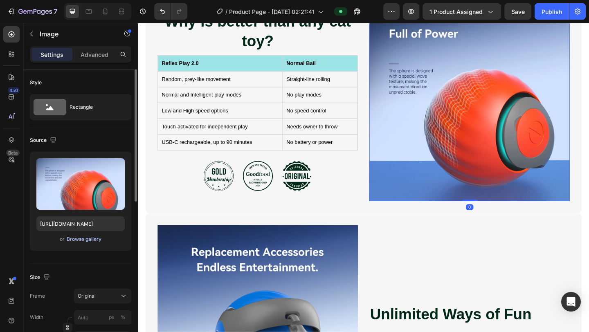
click at [89, 241] on div "Browse gallery" at bounding box center [84, 238] width 35 height 7
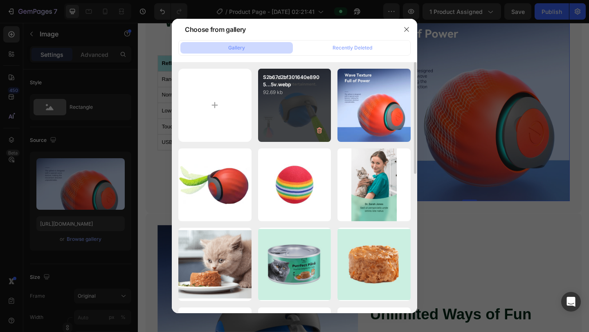
click at [303, 124] on div "S2b67d2bf301640e8905...5v.webp 92.69 kb" at bounding box center [294, 105] width 73 height 73
type input "[URL][DOMAIN_NAME]"
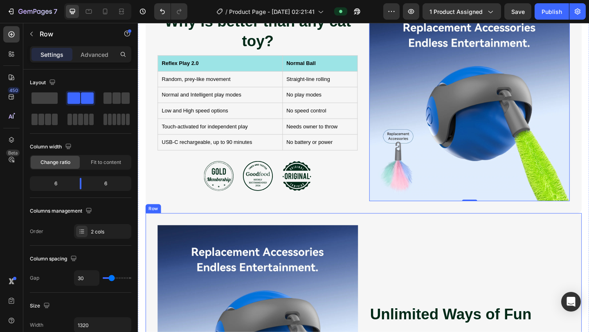
click at [200, 225] on div at bounding box center [196, 222] width 10 height 10
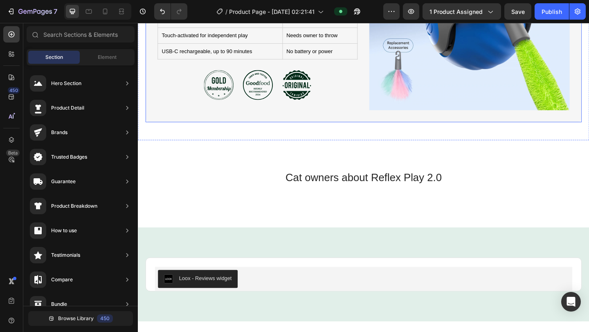
scroll to position [1339, 0]
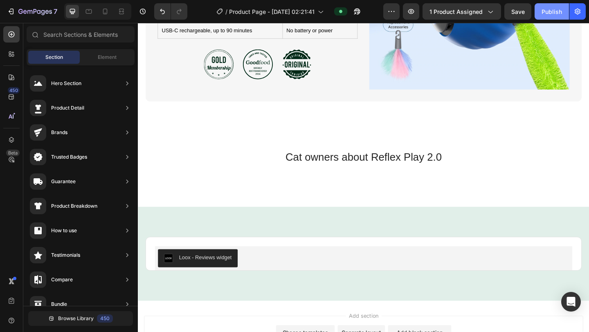
click at [550, 16] on button "Publish" at bounding box center [551, 11] width 34 height 16
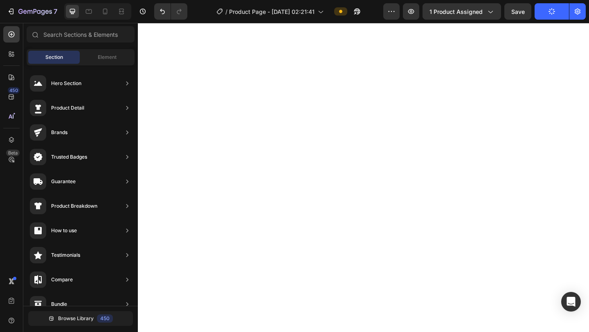
scroll to position [0, 0]
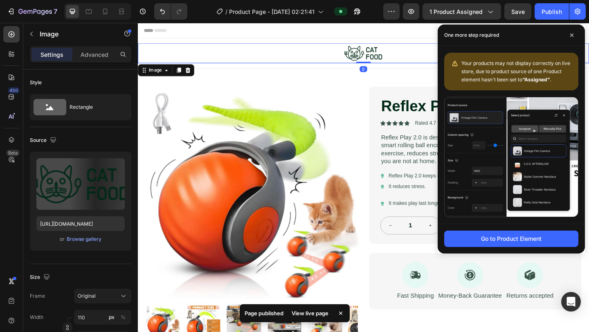
click at [419, 58] on div at bounding box center [383, 56] width 491 height 22
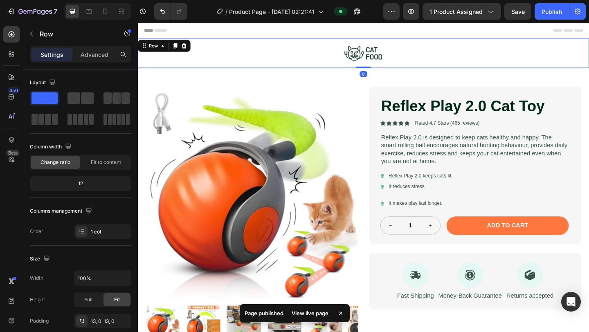
click at [431, 70] on div "Image Row 0" at bounding box center [383, 56] width 491 height 33
click at [186, 47] on icon at bounding box center [188, 48] width 5 height 6
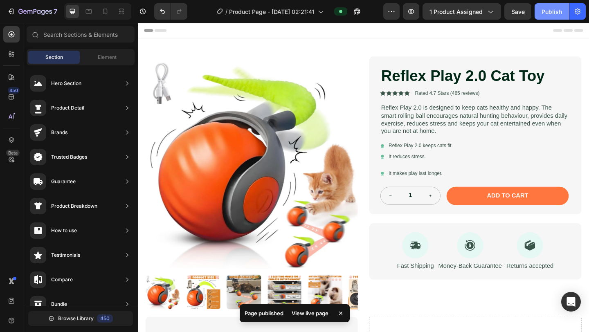
click at [552, 12] on div "Publish" at bounding box center [551, 11] width 20 height 9
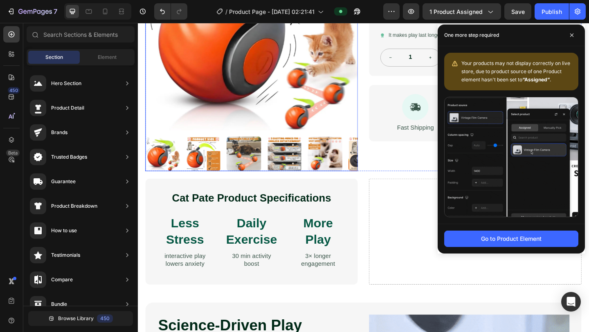
scroll to position [152, 0]
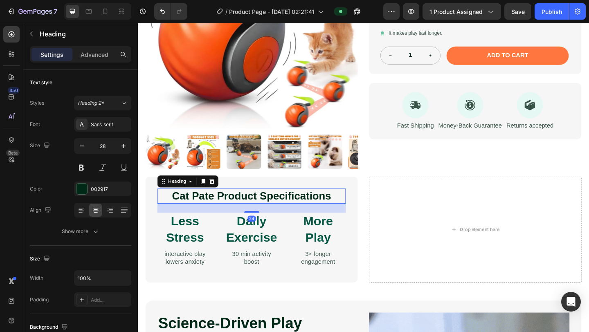
click at [287, 215] on h2 "Cat Pate Product Specifications" at bounding box center [261, 211] width 205 height 16
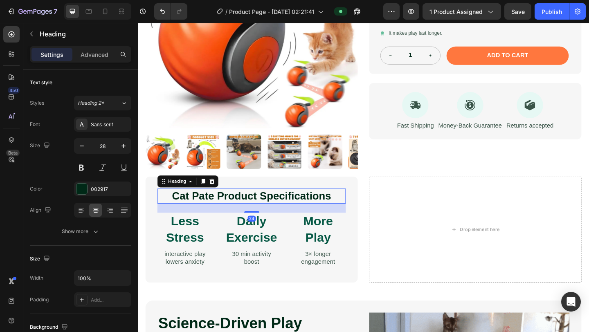
click at [240, 209] on h2 "Cat Pate Product Specifications" at bounding box center [261, 211] width 205 height 16
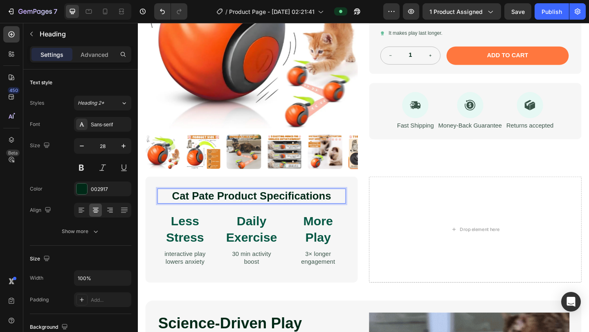
click at [226, 206] on p "Cat Pate Product Specifications" at bounding box center [261, 211] width 203 height 15
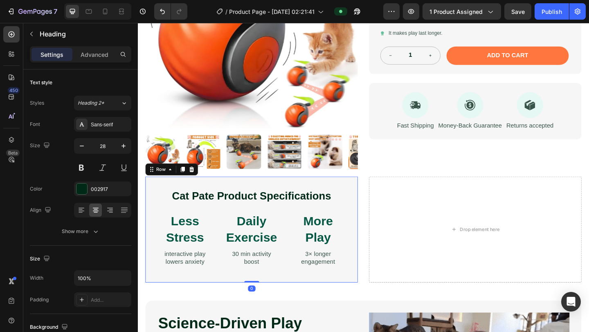
click at [242, 192] on div "Cat Pate Product Specifications Heading Less Stress Text Block interactive play…" at bounding box center [261, 247] width 231 height 115
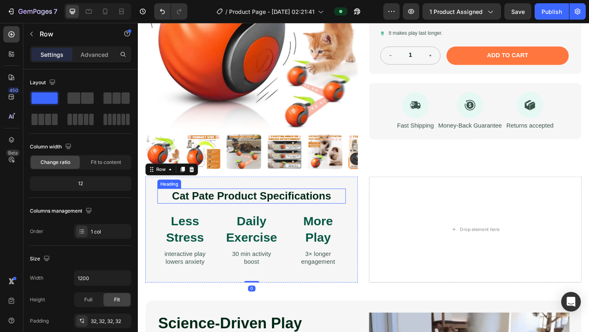
click at [240, 213] on p "Cat Pate Product Specifications" at bounding box center [261, 211] width 203 height 15
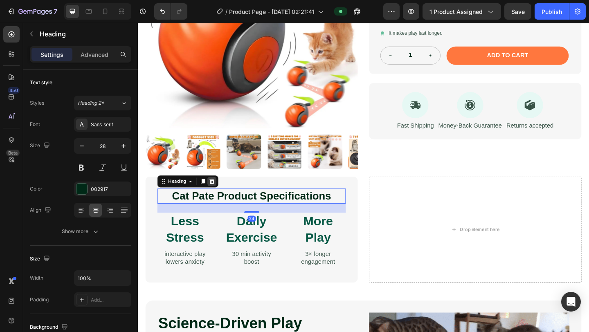
click at [218, 195] on icon at bounding box center [218, 196] width 5 height 6
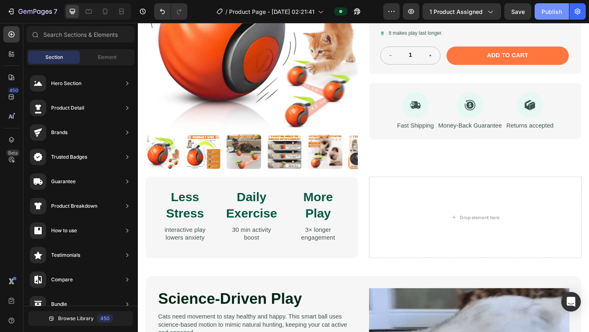
click at [558, 13] on div "Publish" at bounding box center [551, 11] width 20 height 9
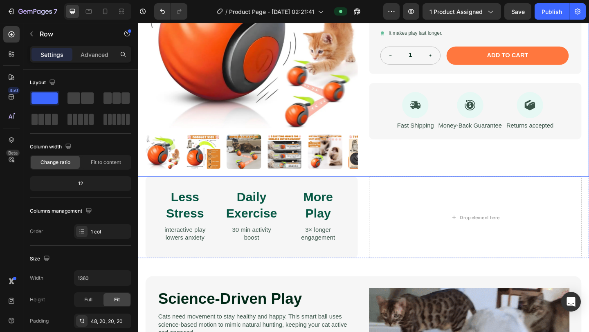
click at [410, 184] on div "Product Images Reflex Play 2.0 Cat Toy Product Title Icon Icon Icon Icon Icon I…" at bounding box center [383, 38] width 491 height 303
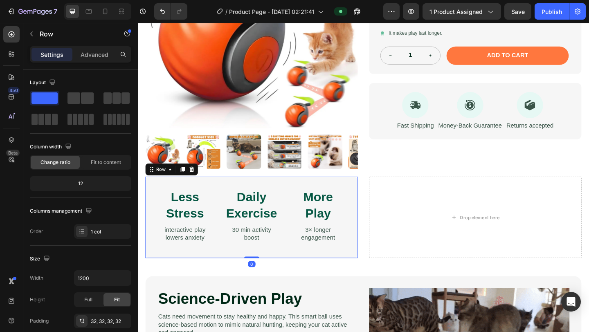
click at [368, 200] on div "Less Stress Text Block interactive play lowers anxiety Text Block Daily Exercis…" at bounding box center [261, 234] width 231 height 89
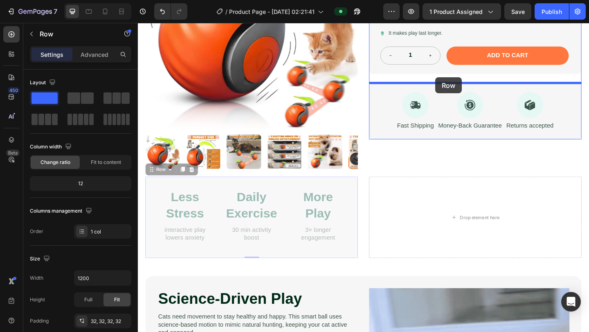
drag, startPoint x: 327, startPoint y: 197, endPoint x: 461, endPoint y: 82, distance: 176.5
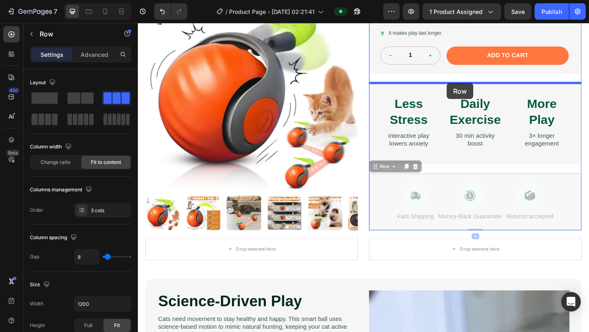
drag, startPoint x: 468, startPoint y: 193, endPoint x: 473, endPoint y: 88, distance: 105.2
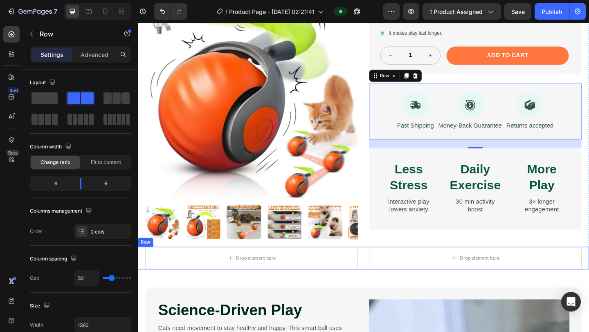
click at [386, 282] on div "Drop element here Drop element here Row" at bounding box center [383, 279] width 491 height 25
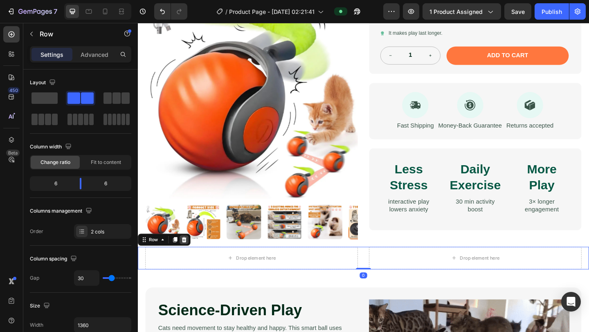
click at [191, 256] on icon at bounding box center [188, 259] width 7 height 7
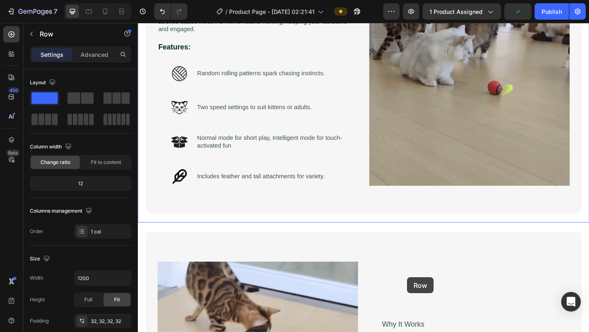
scroll to position [460, 0]
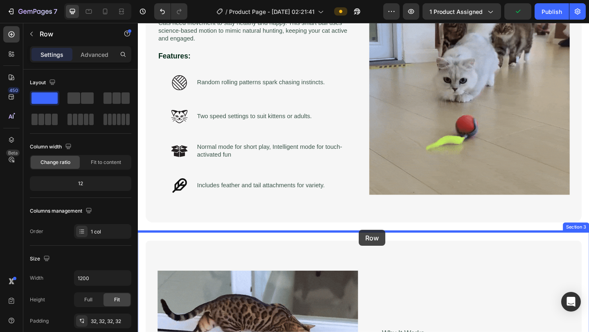
drag, startPoint x: 460, startPoint y: 179, endPoint x: 378, endPoint y: 248, distance: 107.9
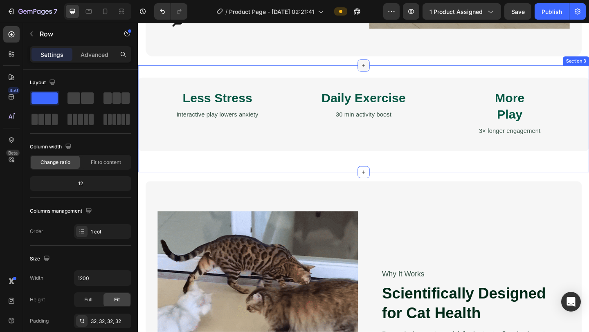
scroll to position [633, 0]
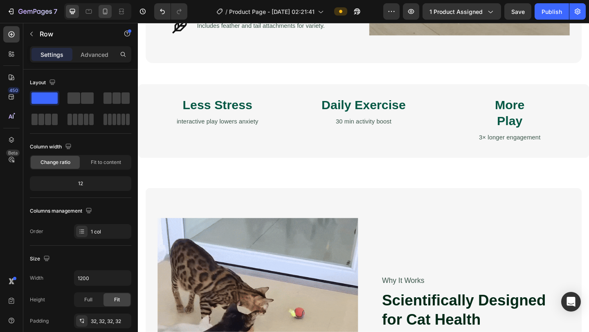
click at [102, 9] on icon at bounding box center [105, 11] width 8 height 8
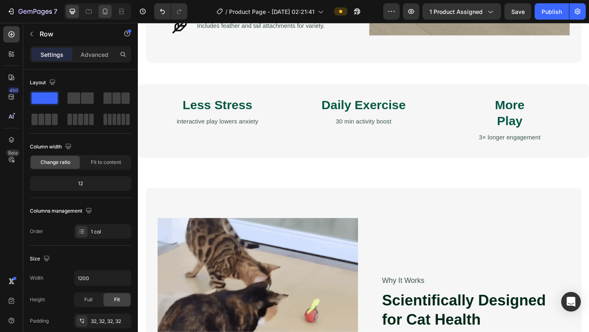
type input "100%"
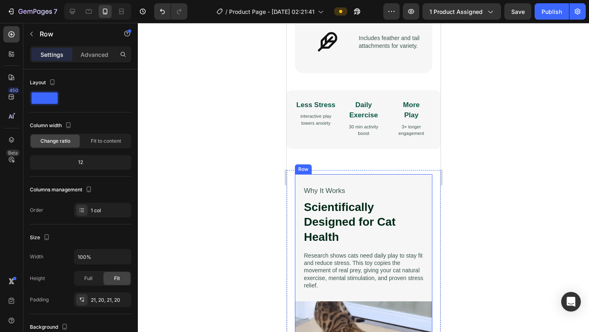
scroll to position [703, 0]
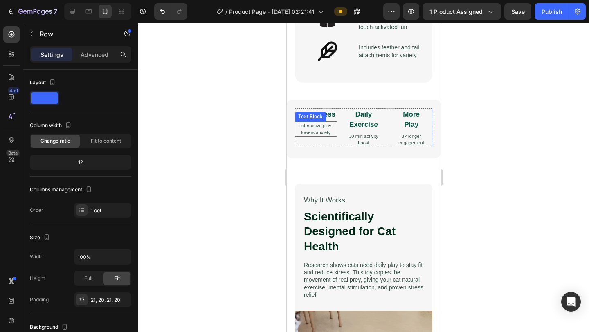
click at [320, 115] on div "Text Block" at bounding box center [310, 116] width 28 height 7
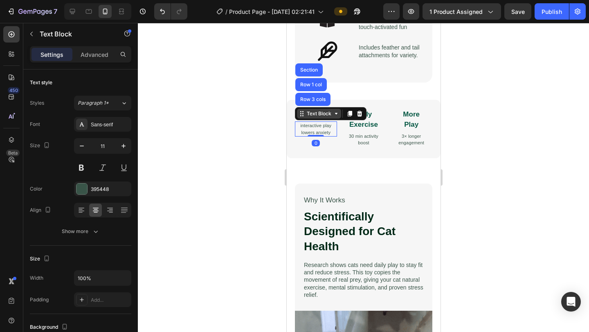
click at [320, 115] on div "Text Block" at bounding box center [319, 113] width 28 height 7
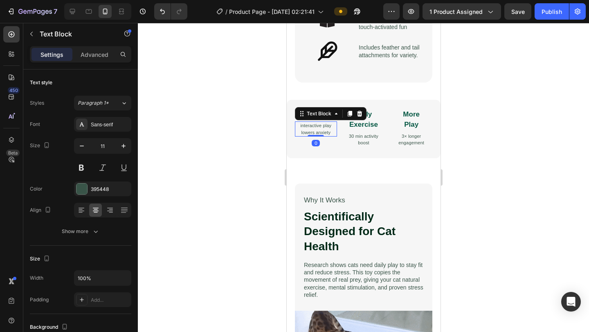
click at [258, 149] on div at bounding box center [363, 177] width 451 height 309
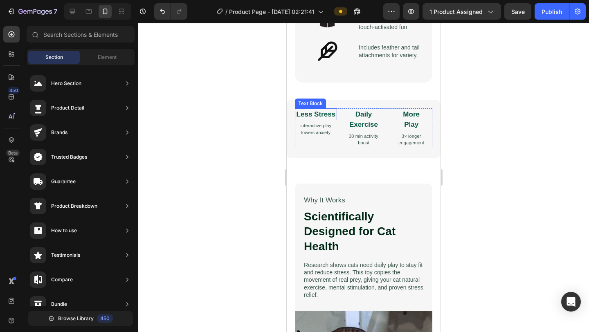
click at [326, 114] on p "Less Stress" at bounding box center [315, 114] width 40 height 11
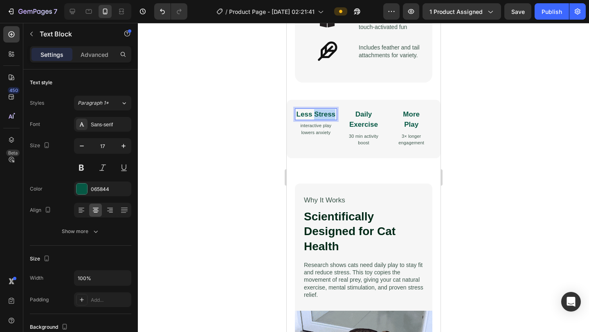
click at [326, 114] on p "Less Stress" at bounding box center [315, 114] width 40 height 11
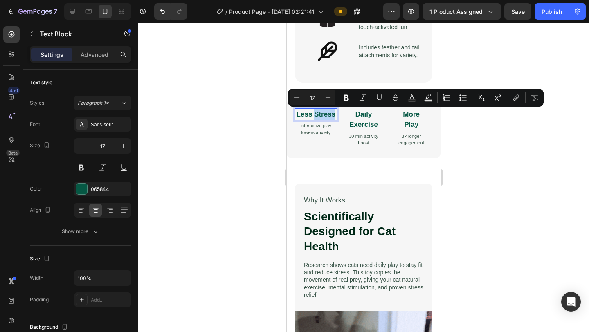
click at [319, 114] on p "Less Stress" at bounding box center [315, 114] width 40 height 11
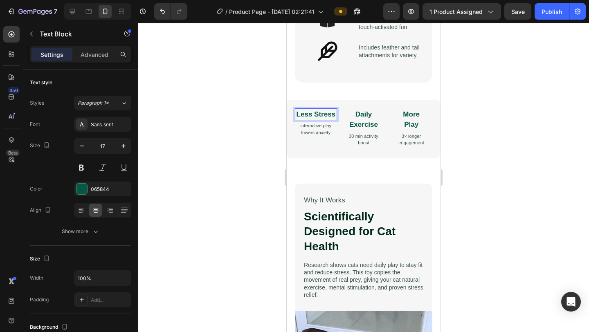
click at [314, 114] on p "Less Stress" at bounding box center [315, 114] width 40 height 11
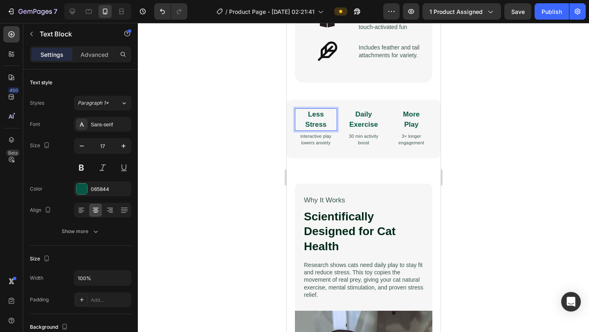
click at [248, 141] on div at bounding box center [363, 177] width 451 height 309
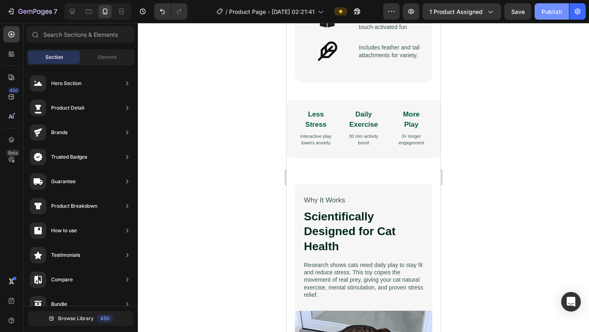
click at [556, 8] on div "Publish" at bounding box center [551, 11] width 20 height 9
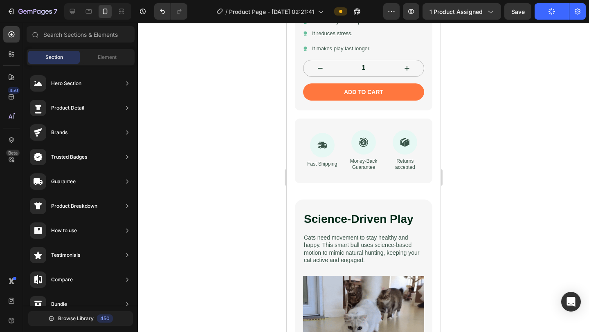
scroll to position [298, 0]
